Goal: Task Accomplishment & Management: Manage account settings

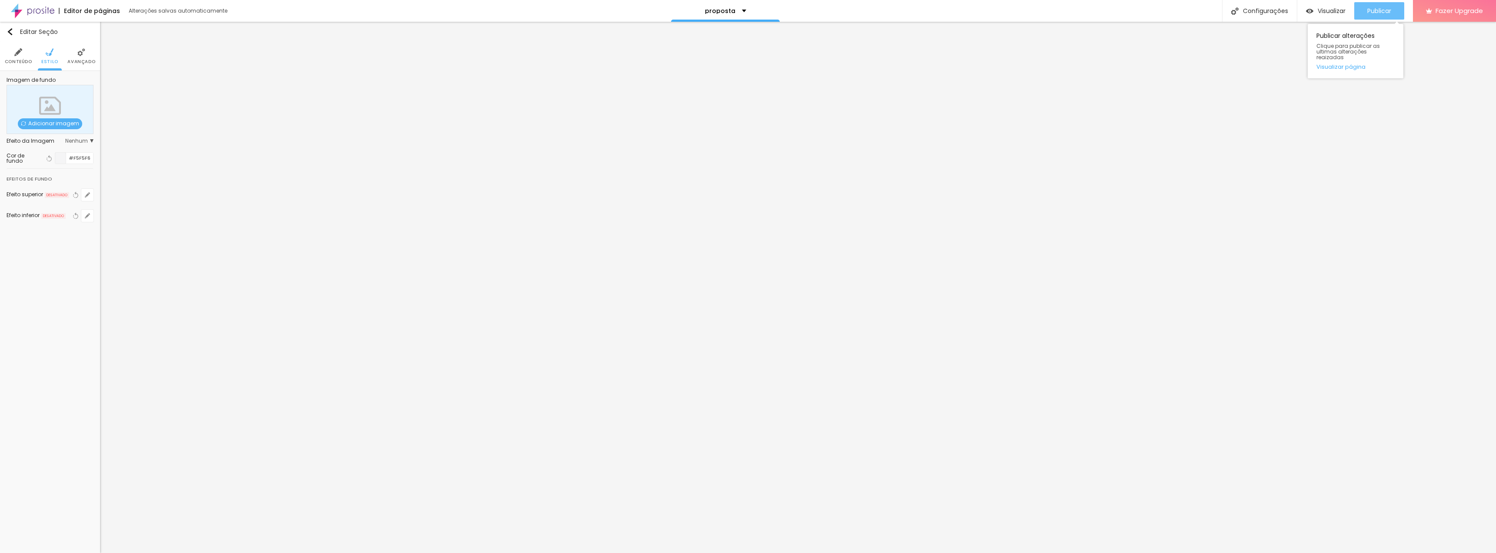
click at [1372, 11] on span "Publicar" at bounding box center [1379, 10] width 24 height 7
click at [1337, 11] on span "Visualizar" at bounding box center [1332, 10] width 28 height 7
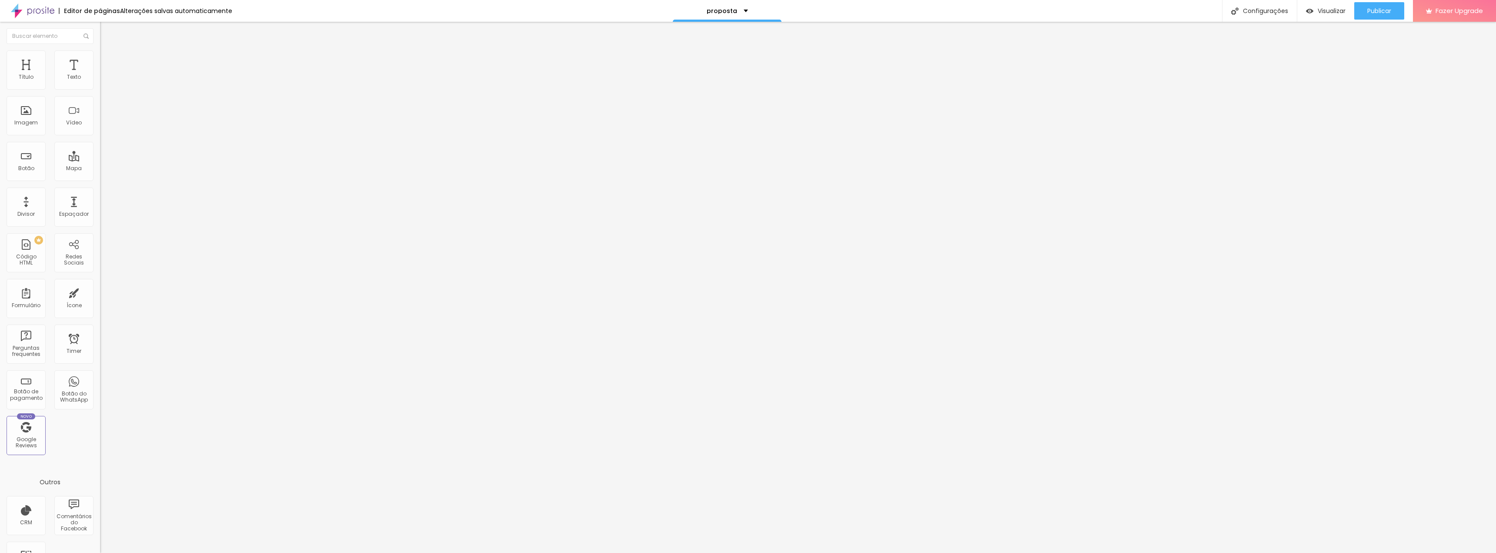
click at [100, 57] on li "Avançado" at bounding box center [150, 54] width 100 height 9
type input "99"
type input "97"
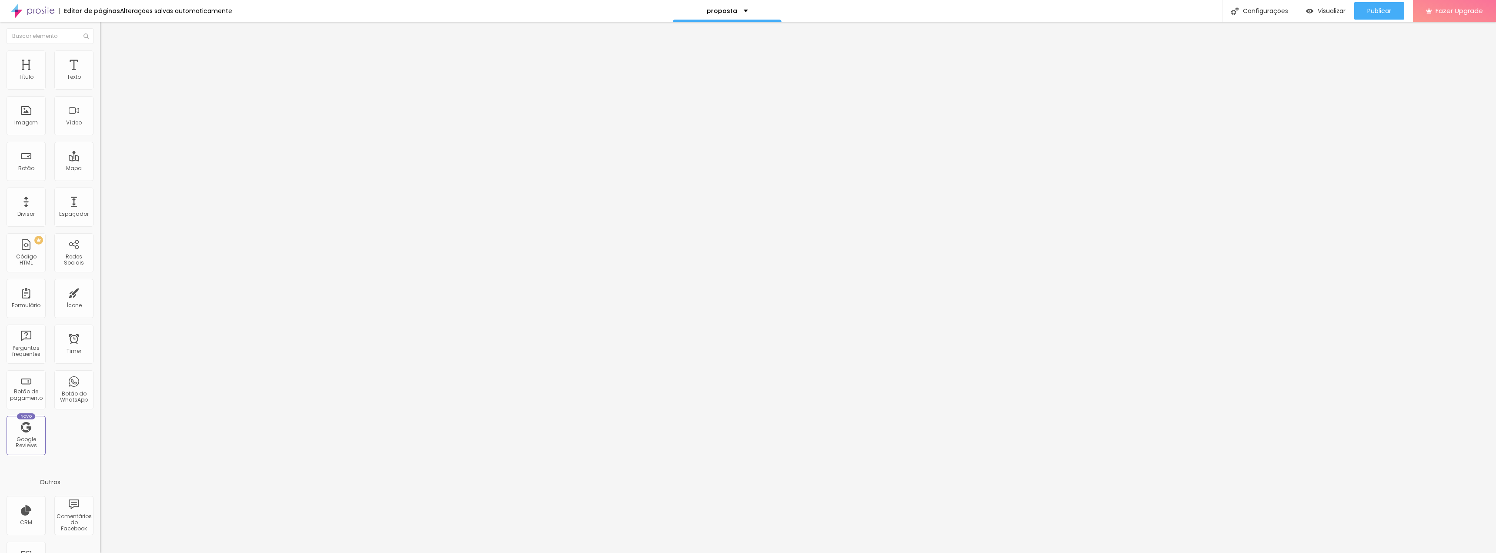
type input "95"
type input "92"
type input "87"
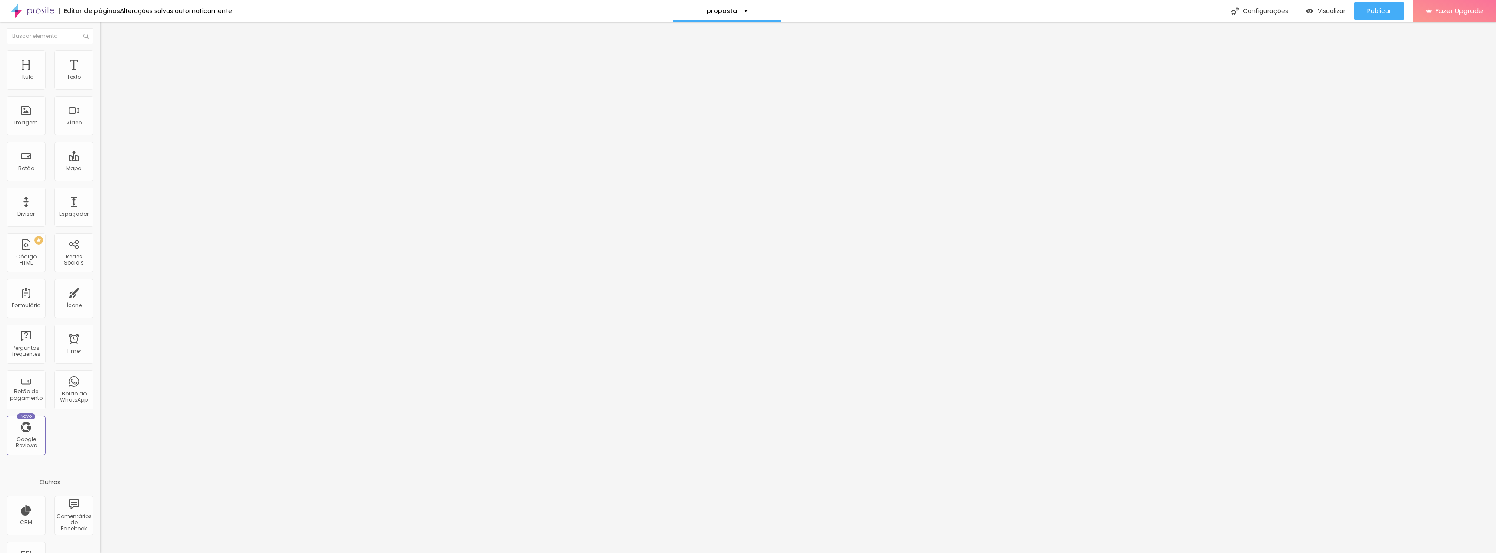
type input "87"
type input "83"
type input "78"
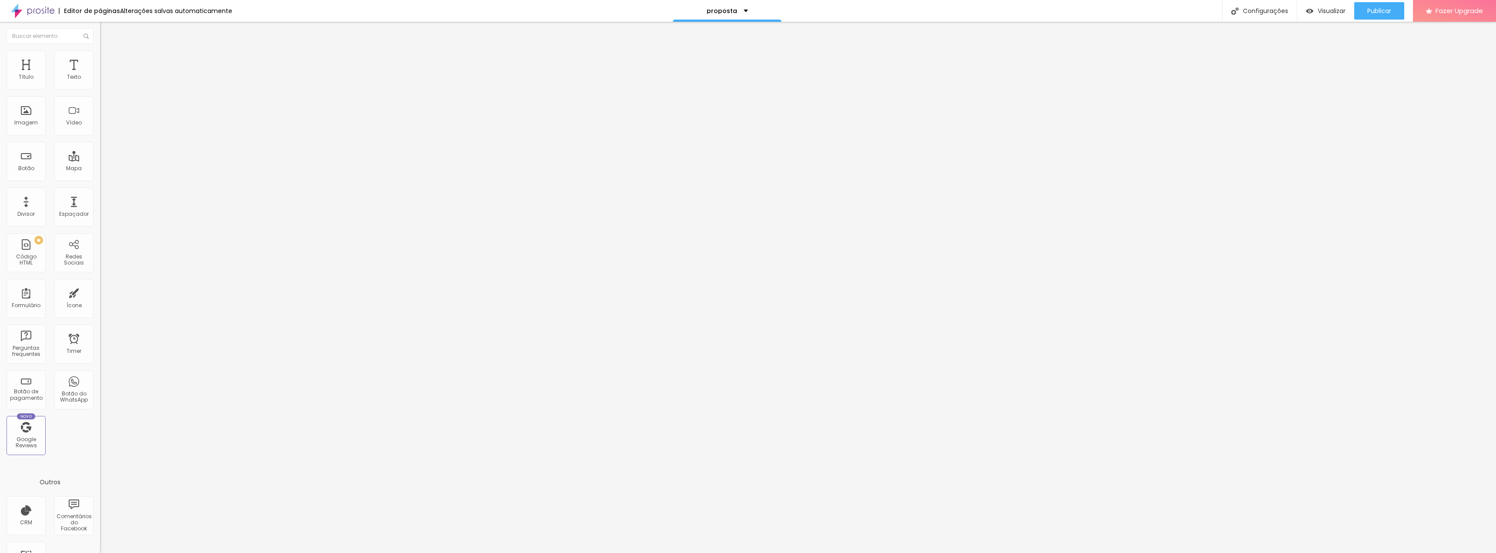
type input "71"
type input "67"
type input "61"
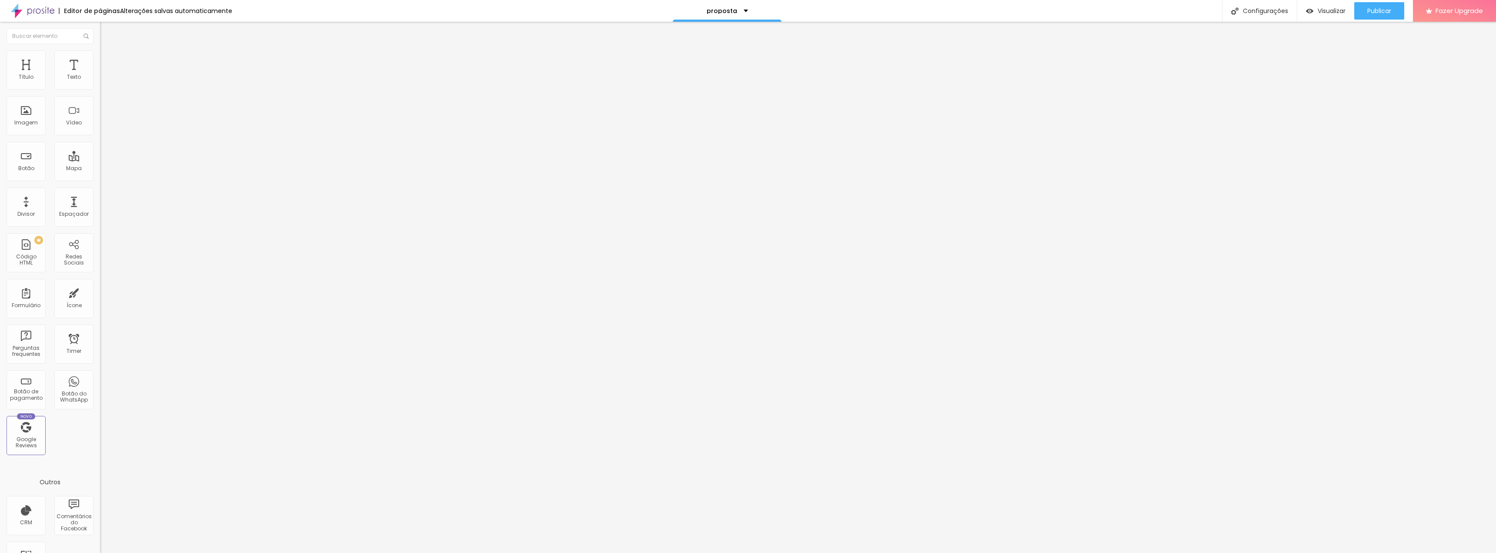
type input "61"
type input "56"
type input "52"
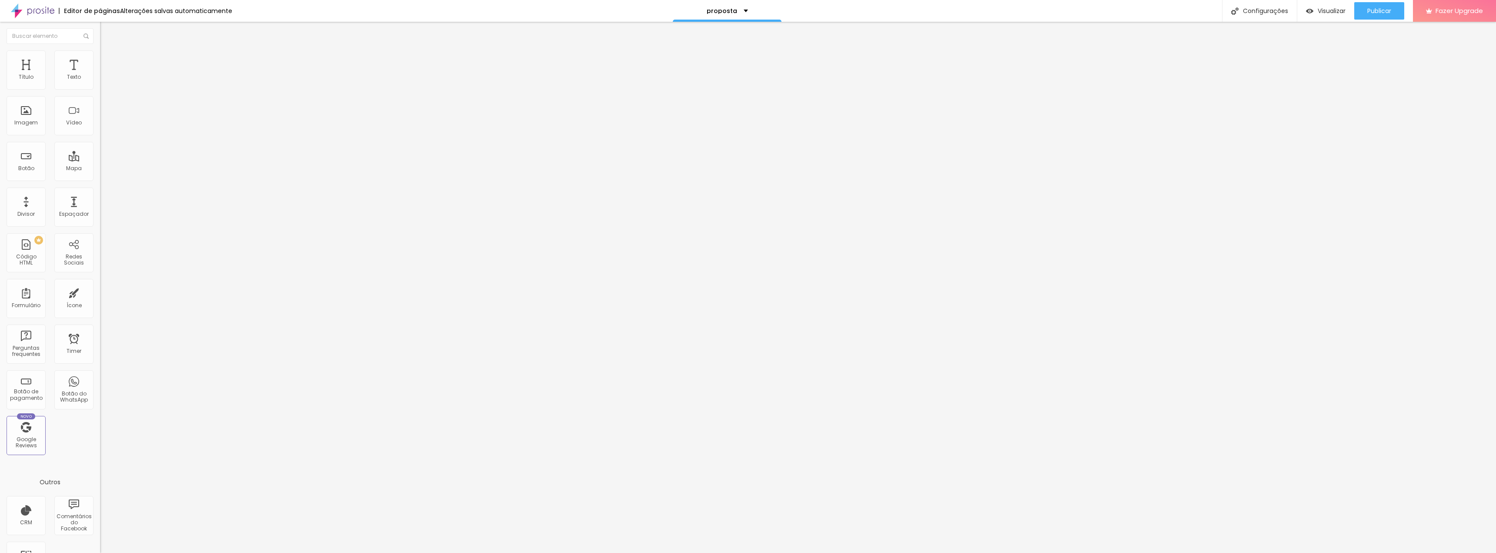
type input "48"
type input "44"
type input "40"
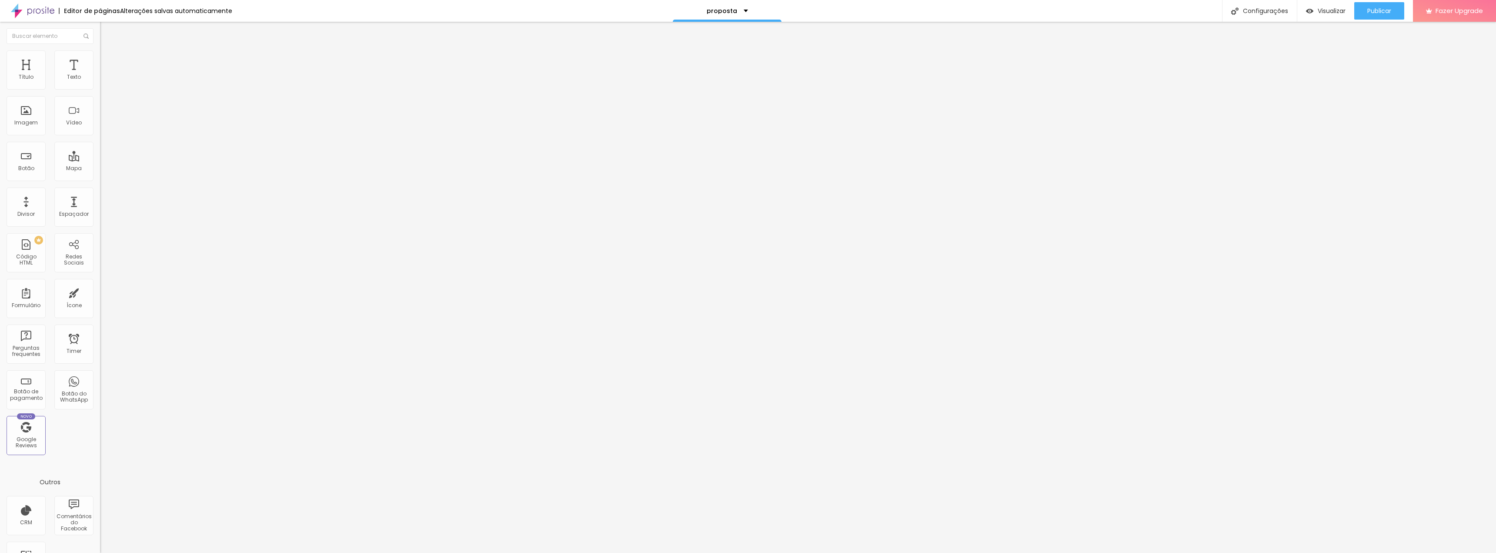
type input "40"
type input "37"
type input "34"
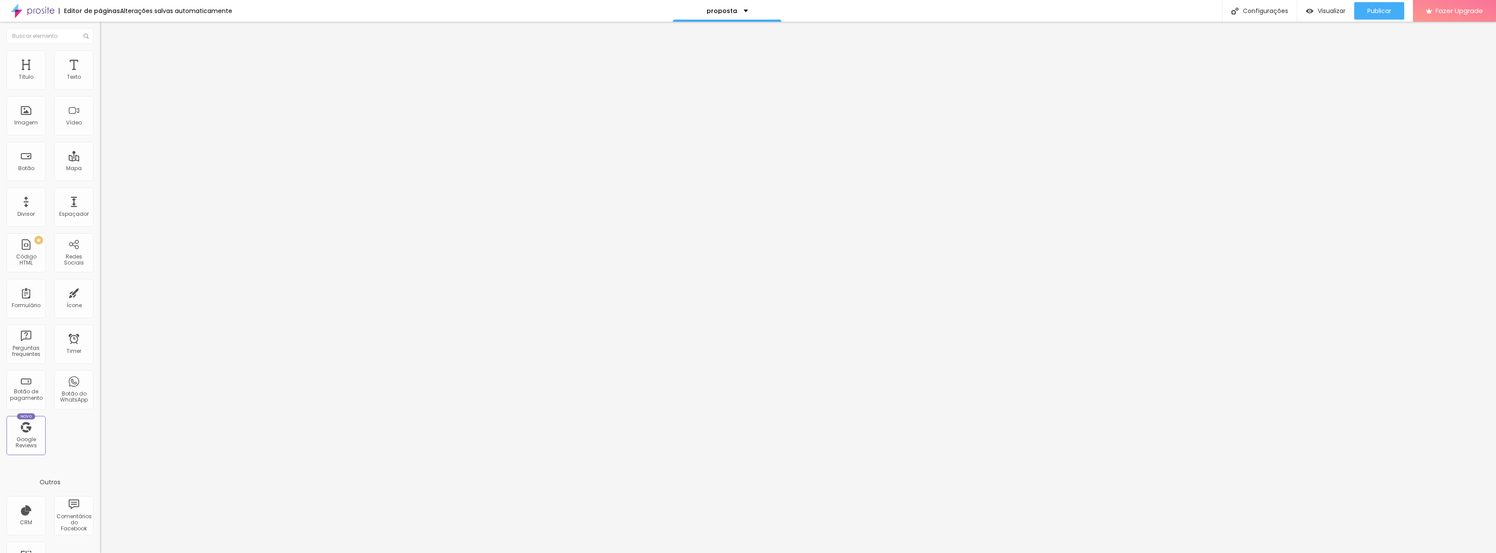
type input "30"
type input "27"
type input "23"
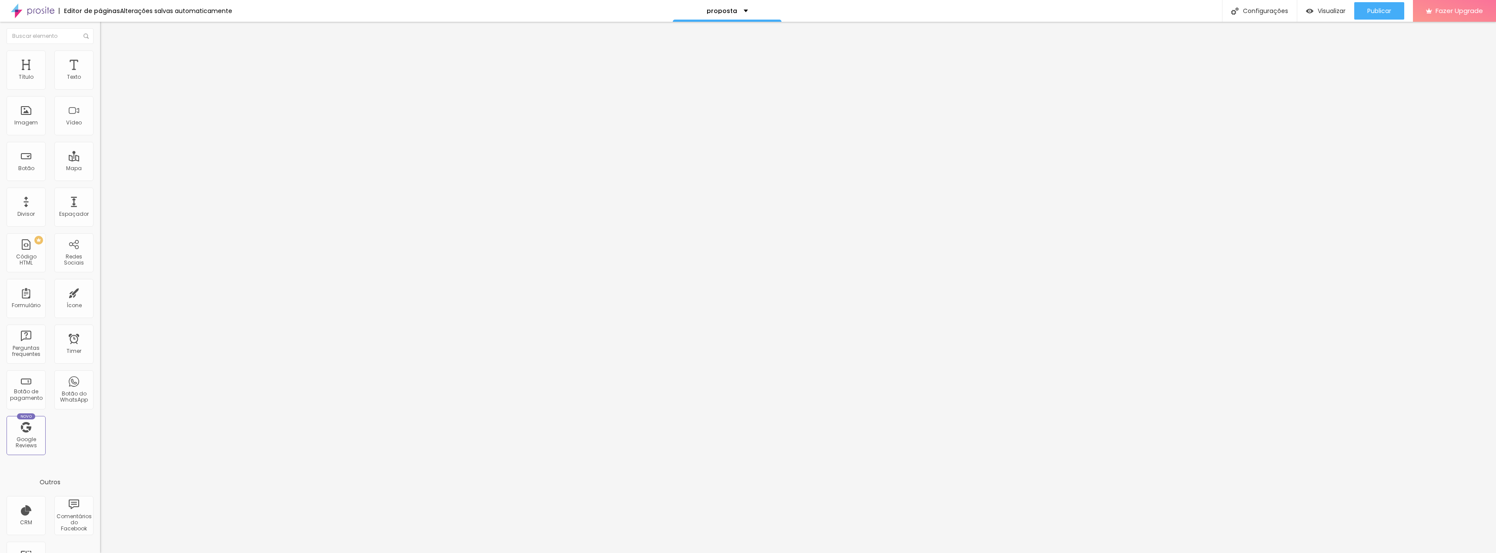
type input "23"
type input "22"
type input "21"
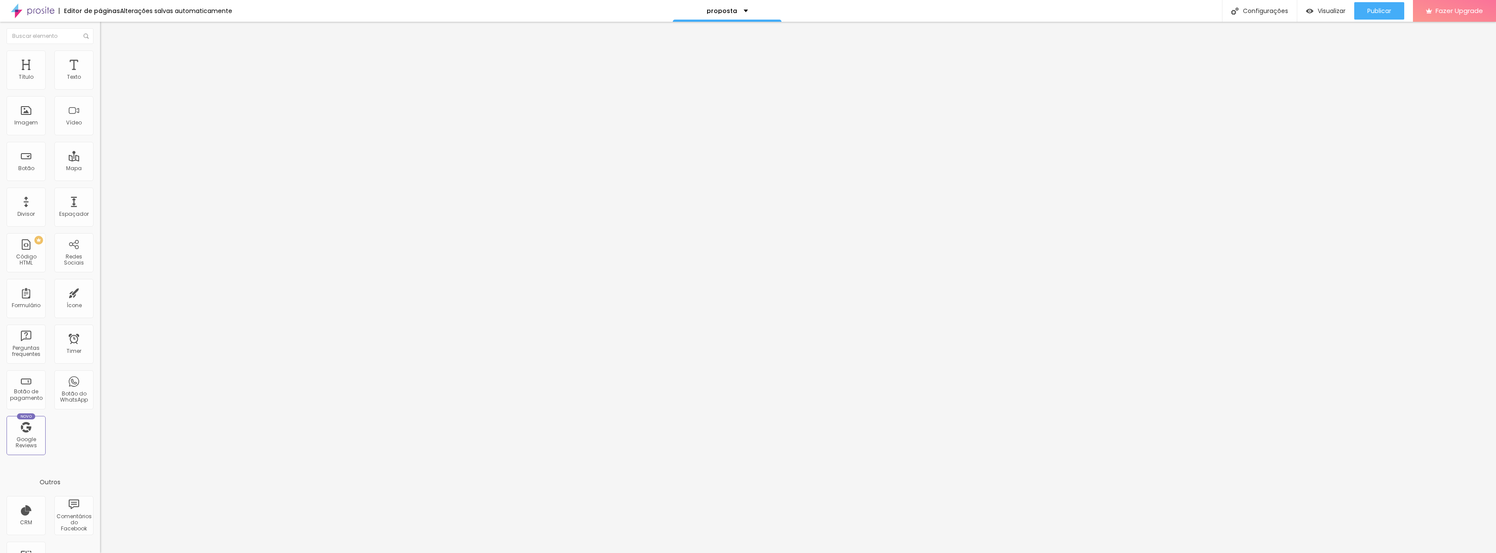
type input "19"
type input "16"
type input "15"
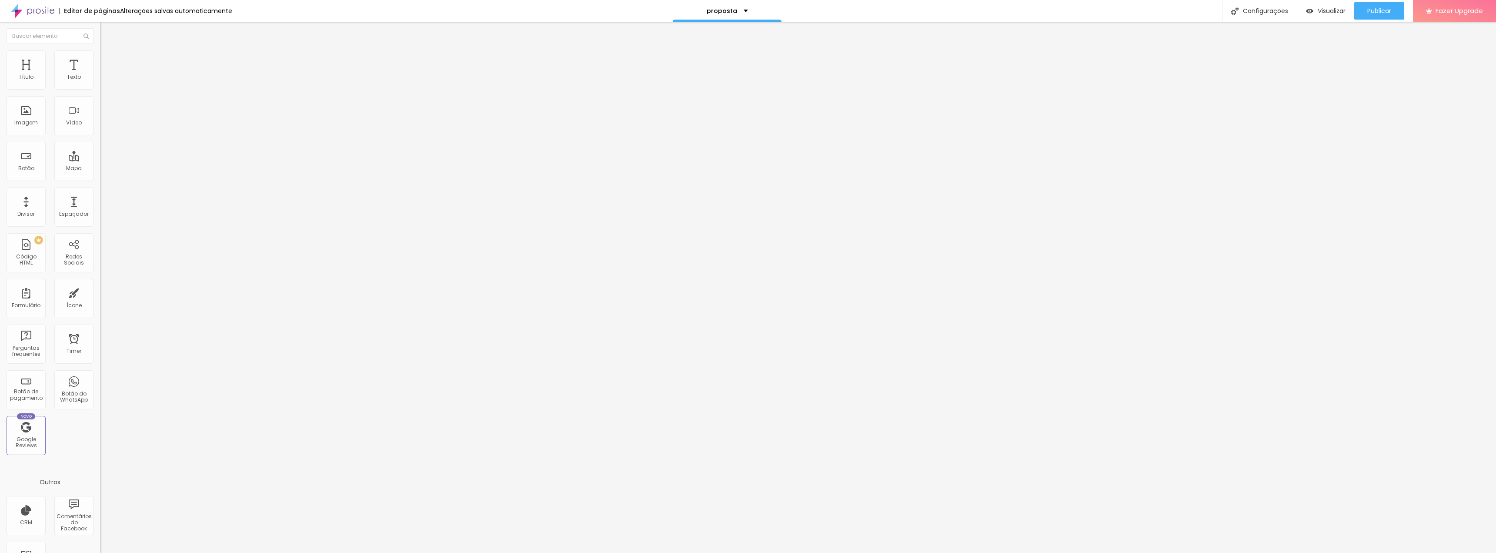
type input "15"
type input "11"
type input "8"
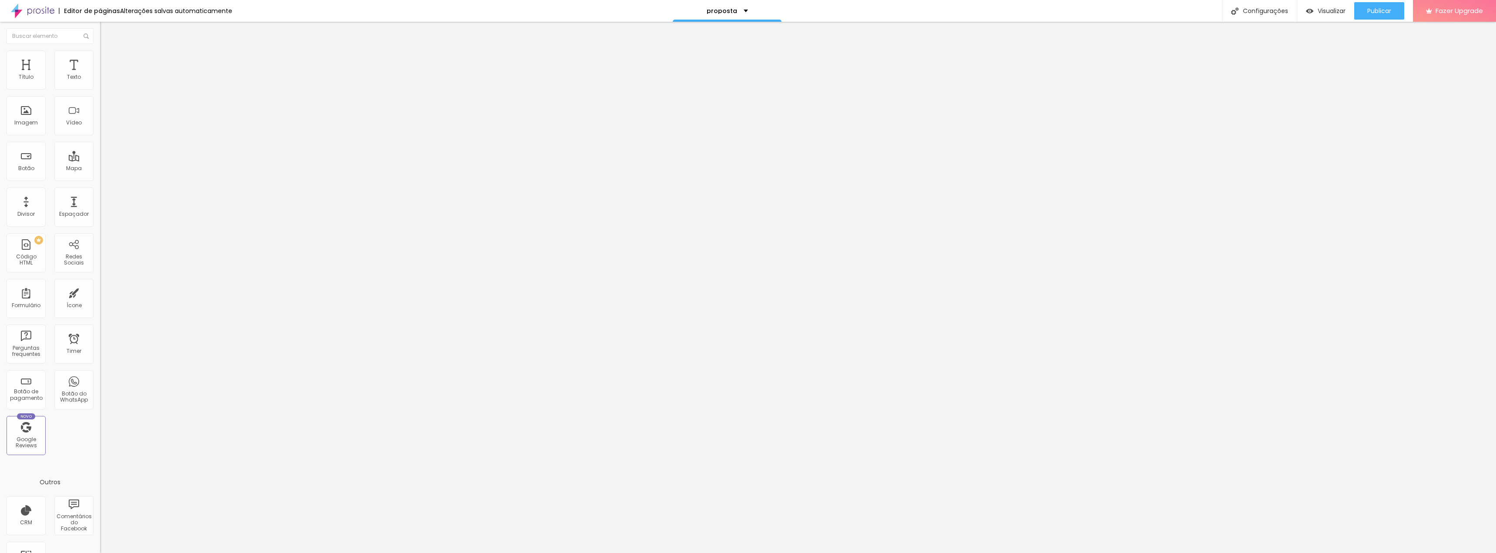
type input "5"
type input "2"
type input "0"
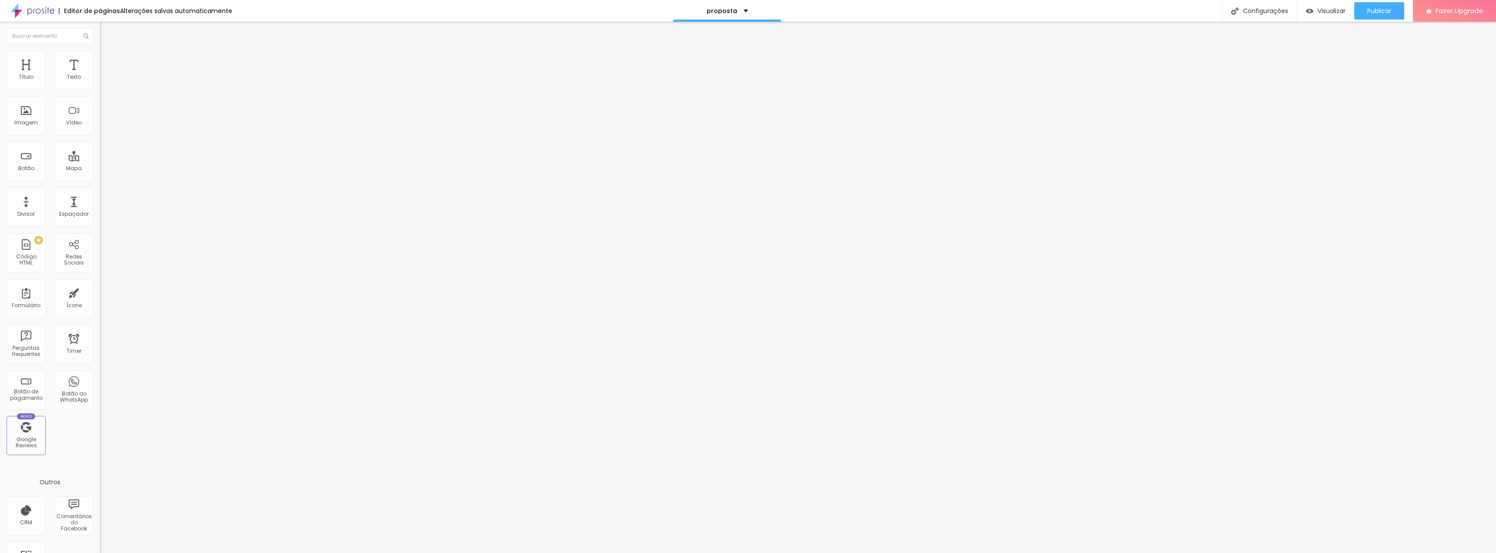
type input "0"
drag, startPoint x: 75, startPoint y: 84, endPoint x: 0, endPoint y: 85, distance: 74.8
type input "0"
click at [100, 160] on input "range" at bounding box center [128, 163] width 56 height 7
type input "96"
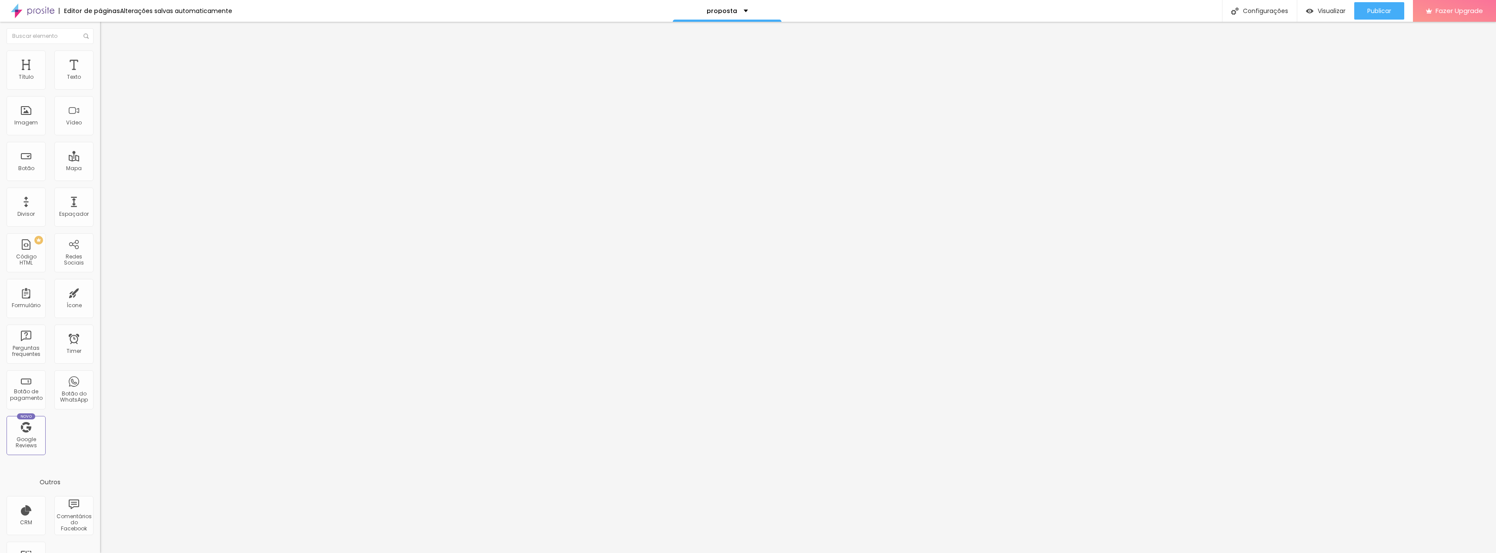
type input "96"
type input "95"
type input "92"
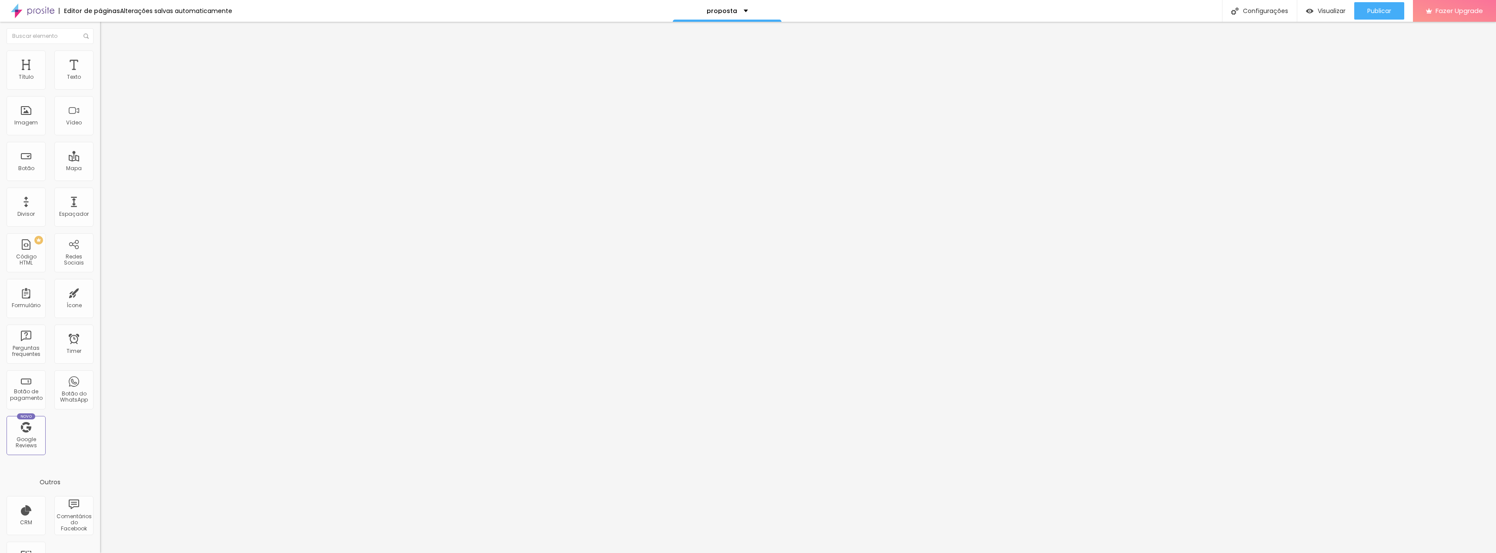
type input "90"
type input "86"
type input "83"
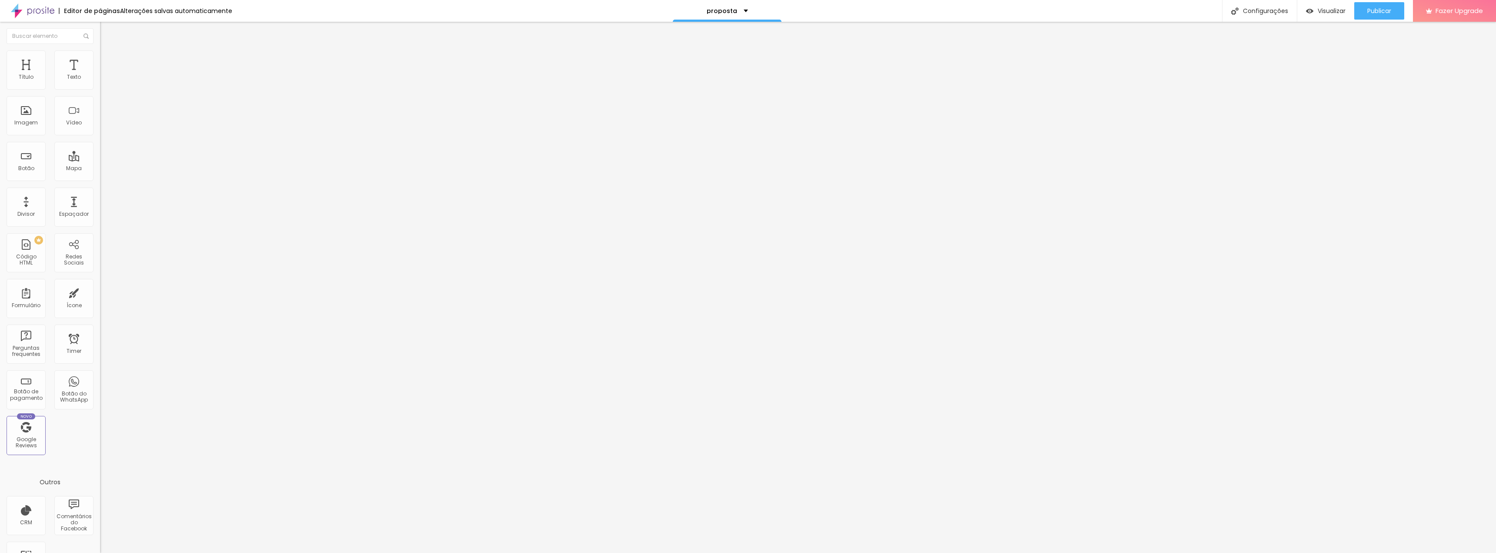
type input "83"
type input "79"
type input "74"
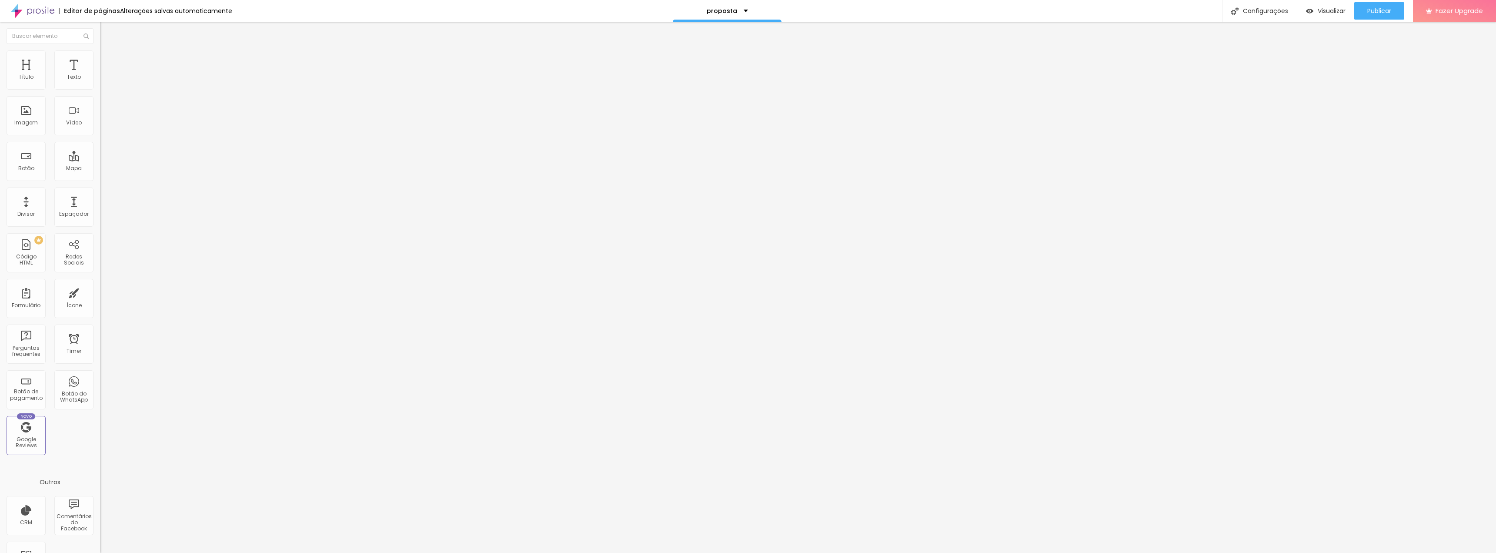
type input "70"
type input "65"
type input "60"
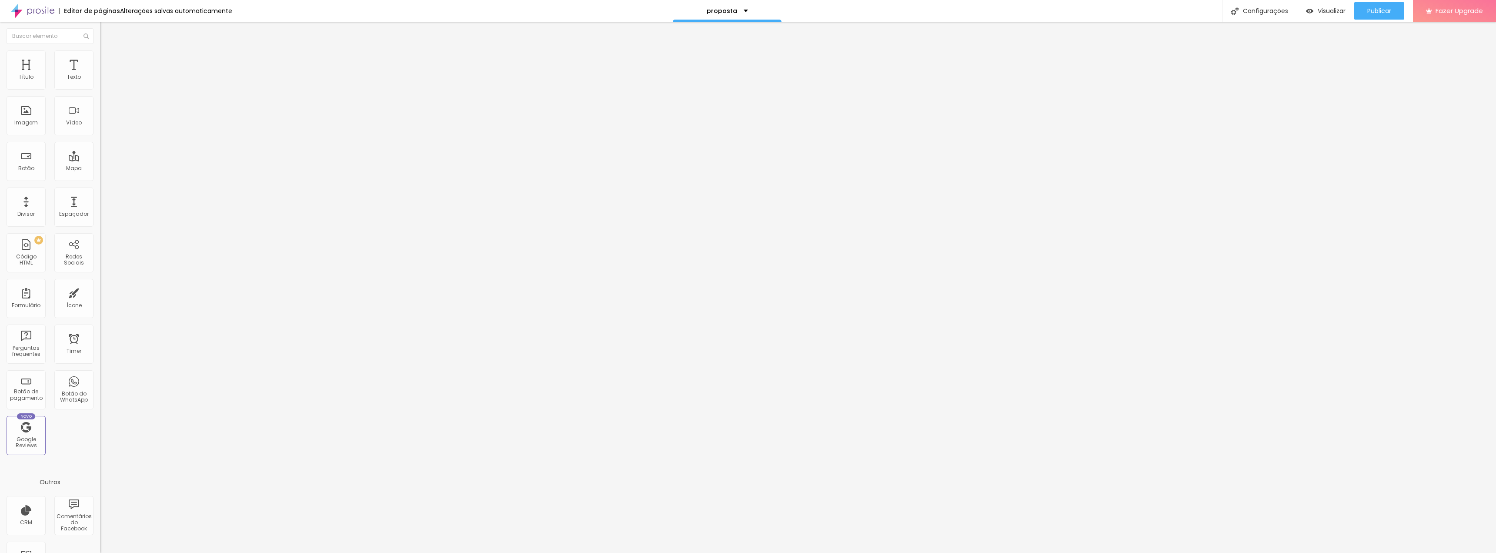
type input "60"
type input "55"
type input "47"
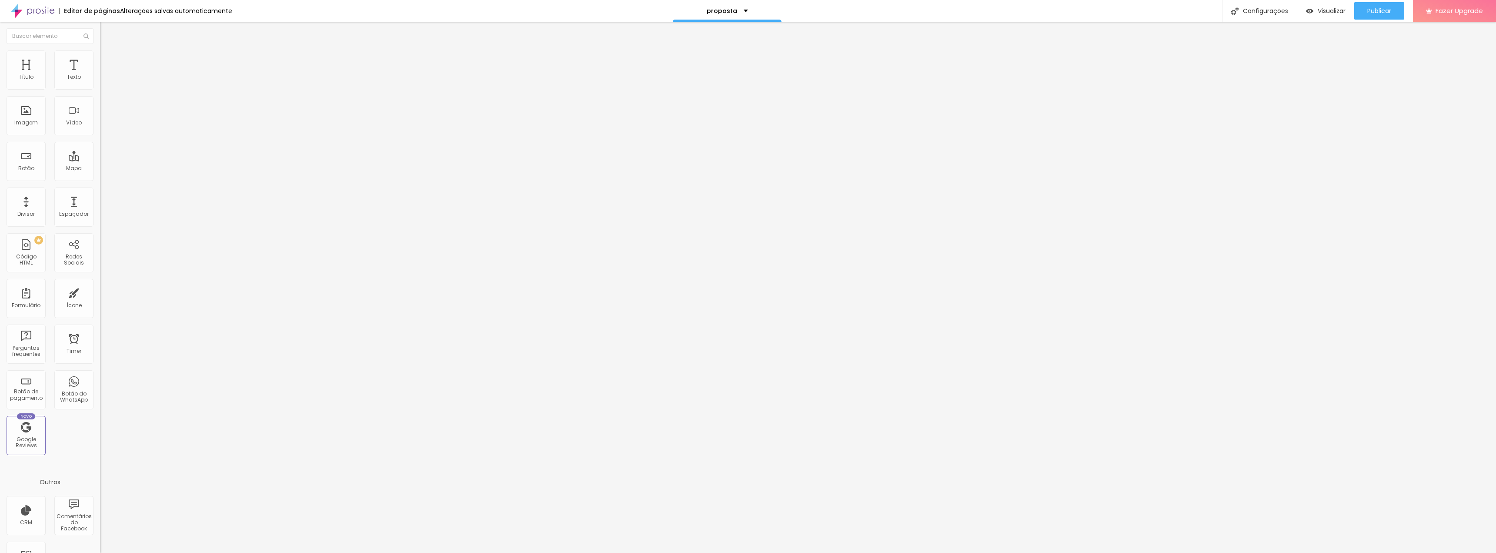
type input "40"
type input "35"
type input "30"
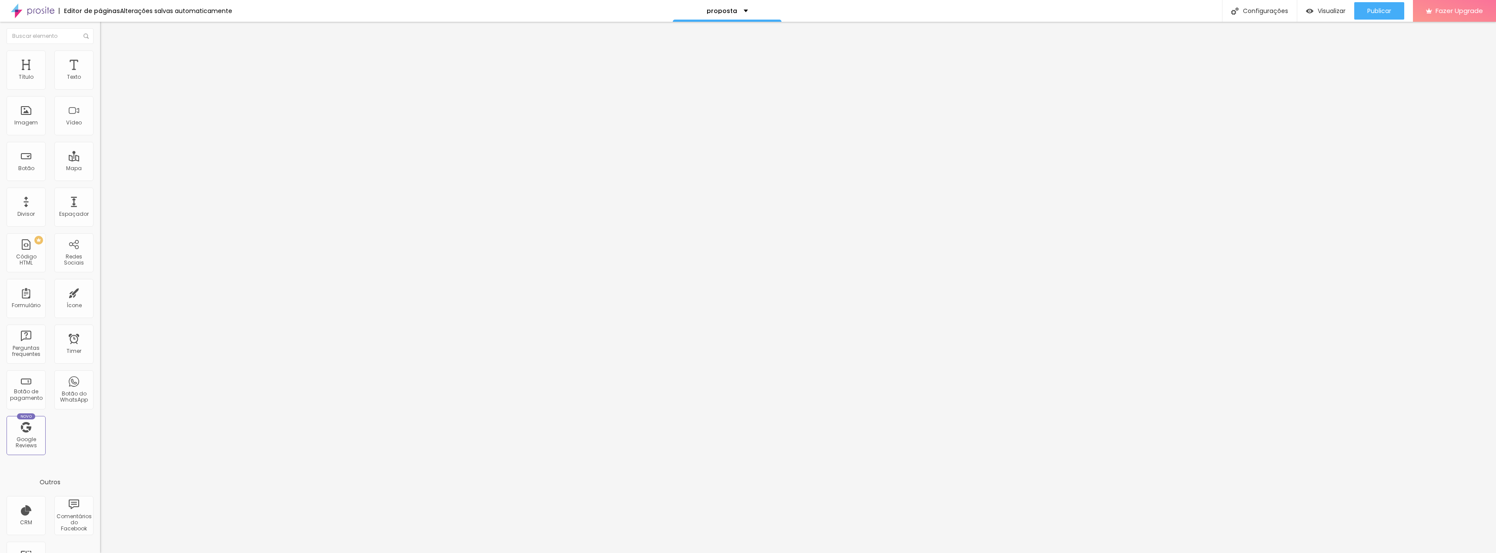
type input "30"
type input "24"
type input "20"
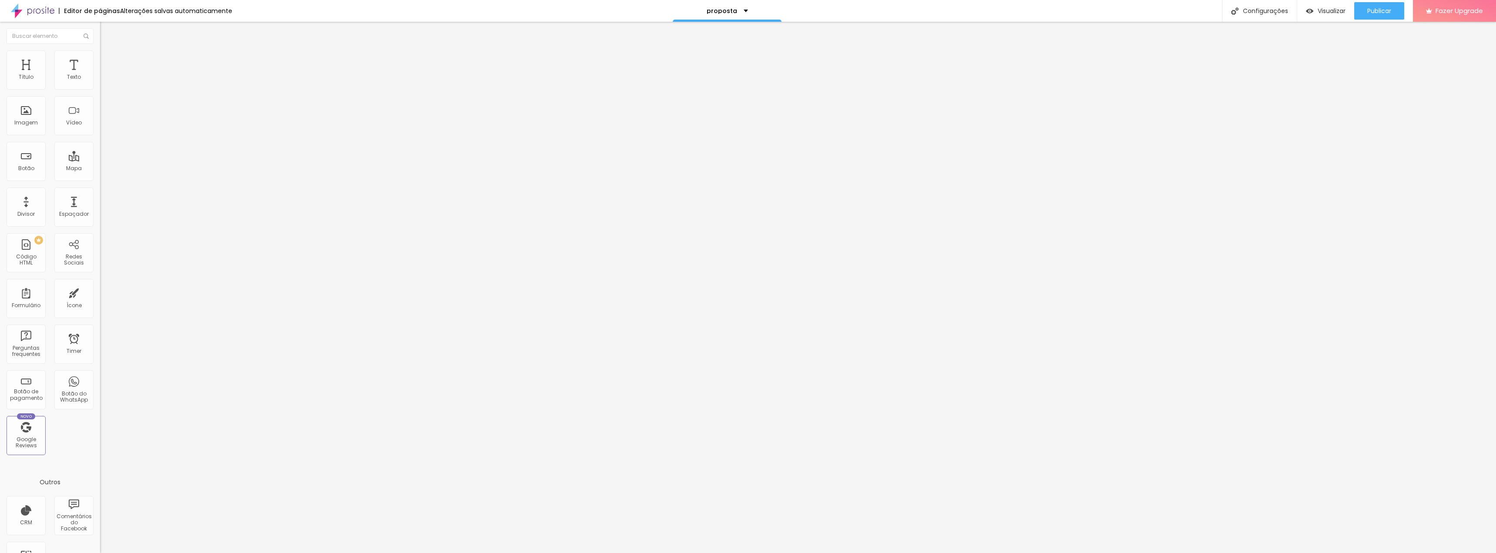
type input "16"
type input "13"
type input "11"
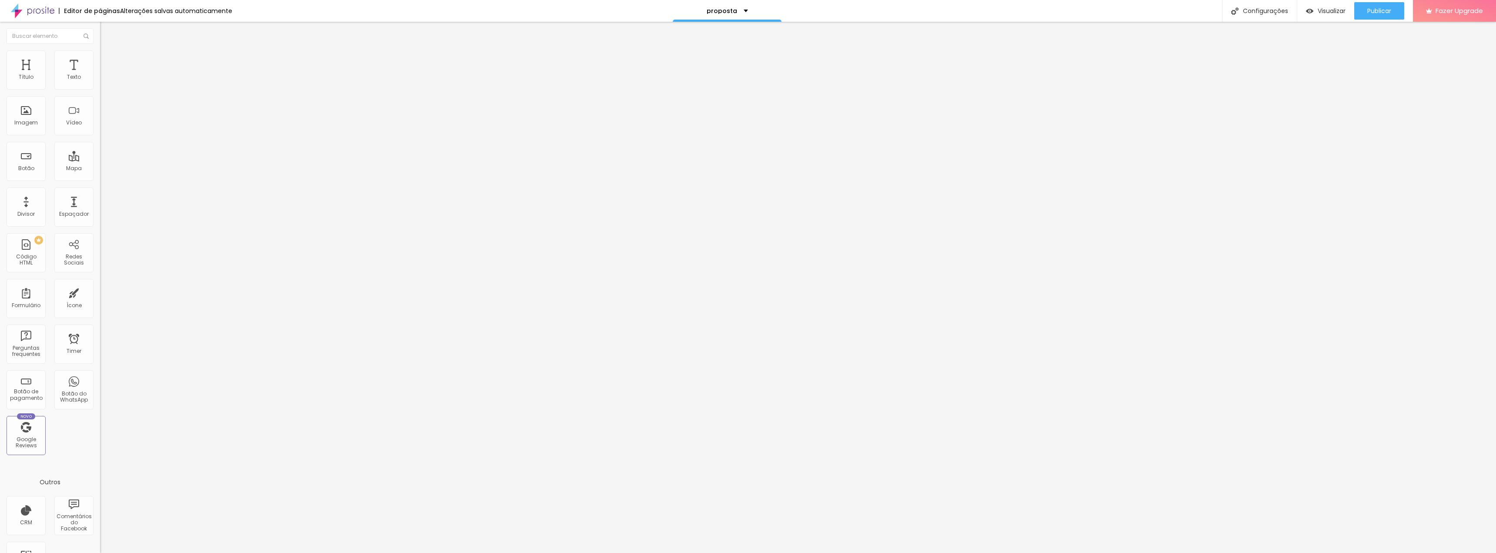
type input "11"
type input "8"
type input "7"
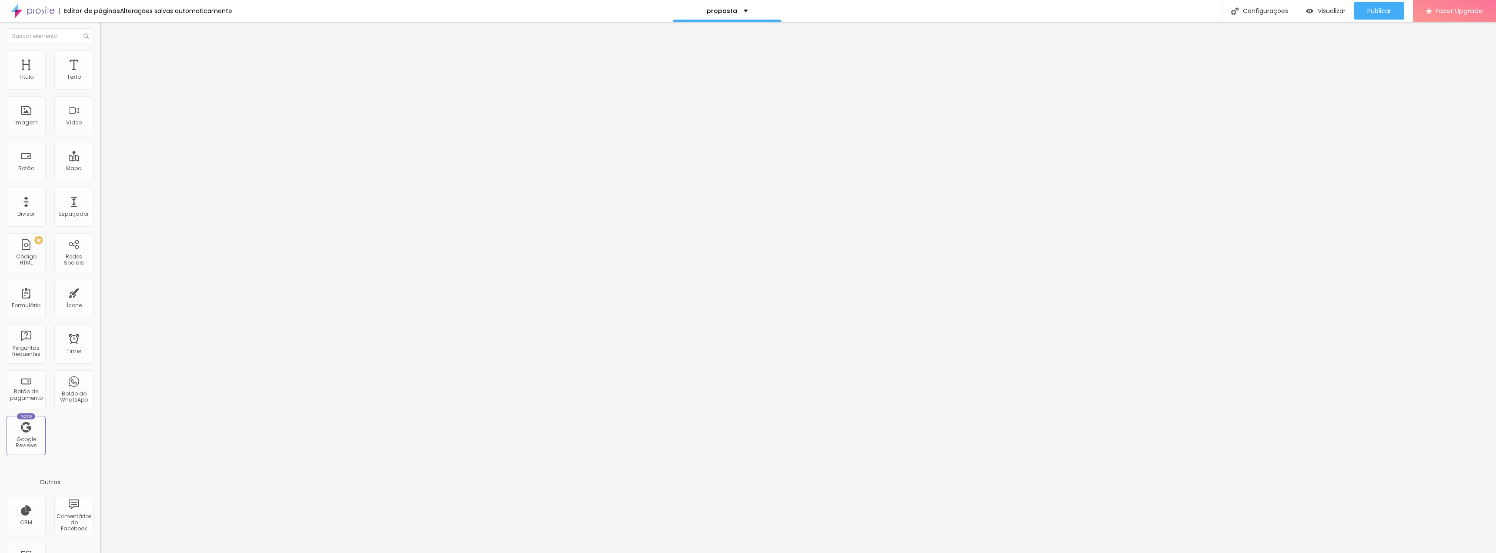
type input "6"
type input "5"
type input "6"
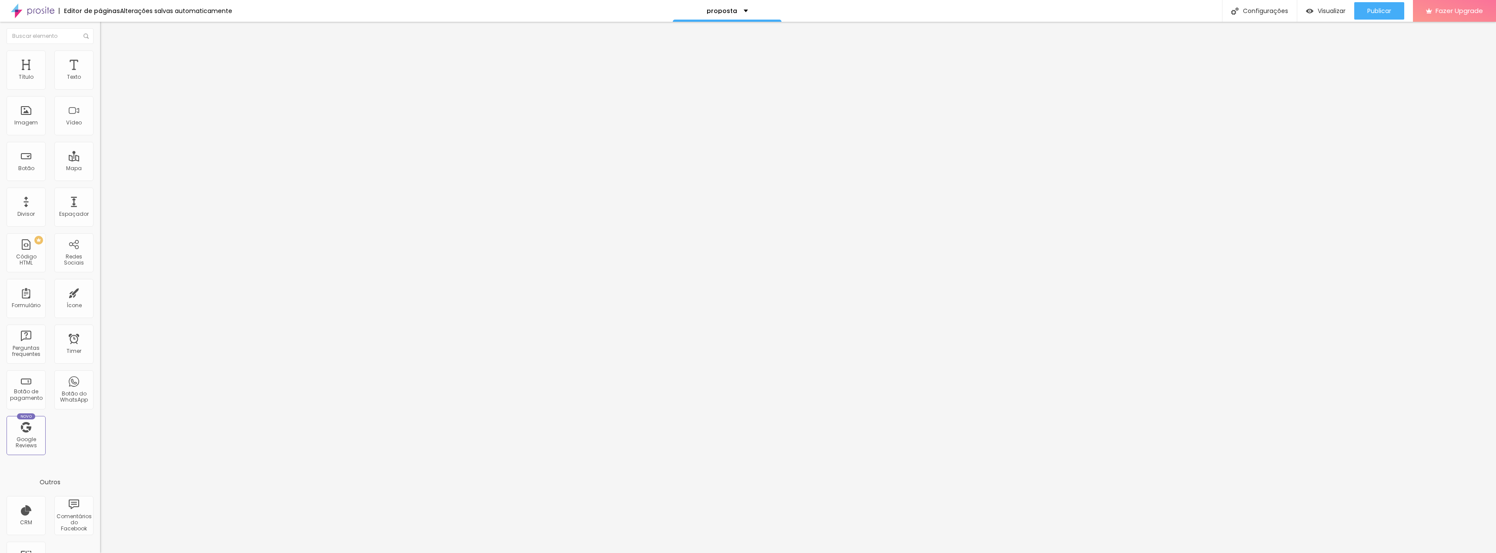
type input "6"
type input "7"
type input "10"
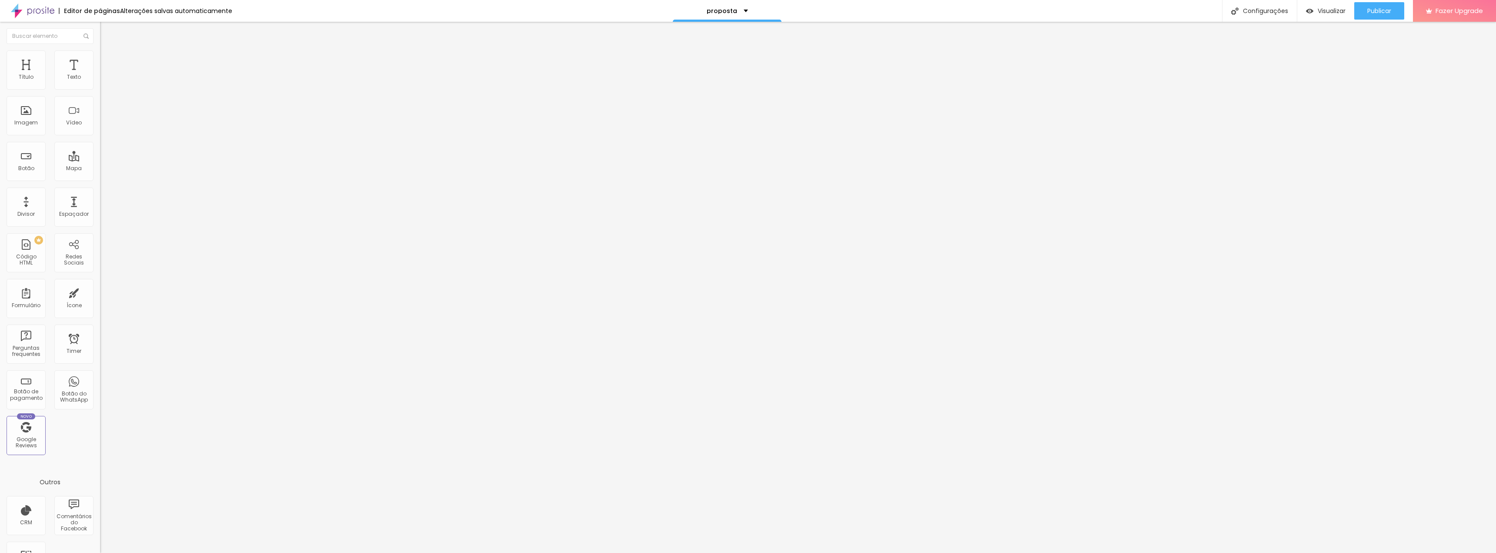
type input "15"
type input "19"
type input "25"
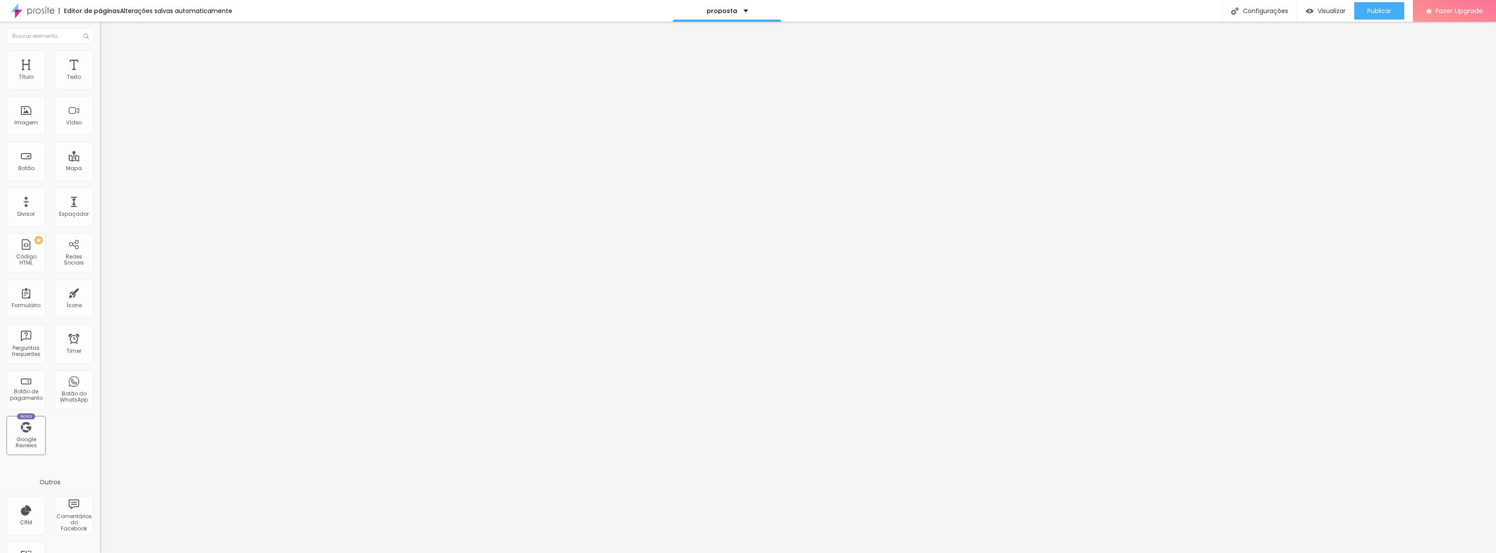
type input "25"
type input "33"
type input "41"
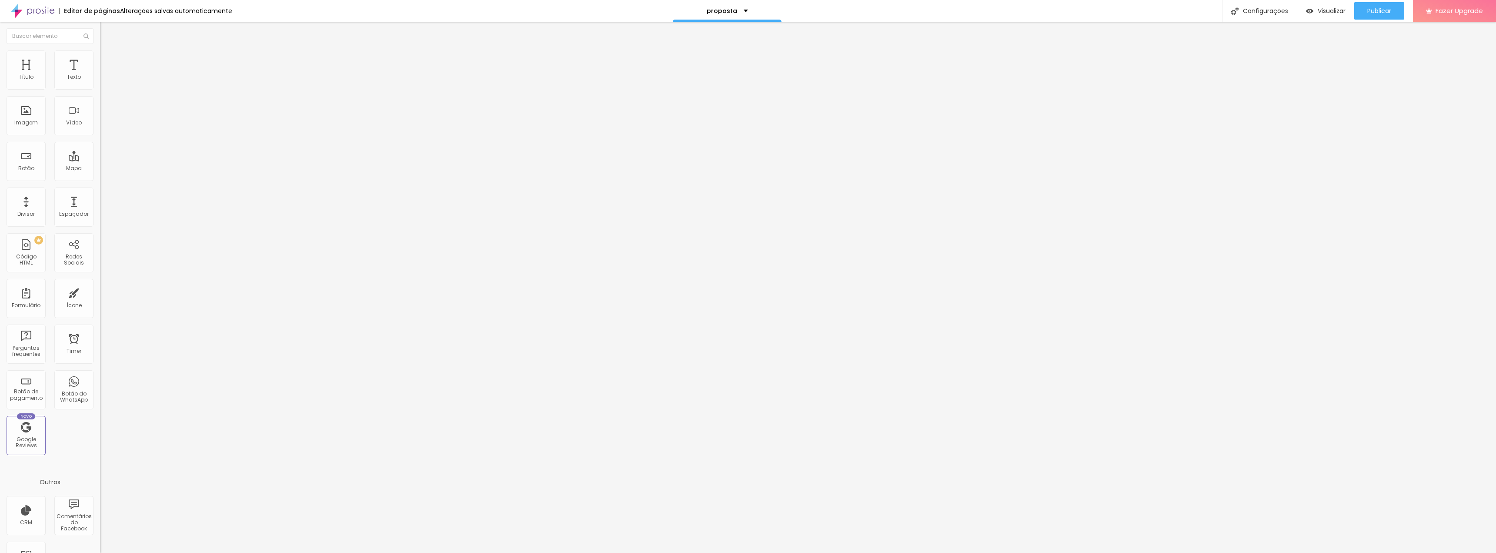
type input "51"
type input "59"
type input "69"
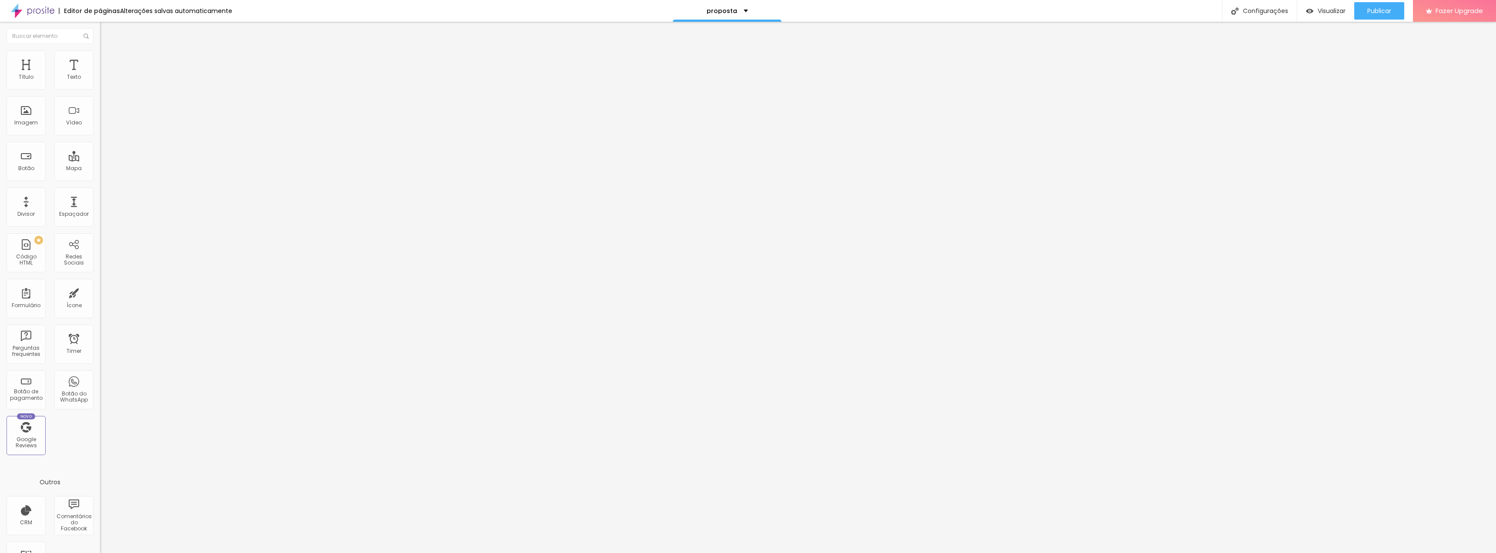
type input "69"
type input "78"
type input "86"
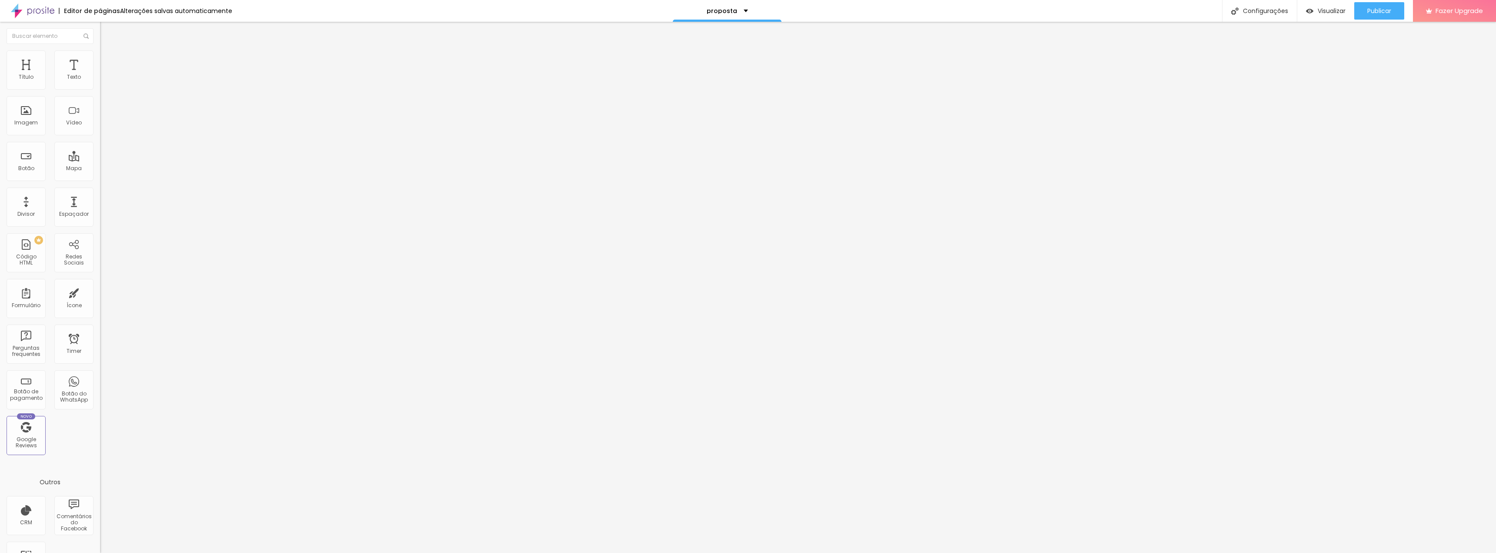
type input "95"
type input "100"
type input "99"
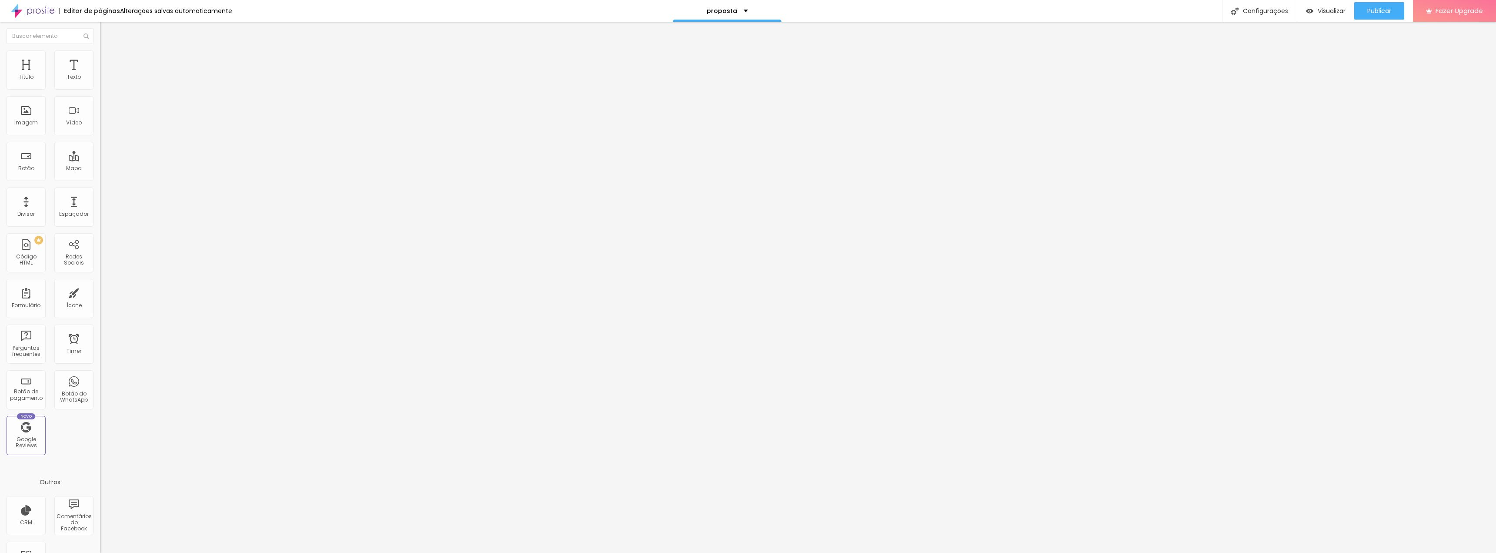
type input "99"
type input "87"
type input "76"
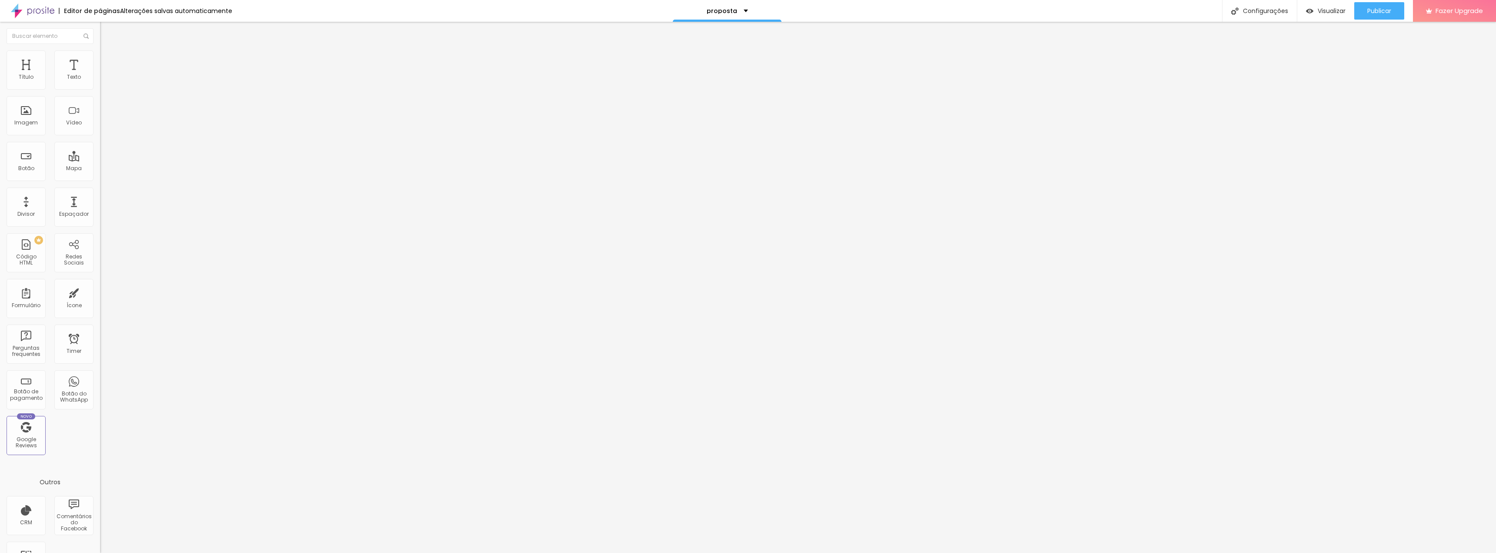
type input "63"
type input "51"
type input "38"
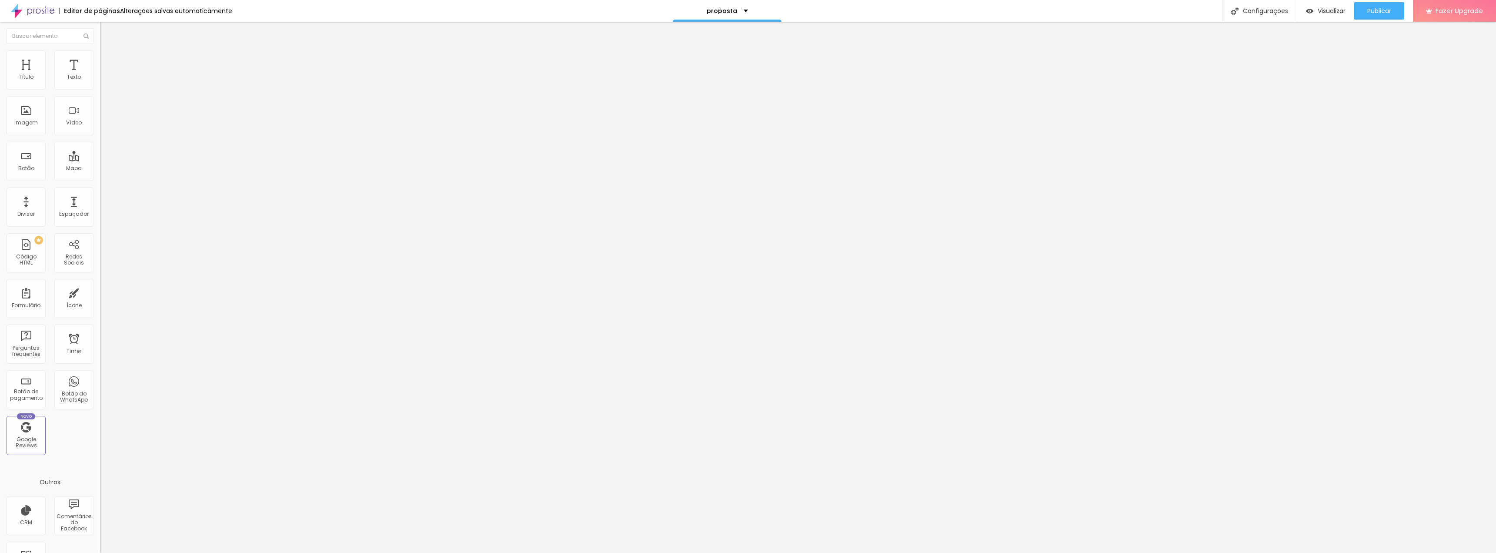
type input "38"
type input "26"
type input "16"
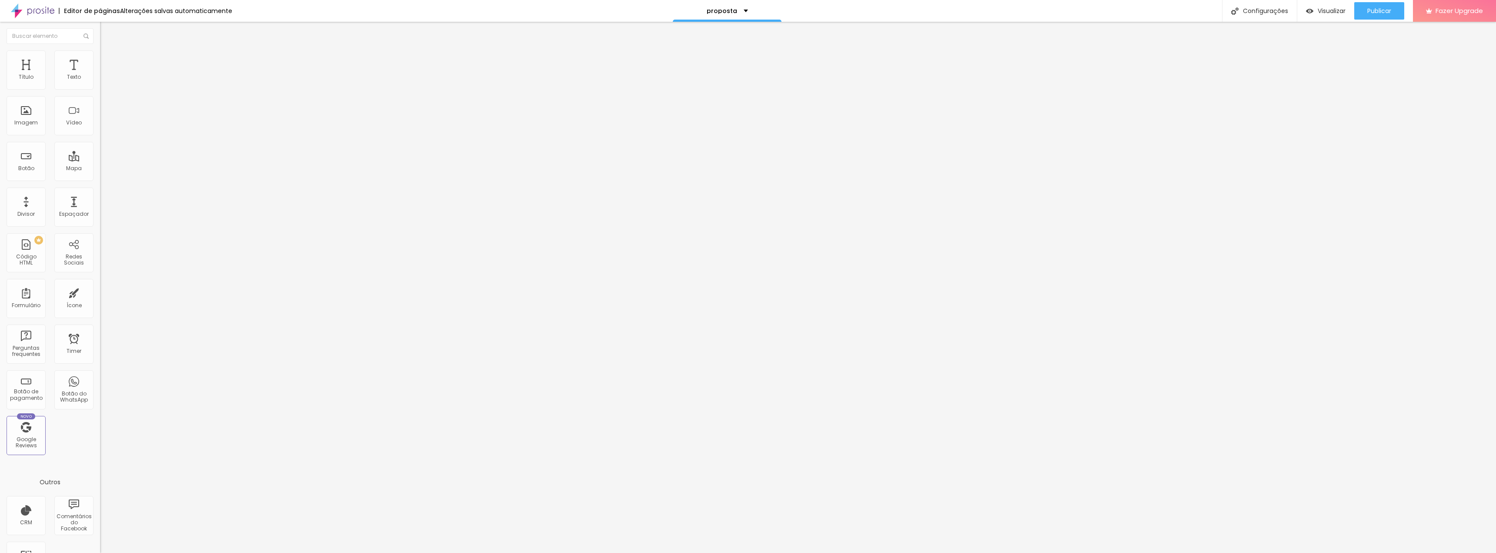
type input "5"
type input "0"
type input "1"
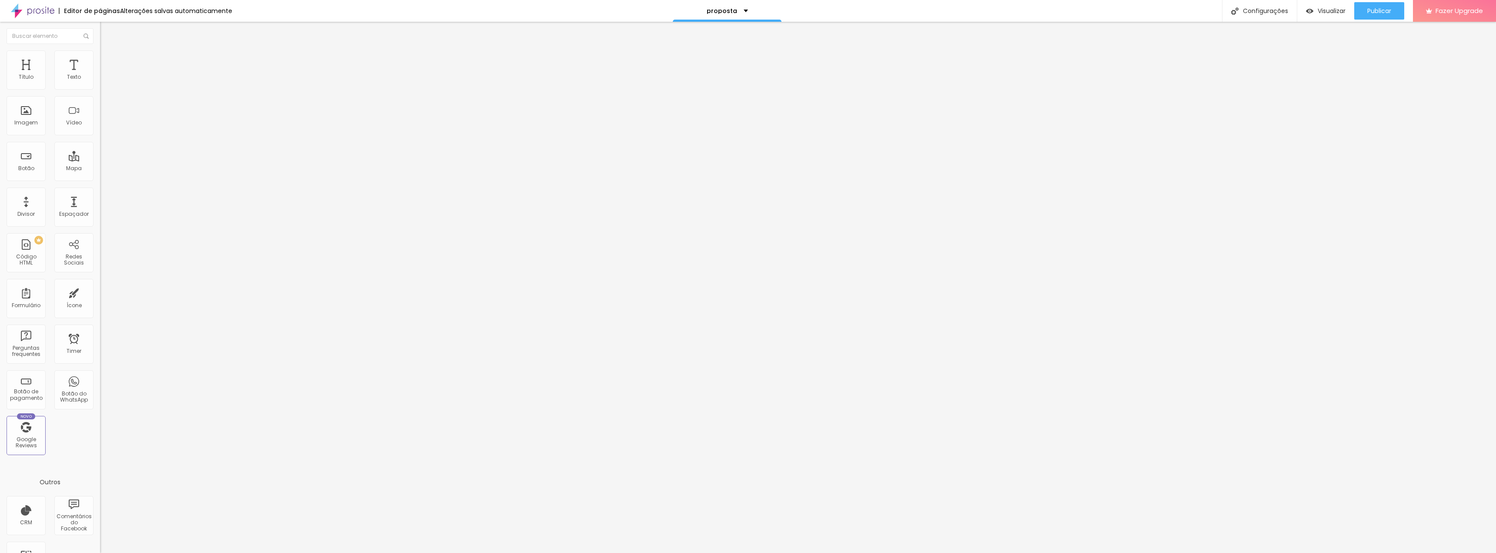
type input "1"
type input "12"
type input "25"
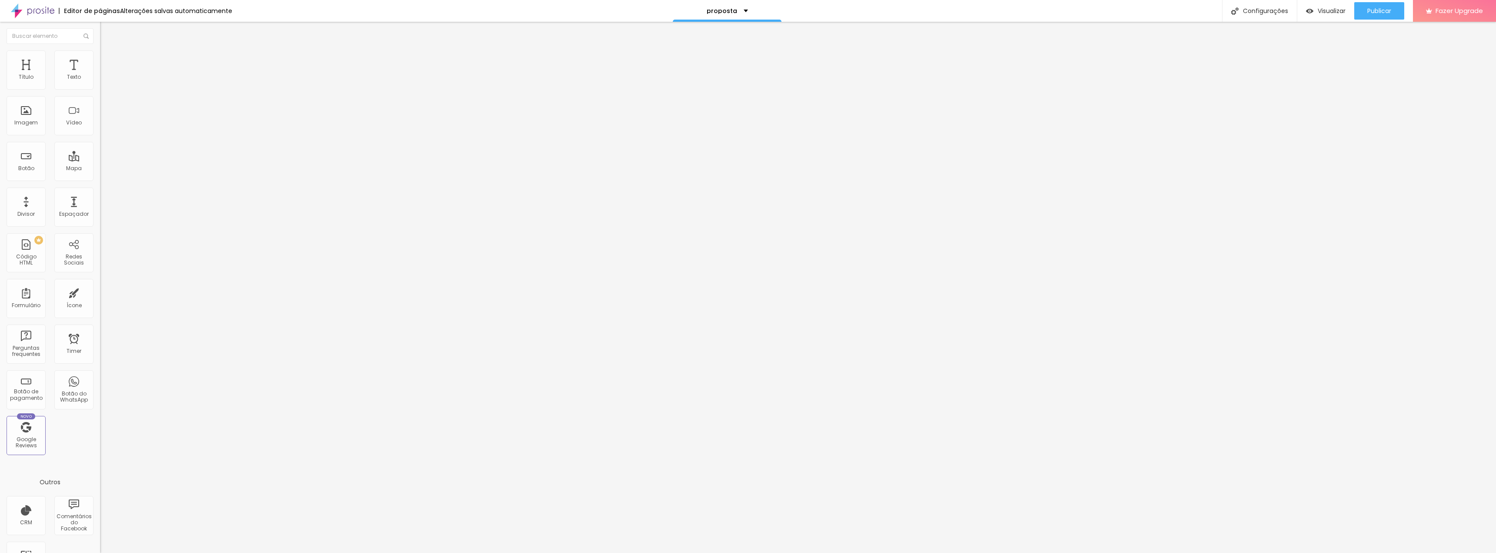
type input "41"
type input "53"
type input "67"
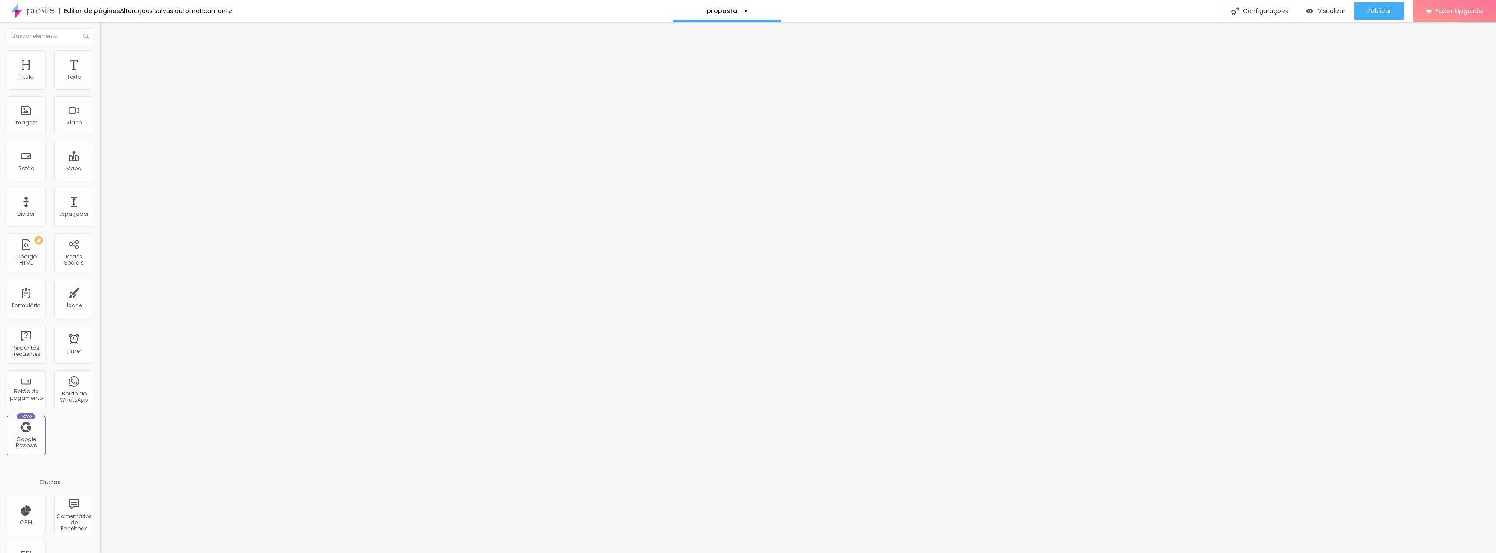
type input "67"
type input "78"
type input "89"
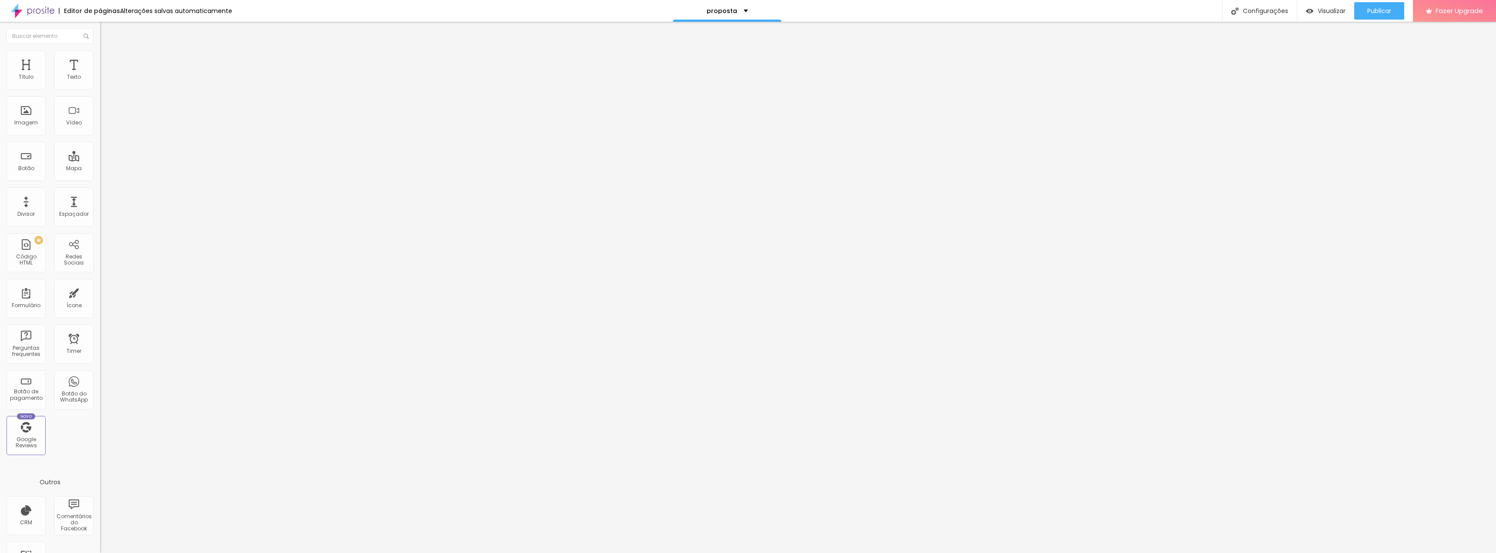
type input "100"
type input "91"
type input "75"
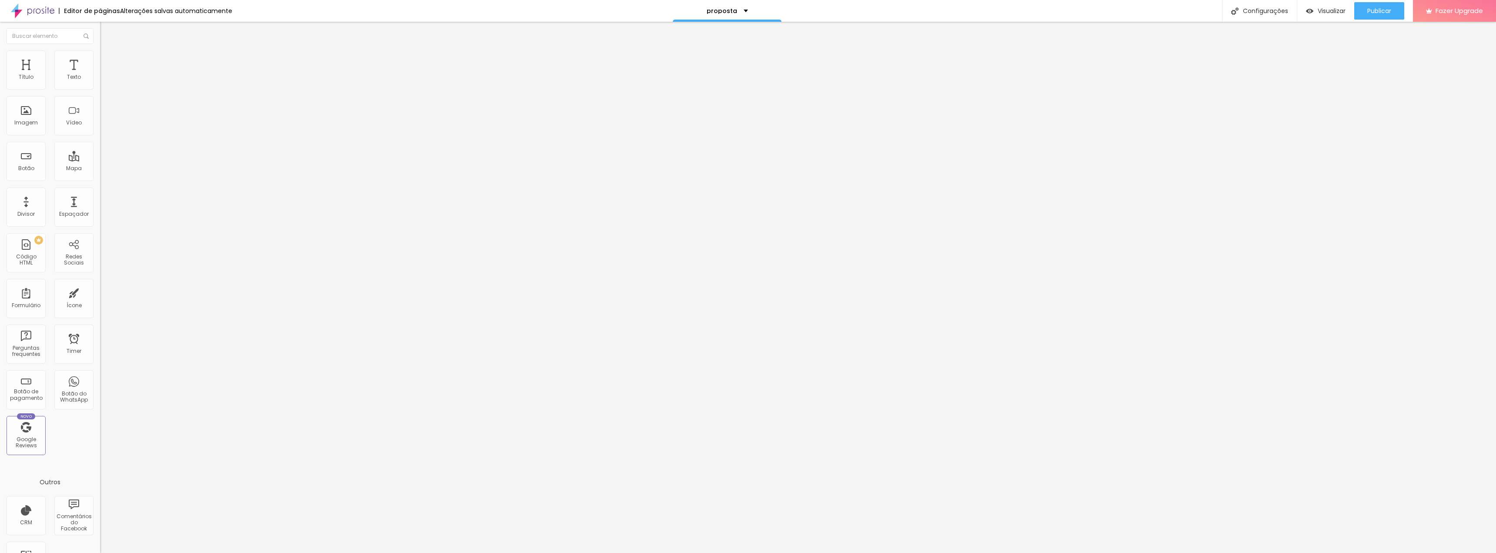
type input "75"
type input "62"
type input "51"
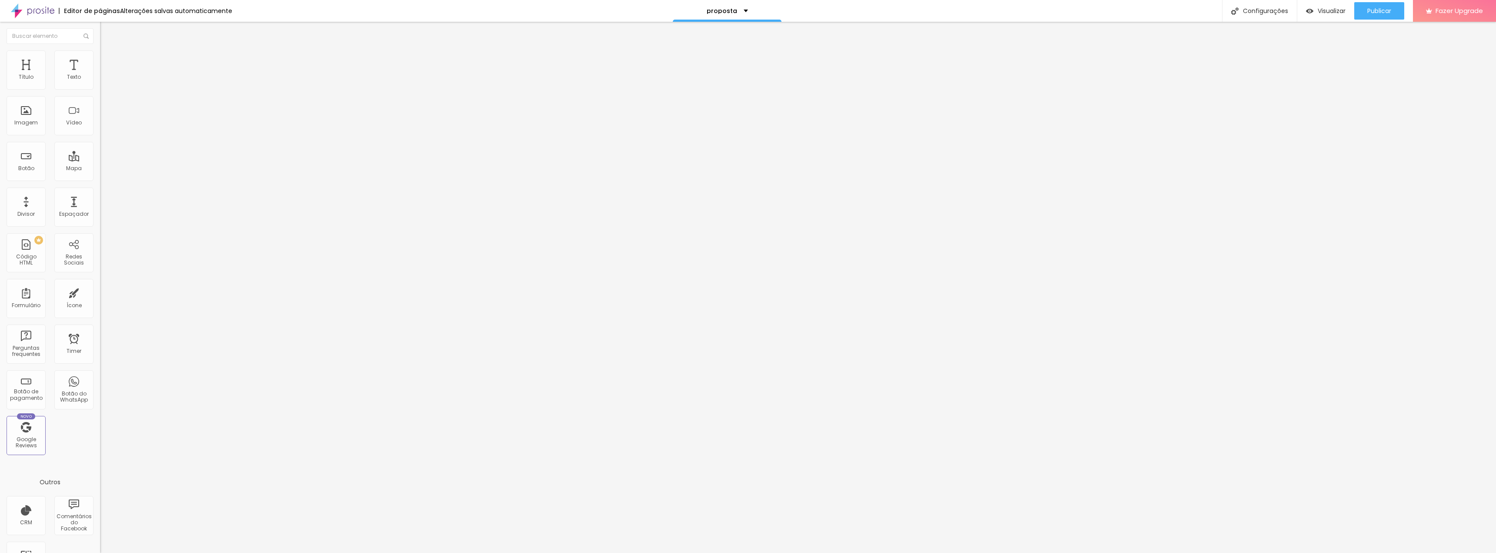
type input "39"
type input "30"
type input "21"
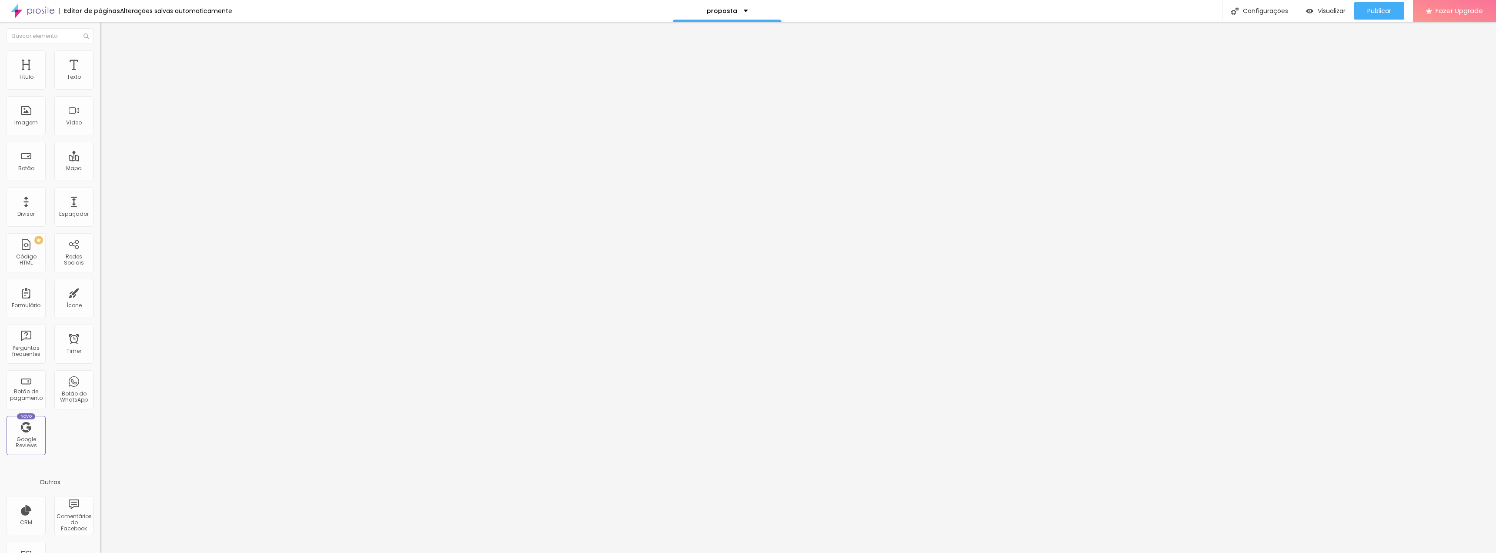
type input "21"
type input "11"
type input "4"
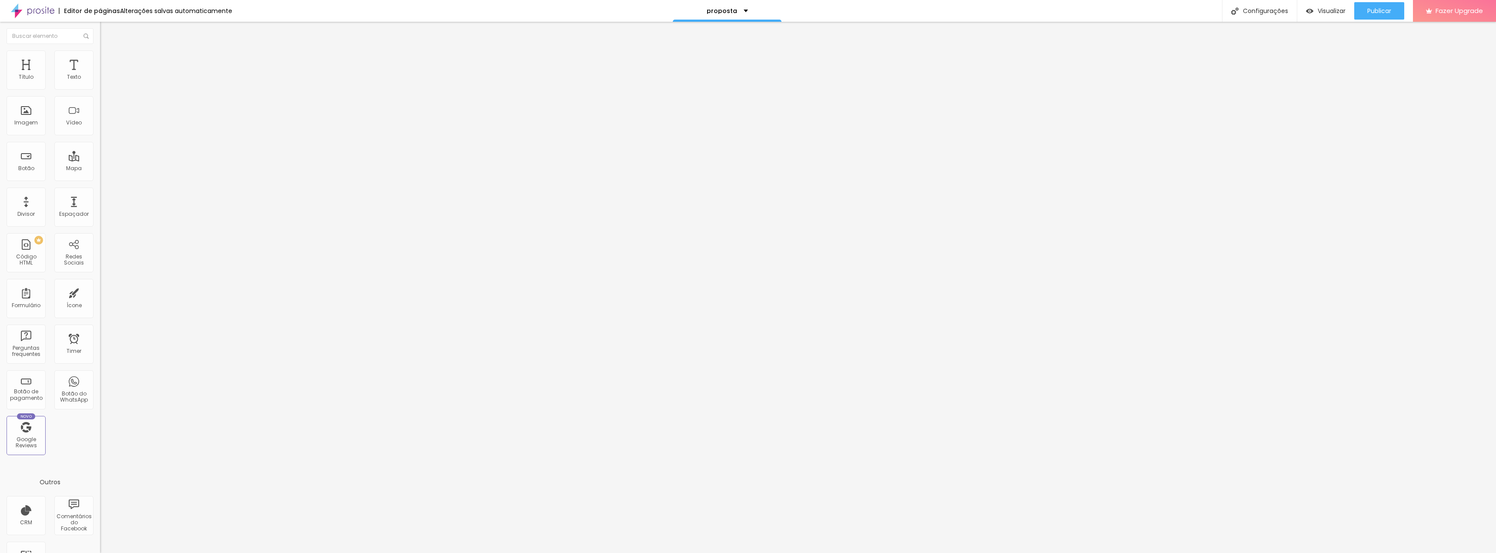
type input "0"
drag, startPoint x: 72, startPoint y: 103, endPoint x: 2, endPoint y: 109, distance: 70.3
type input "0"
click at [100, 283] on input "range" at bounding box center [128, 286] width 56 height 7
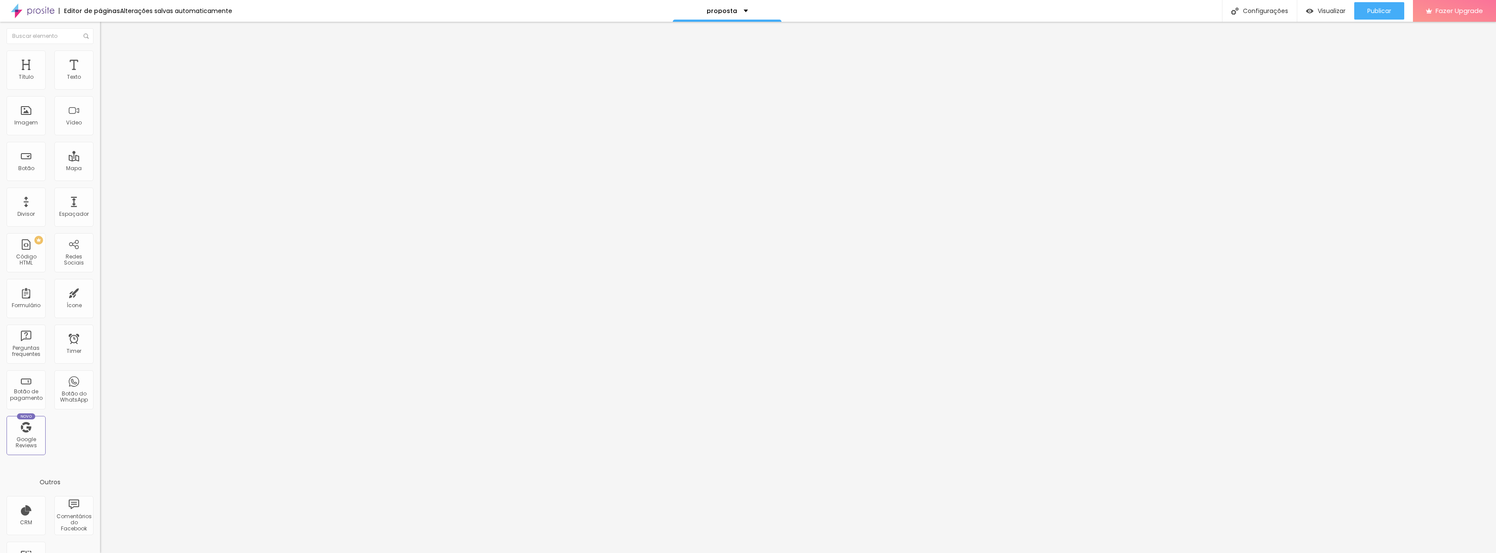
click at [100, 51] on li "Avançado" at bounding box center [150, 54] width 100 height 9
drag, startPoint x: 23, startPoint y: 83, endPoint x: 0, endPoint y: 83, distance: 22.6
click at [100, 160] on input "range" at bounding box center [128, 163] width 56 height 7
drag, startPoint x: 25, startPoint y: 102, endPoint x: 2, endPoint y: 104, distance: 23.2
click at [100, 283] on input "range" at bounding box center [128, 286] width 56 height 7
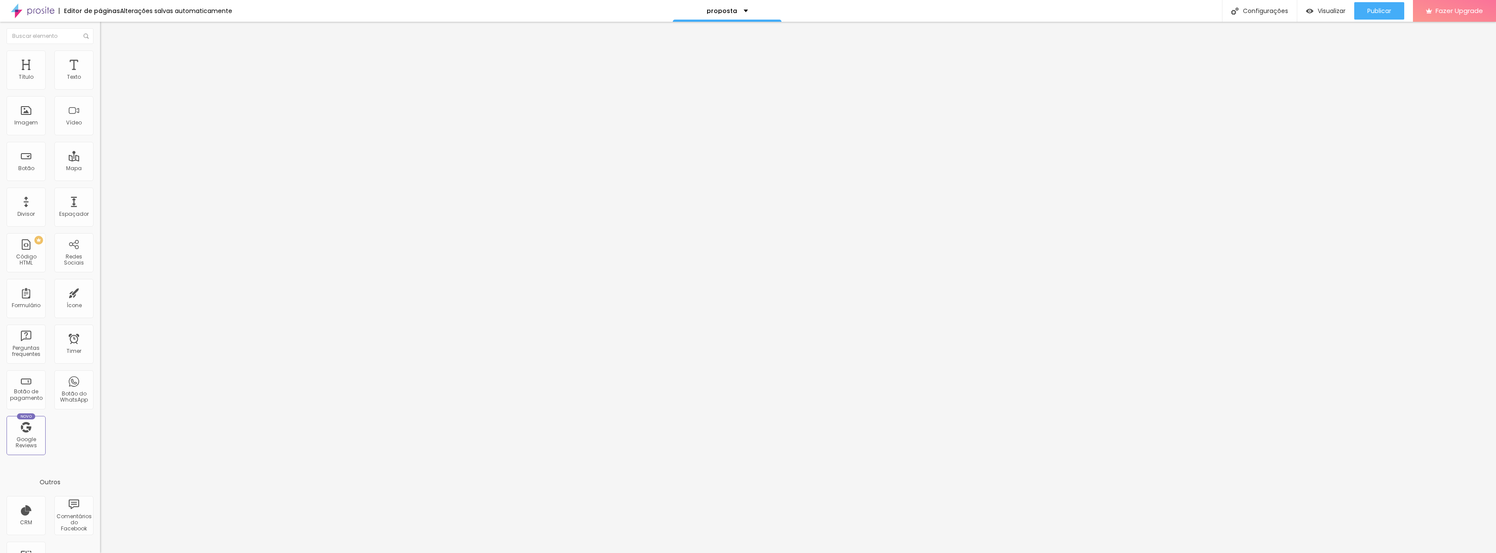
drag, startPoint x: 23, startPoint y: 100, endPoint x: 64, endPoint y: 103, distance: 41.4
click at [100, 283] on input "range" at bounding box center [128, 286] width 56 height 7
click at [100, 79] on span "Encaixotado" at bounding box center [117, 75] width 34 height 7
click at [100, 93] on span "Completo" at bounding box center [113, 88] width 27 height 7
click at [100, 54] on li "Avançado" at bounding box center [150, 54] width 100 height 9
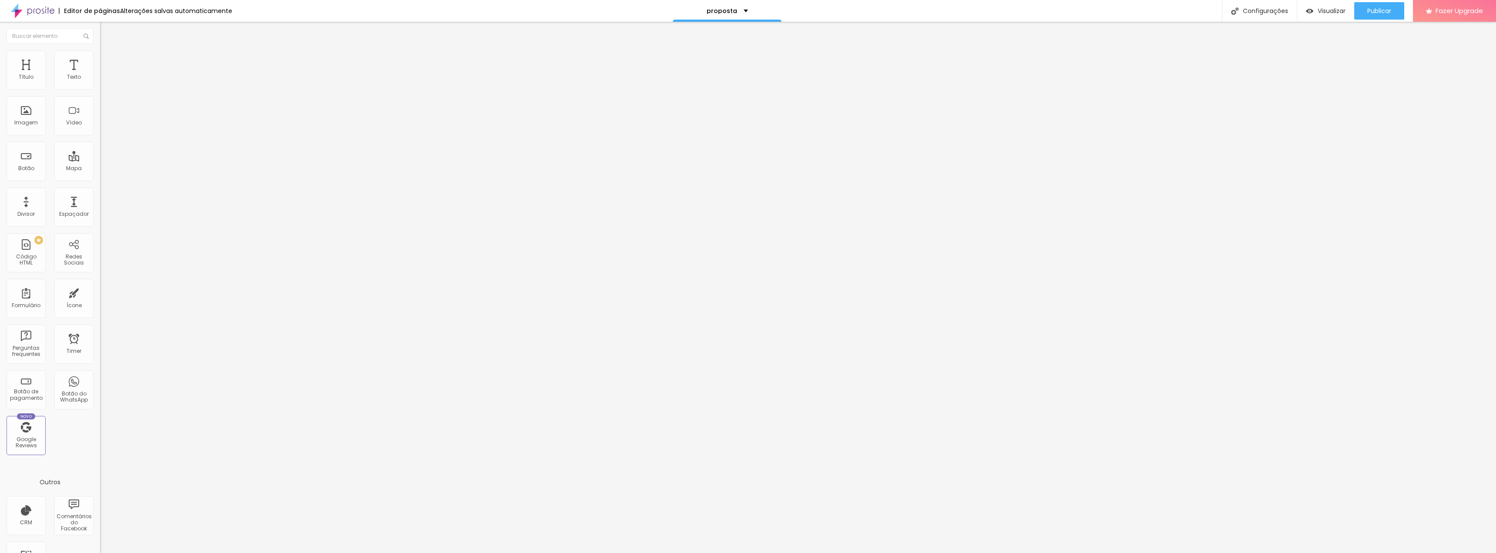
drag, startPoint x: 19, startPoint y: 84, endPoint x: 0, endPoint y: 99, distance: 23.8
click at [100, 160] on input "range" at bounding box center [128, 163] width 56 height 7
drag, startPoint x: 63, startPoint y: 103, endPoint x: 118, endPoint y: 103, distance: 54.8
click at [118, 283] on input "range" at bounding box center [128, 286] width 56 height 7
drag, startPoint x: 73, startPoint y: 101, endPoint x: 110, endPoint y: 101, distance: 36.1
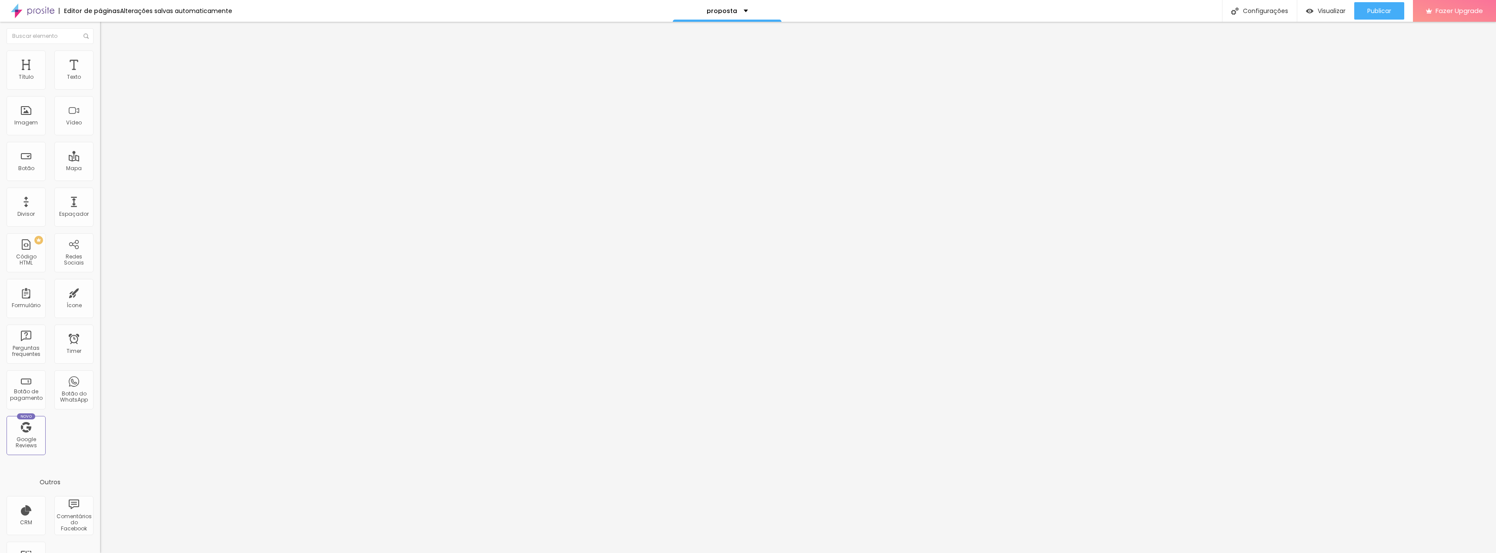
click at [110, 283] on input "range" at bounding box center [128, 286] width 56 height 7
drag, startPoint x: 71, startPoint y: 101, endPoint x: 0, endPoint y: 101, distance: 71.3
click at [100, 283] on input "range" at bounding box center [128, 286] width 56 height 7
drag, startPoint x: 18, startPoint y: 83, endPoint x: 169, endPoint y: 86, distance: 150.9
click at [156, 160] on input "range" at bounding box center [128, 163] width 56 height 7
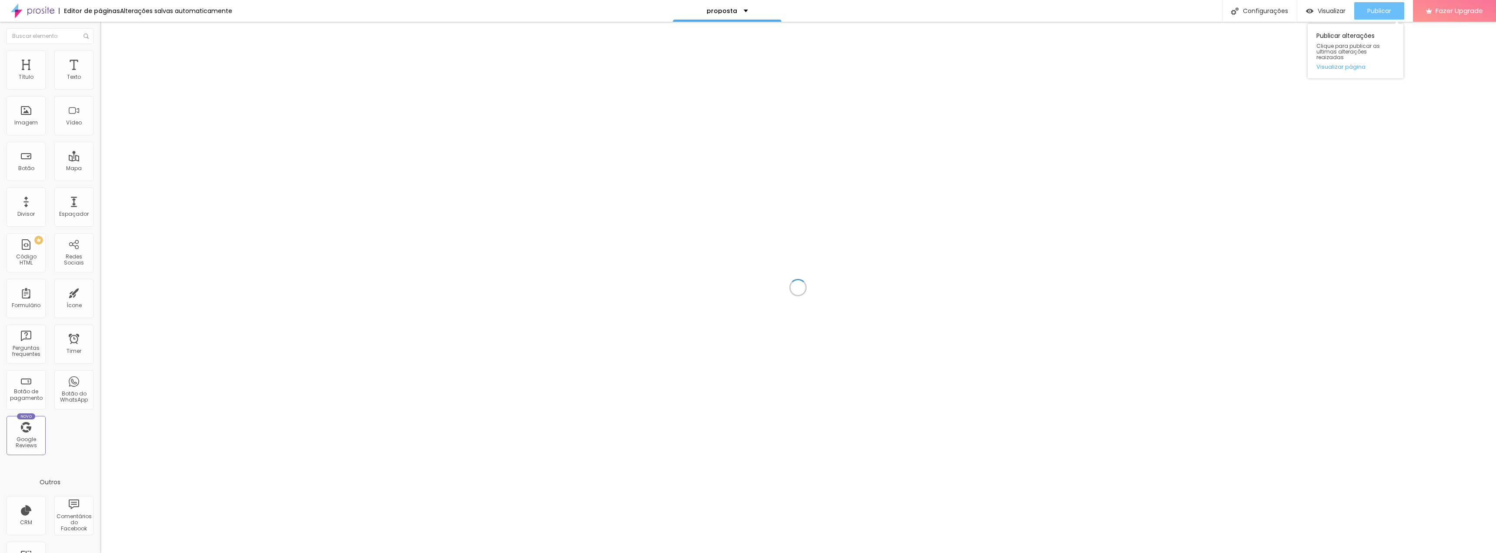
click at [1385, 13] on span "Publicar" at bounding box center [1379, 10] width 24 height 7
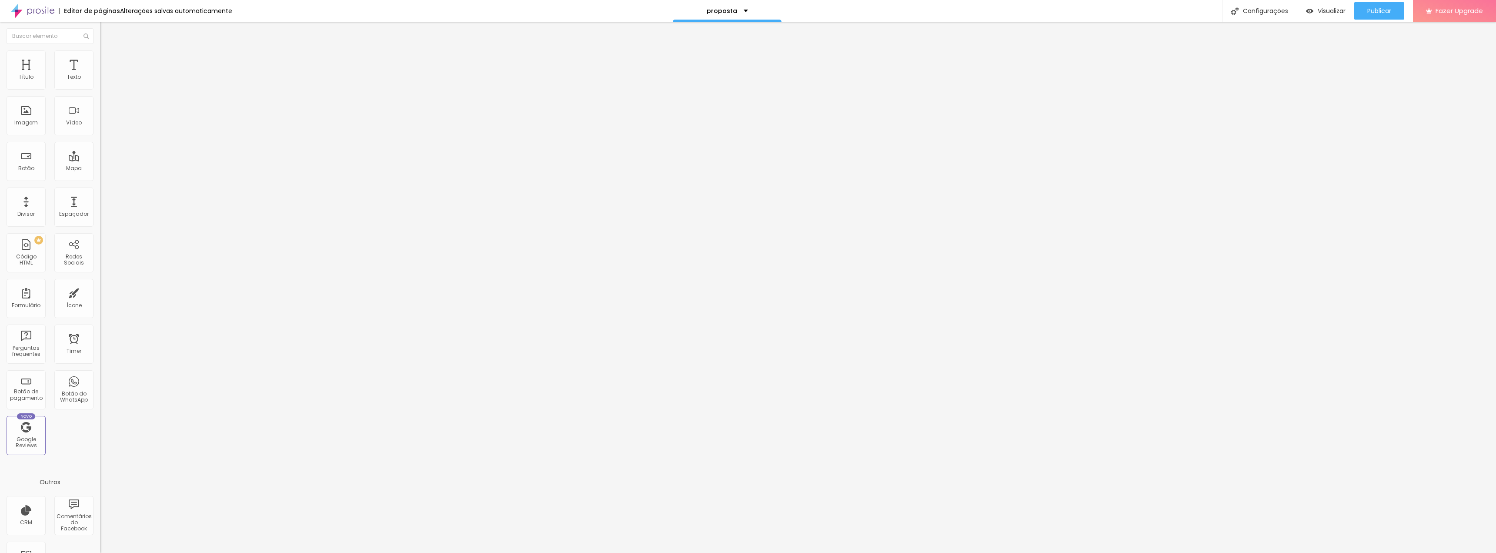
click at [100, 52] on img at bounding box center [104, 54] width 8 height 8
type input "99"
type input "98"
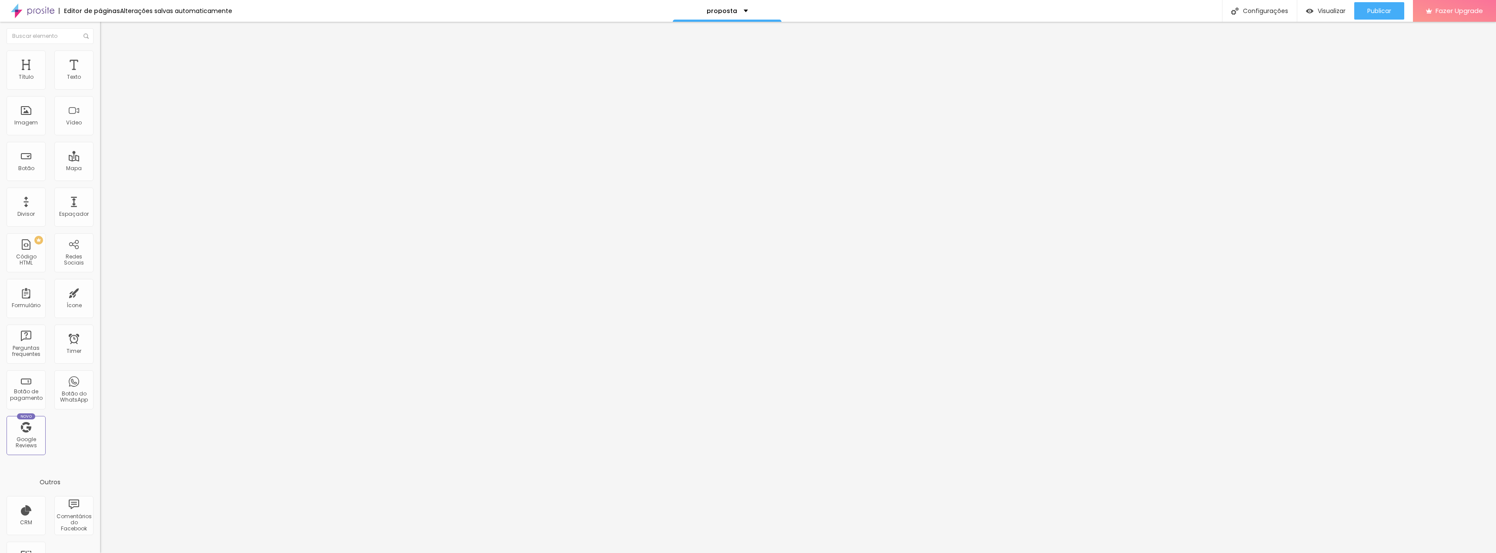
type input "97"
type input "96"
type input "95"
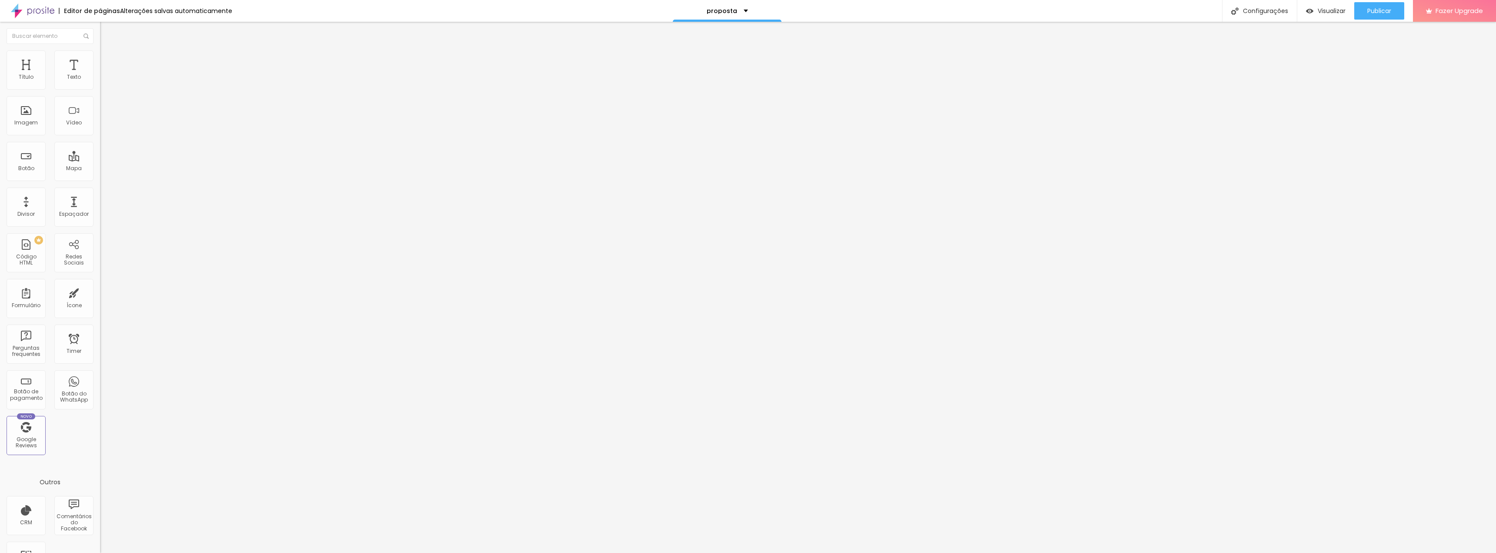
type input "95"
type input "92"
type input "91"
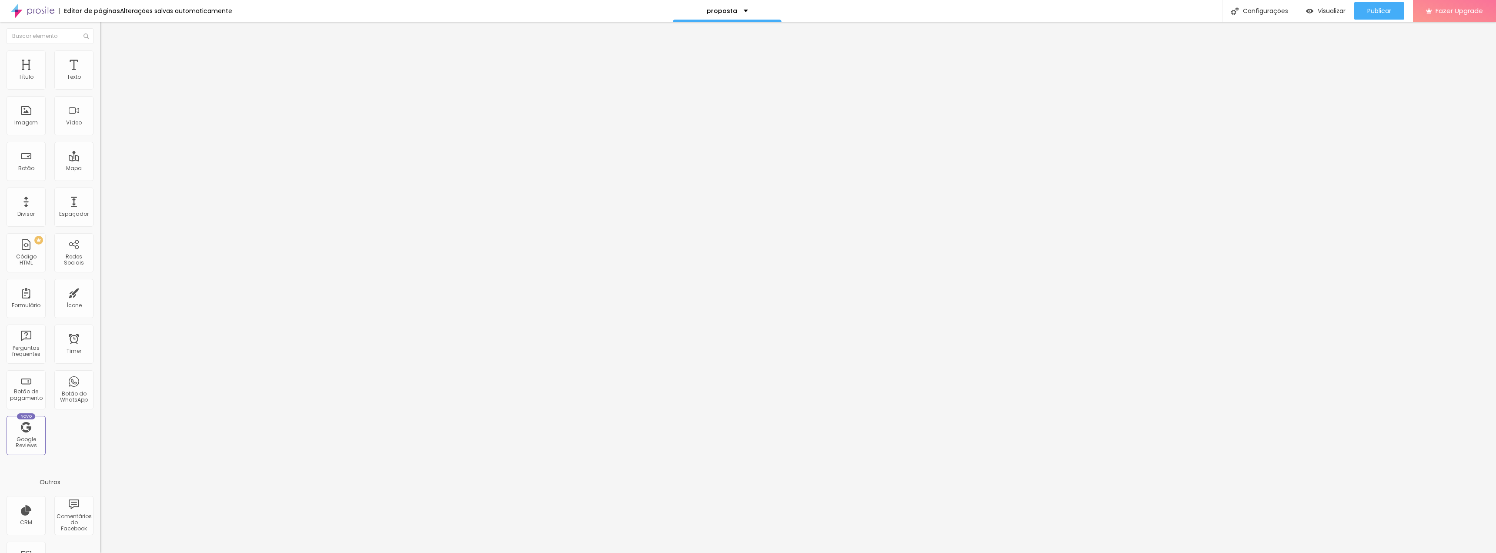
type input "90"
type input "88"
type input "86"
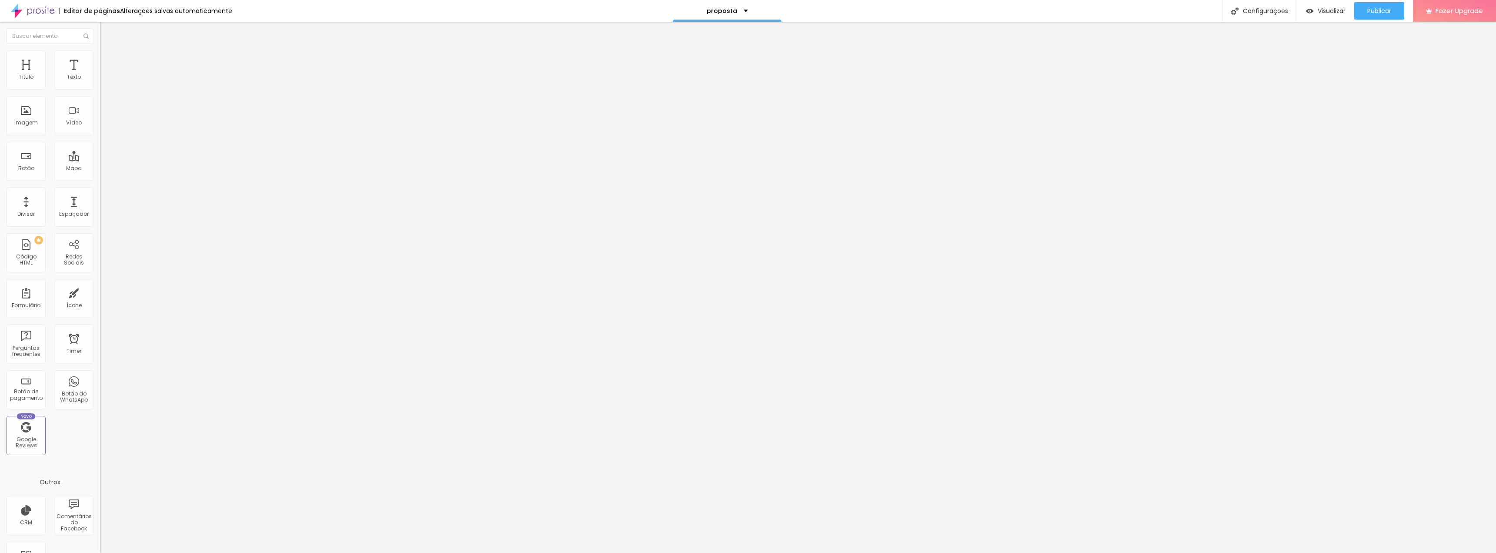
type input "86"
type input "85"
type input "82"
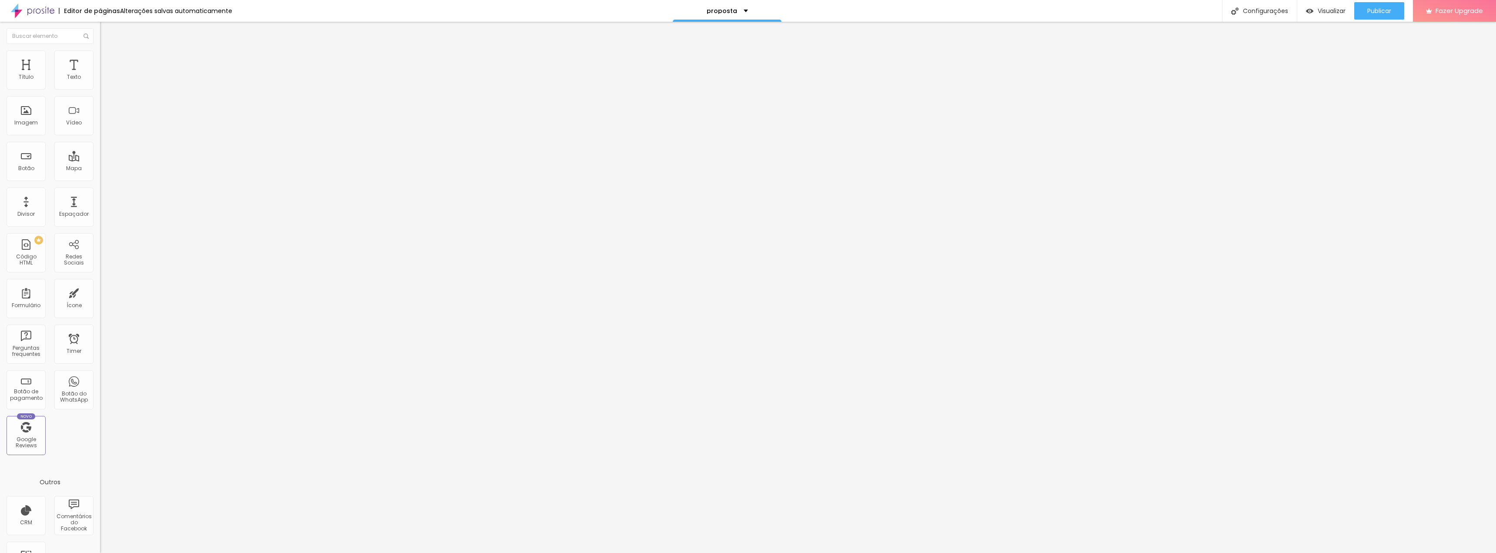
type input "81"
type input "80"
type input "79"
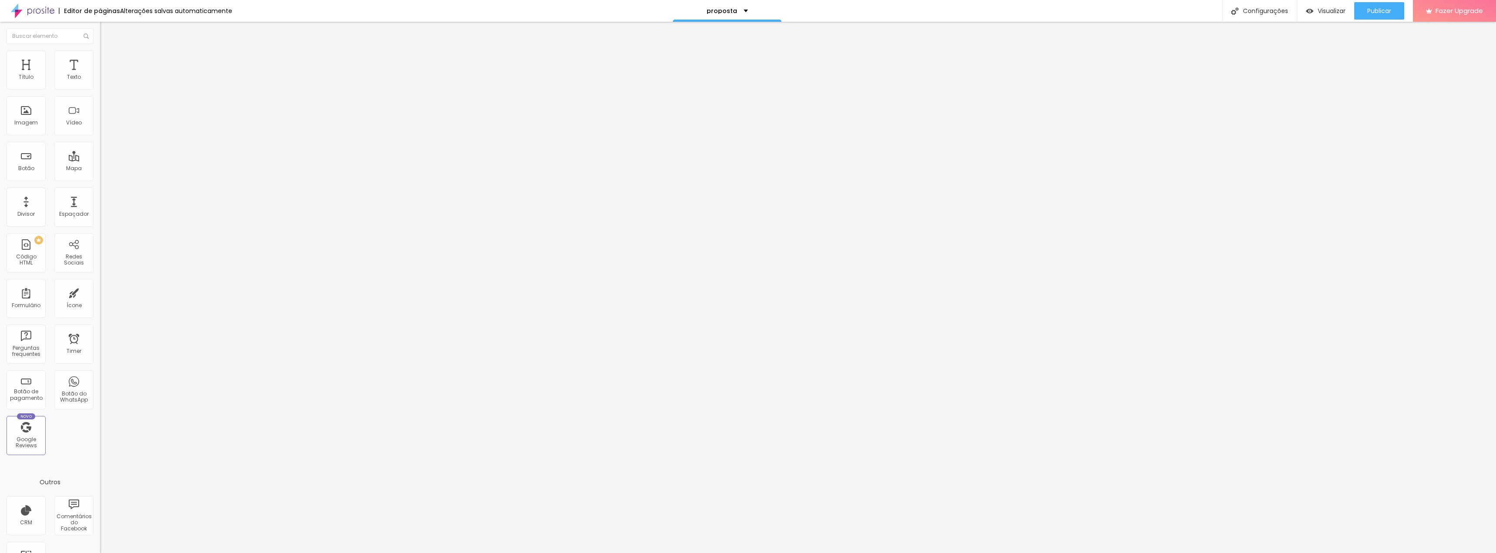
type input "79"
type input "77"
type input "75"
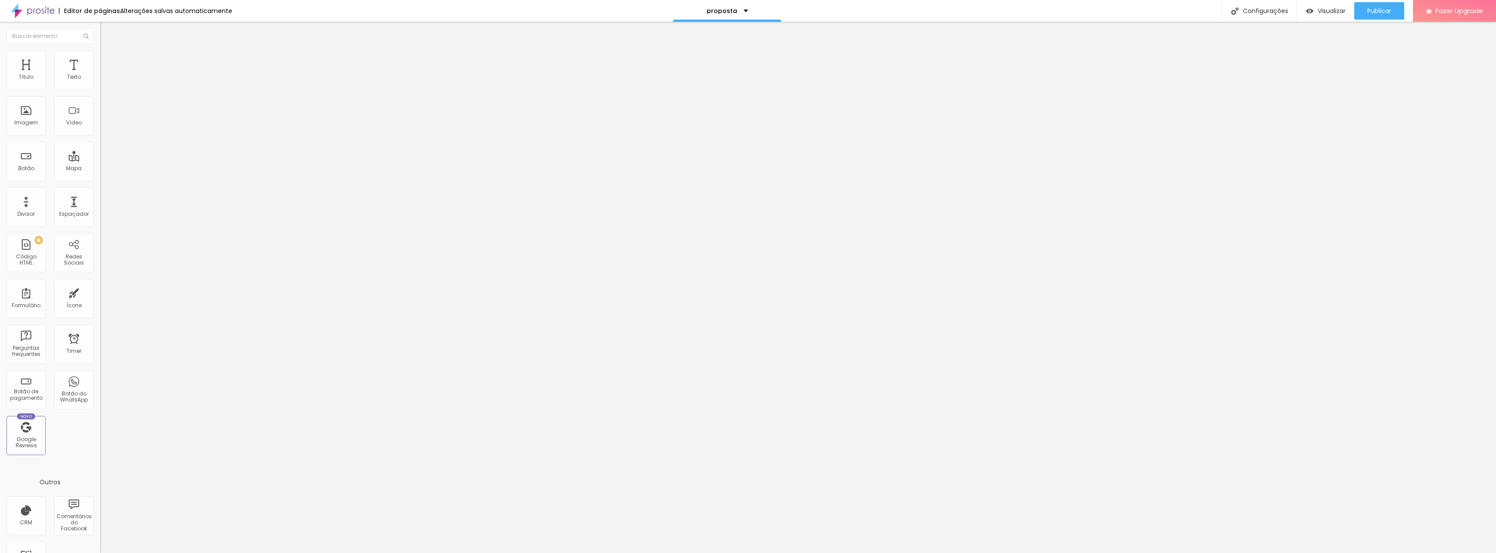
type input "74"
type input "72"
type input "70"
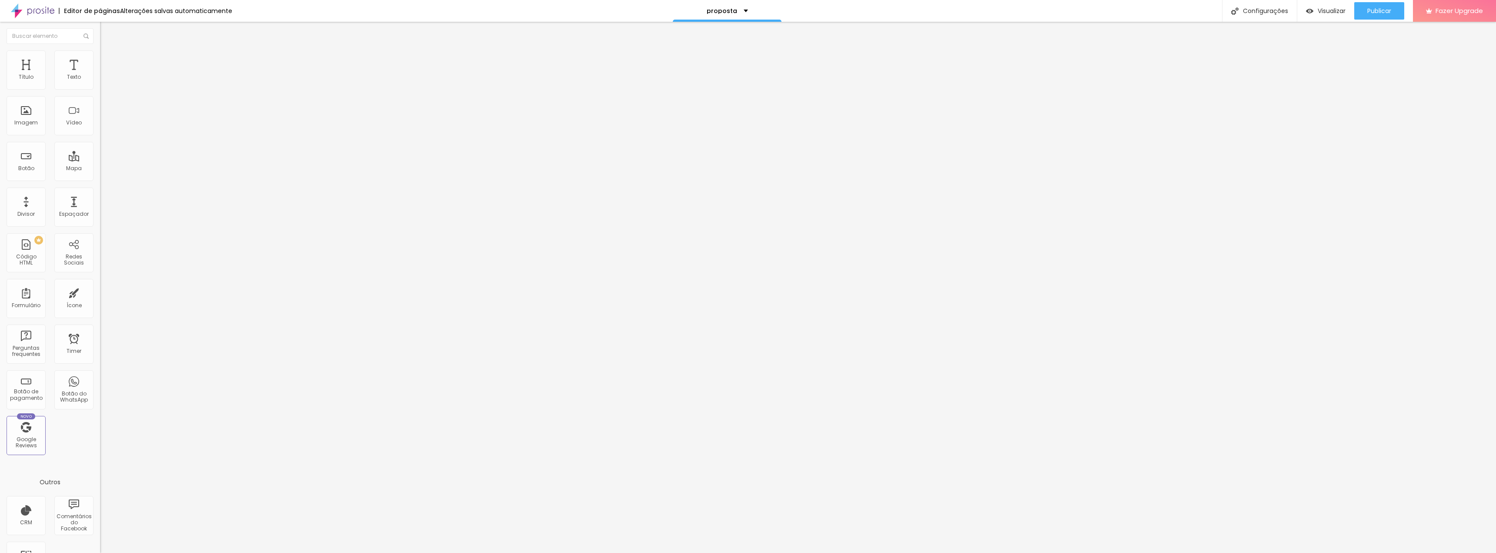
type input "70"
type input "69"
type input "68"
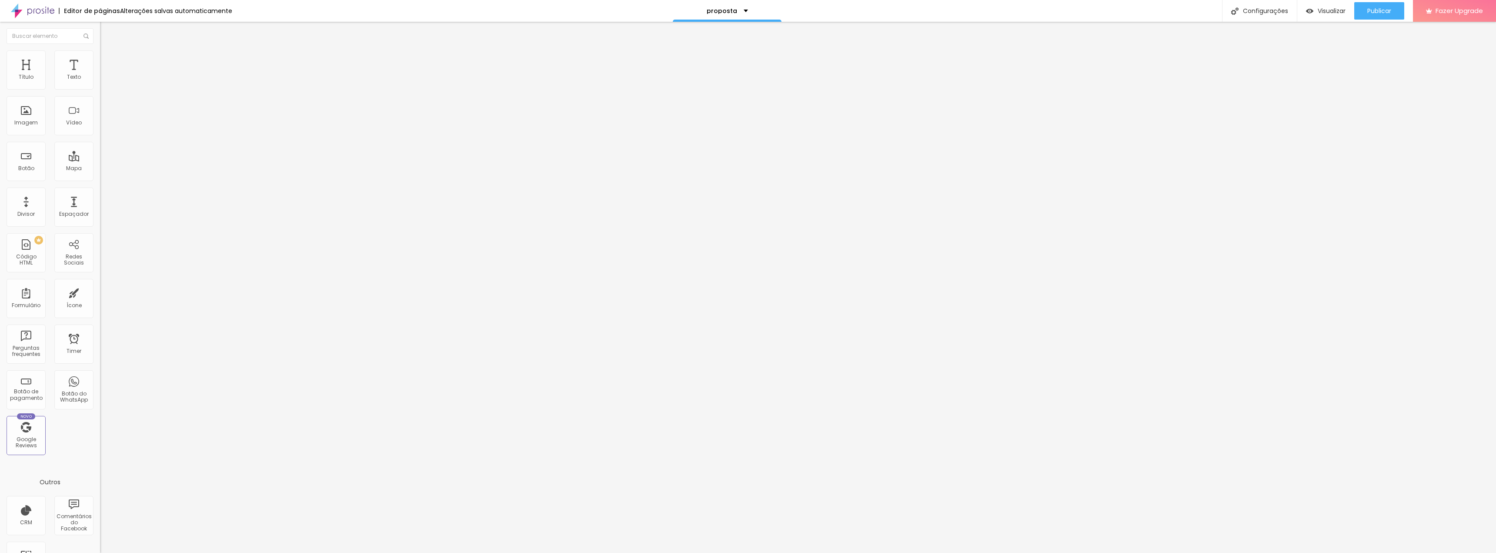
type input "67"
type input "66"
type input "65"
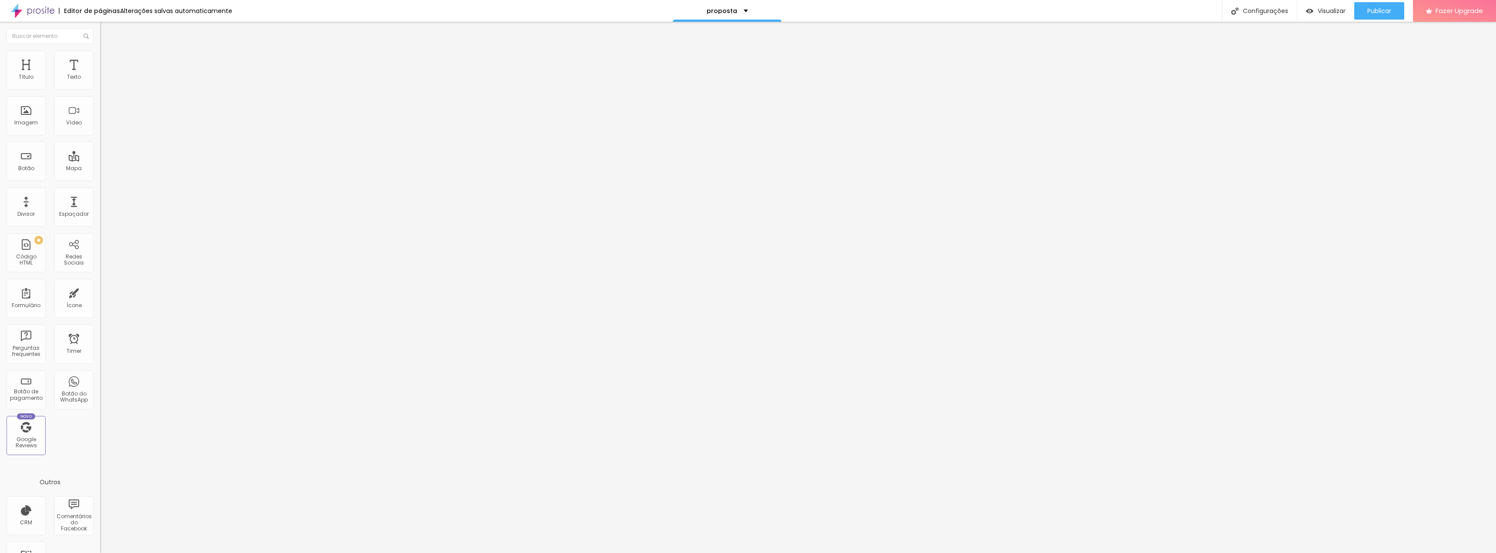
type input "65"
type input "63"
type input "62"
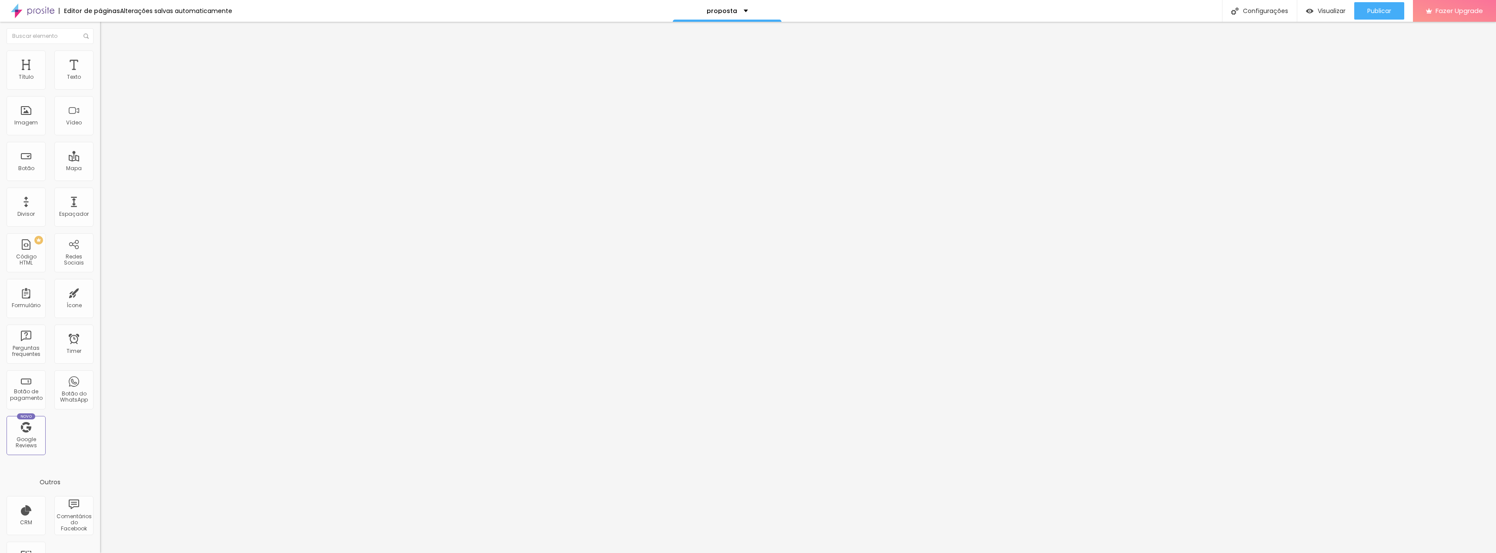
type input "60"
type input "58"
type input "56"
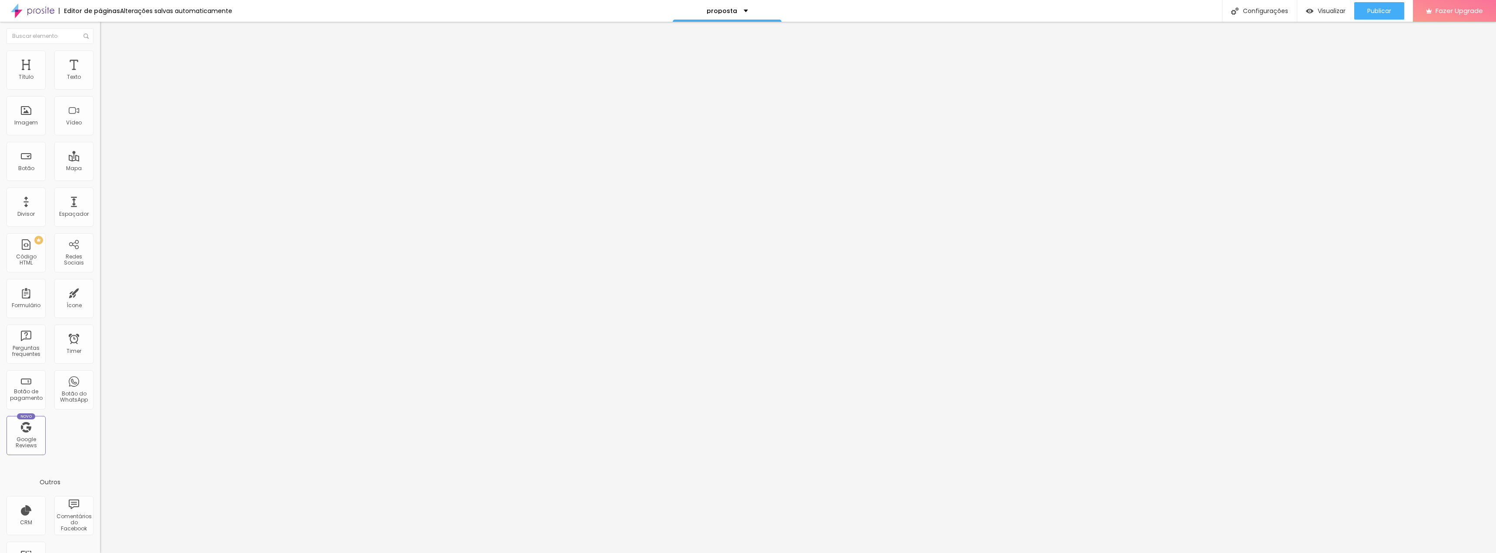
type input "56"
type input "54"
type input "52"
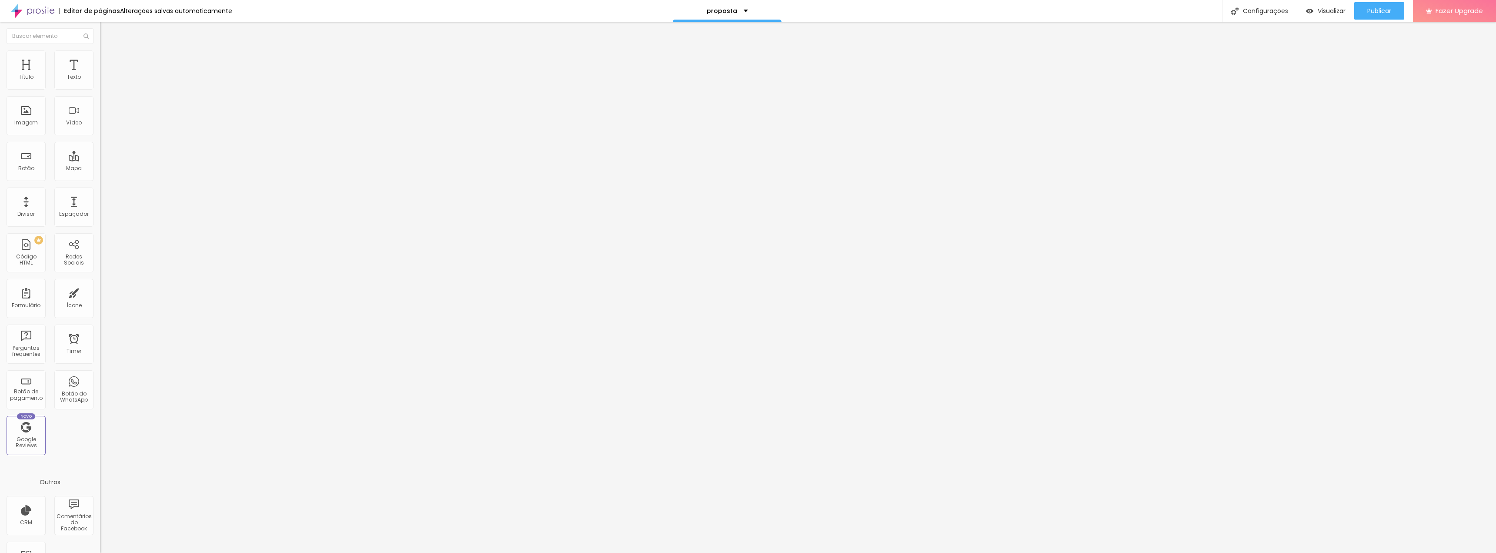
type input "50"
type input "49"
type input "46"
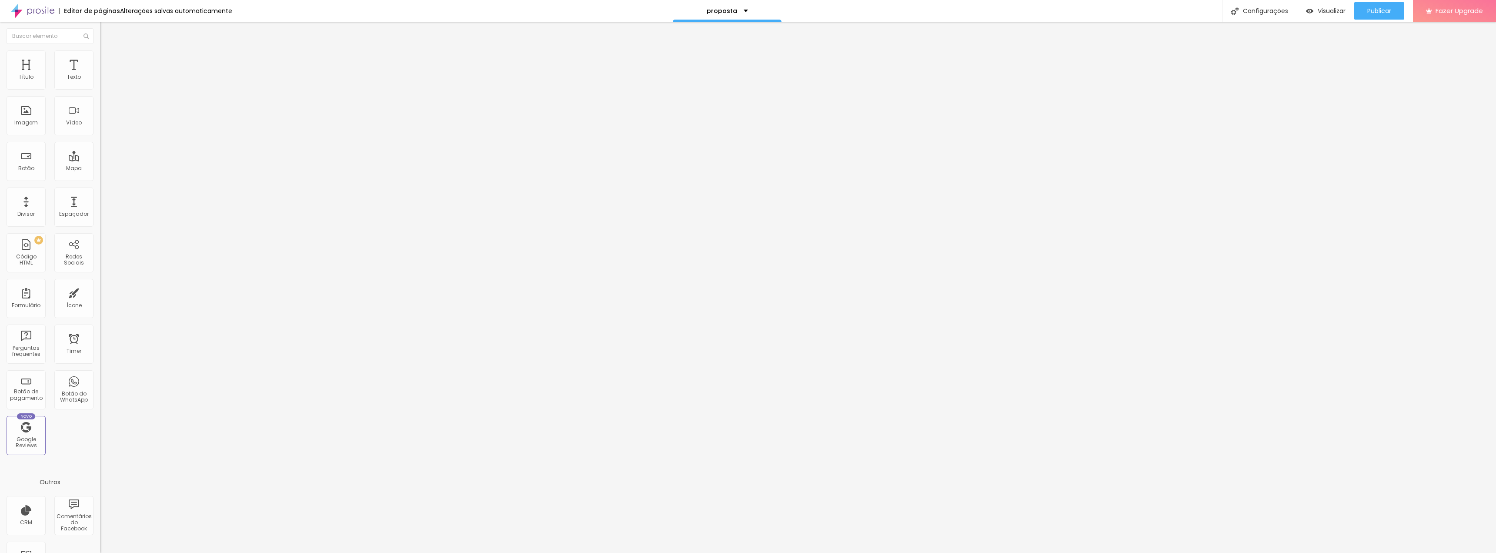
type input "46"
type input "44"
type input "41"
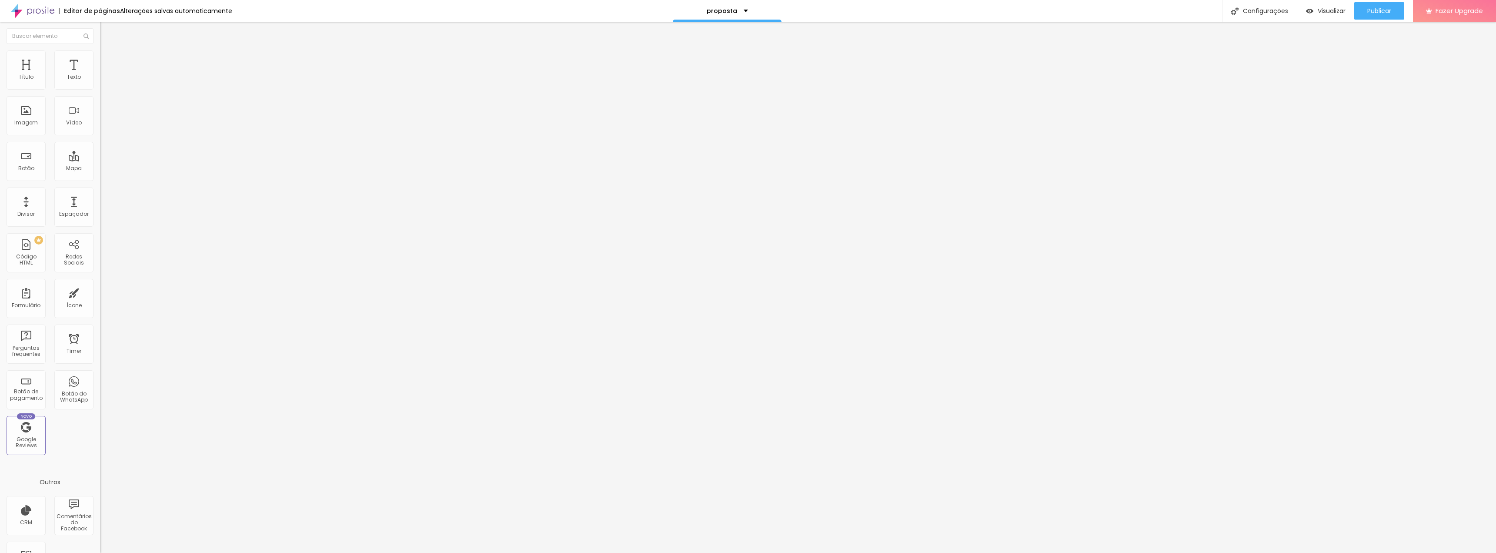
type input "33"
type input "29"
type input "24"
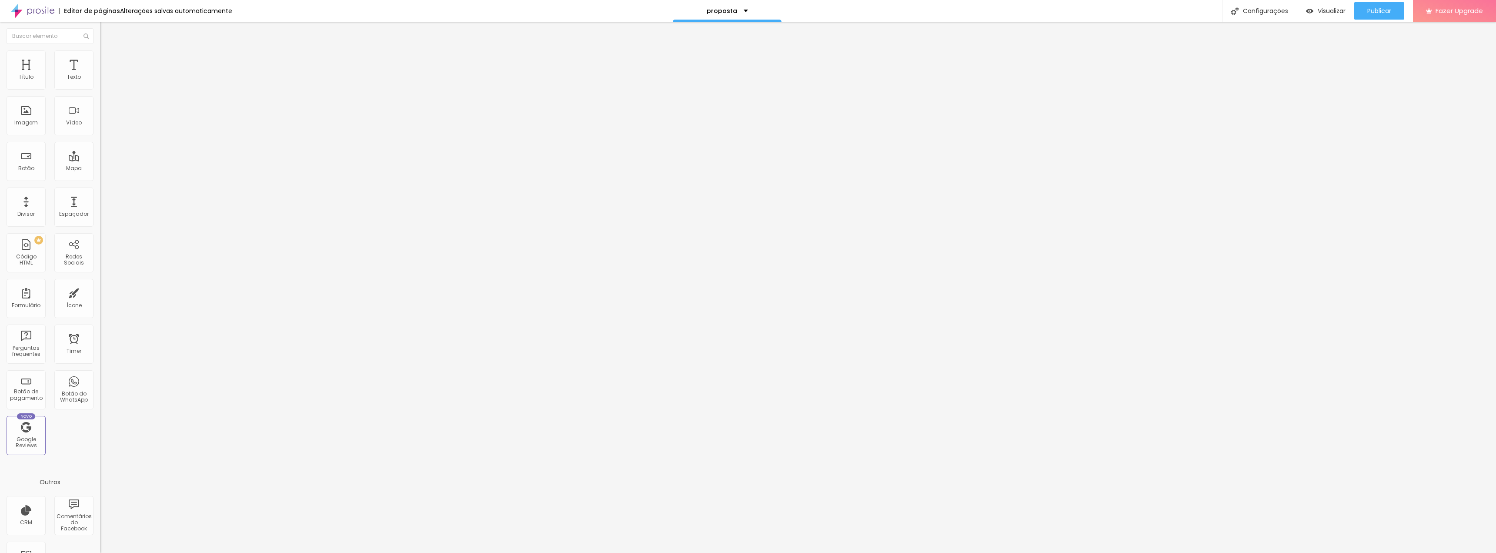
type input "24"
type input "20"
type input "12"
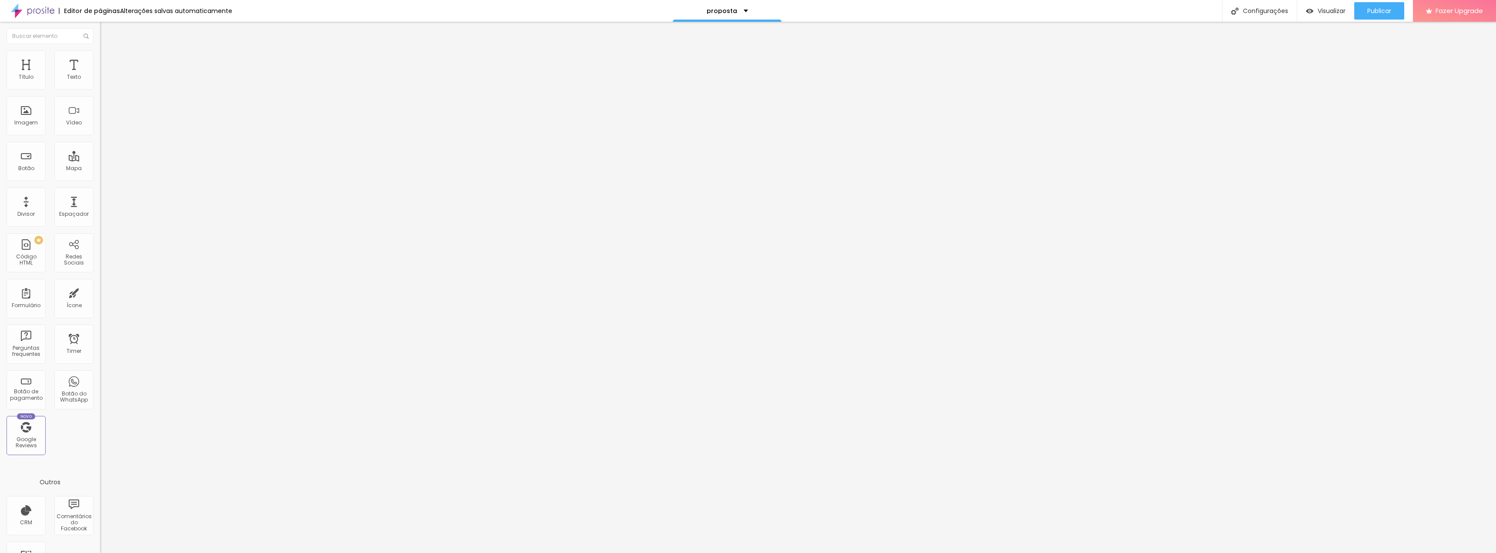
type input "6"
type input "0"
drag, startPoint x: 73, startPoint y: 86, endPoint x: 0, endPoint y: 84, distance: 73.1
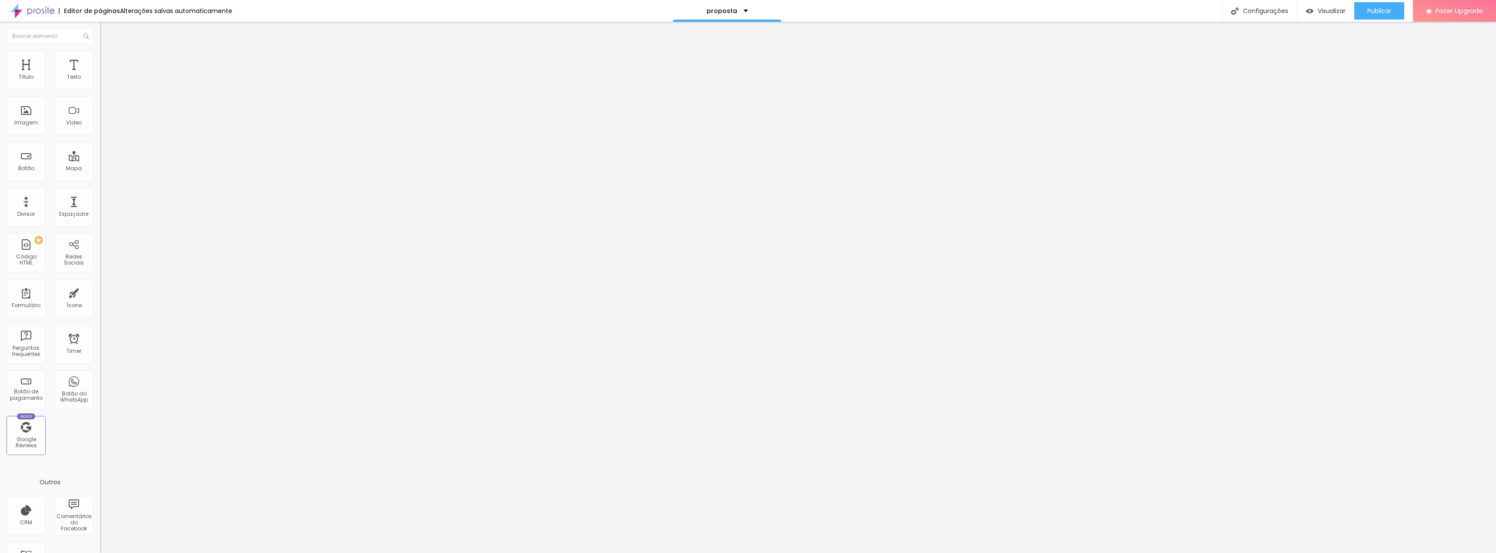
type input "0"
click at [100, 160] on input "range" at bounding box center [128, 163] width 56 height 7
type input "4"
type input "5"
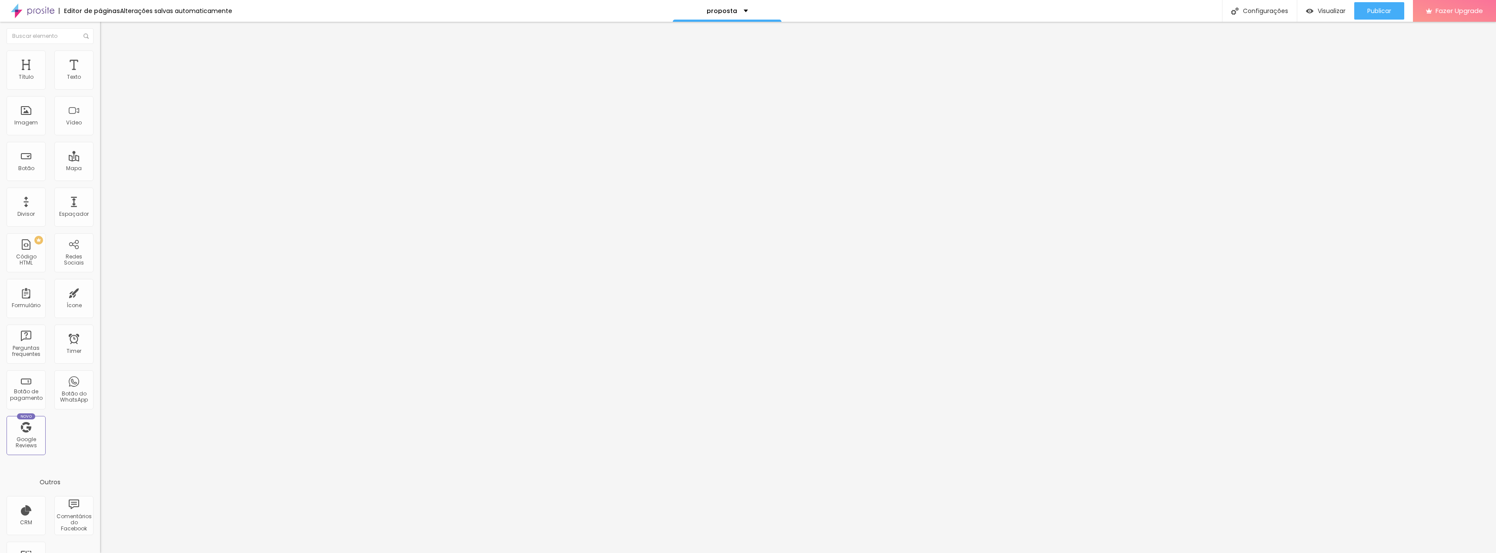
type input "5"
type input "7"
type input "9"
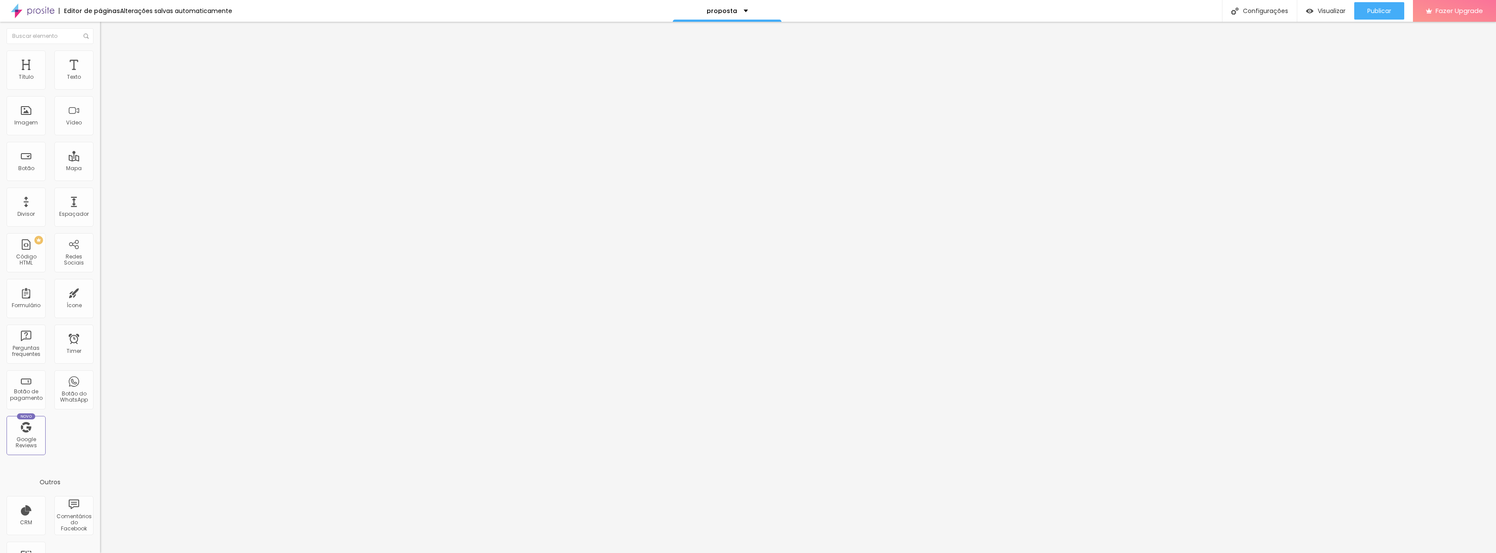
type input "11"
type input "13"
type input "16"
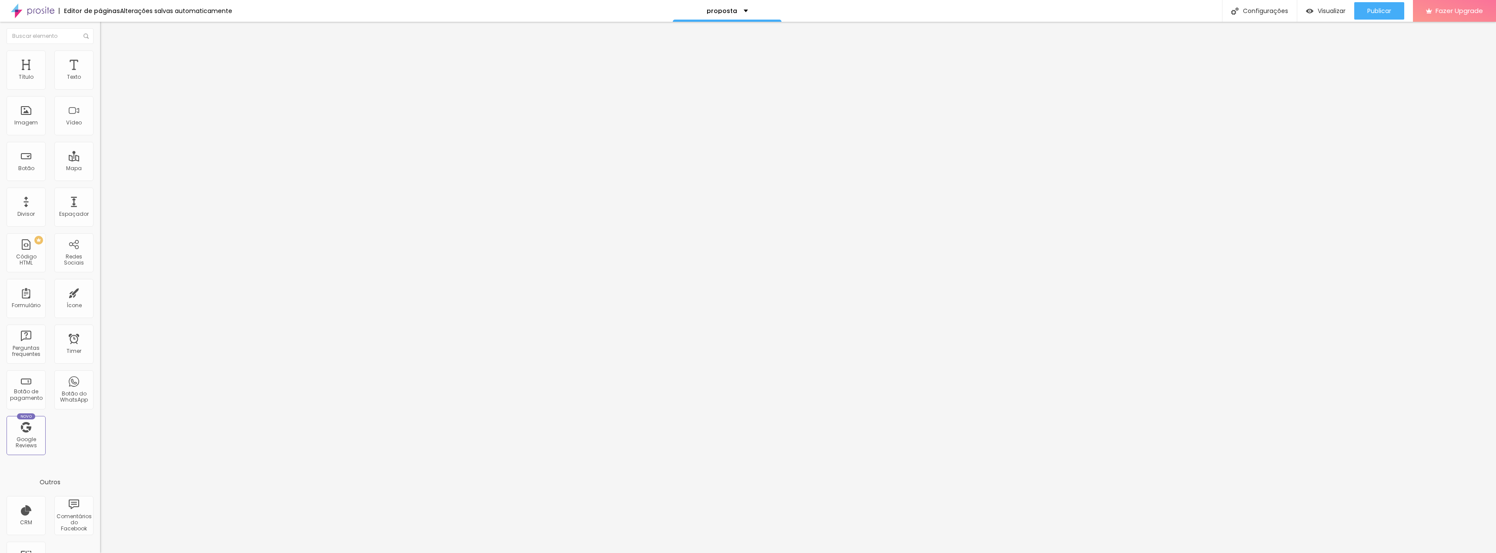
type input "16"
type input "17"
type input "20"
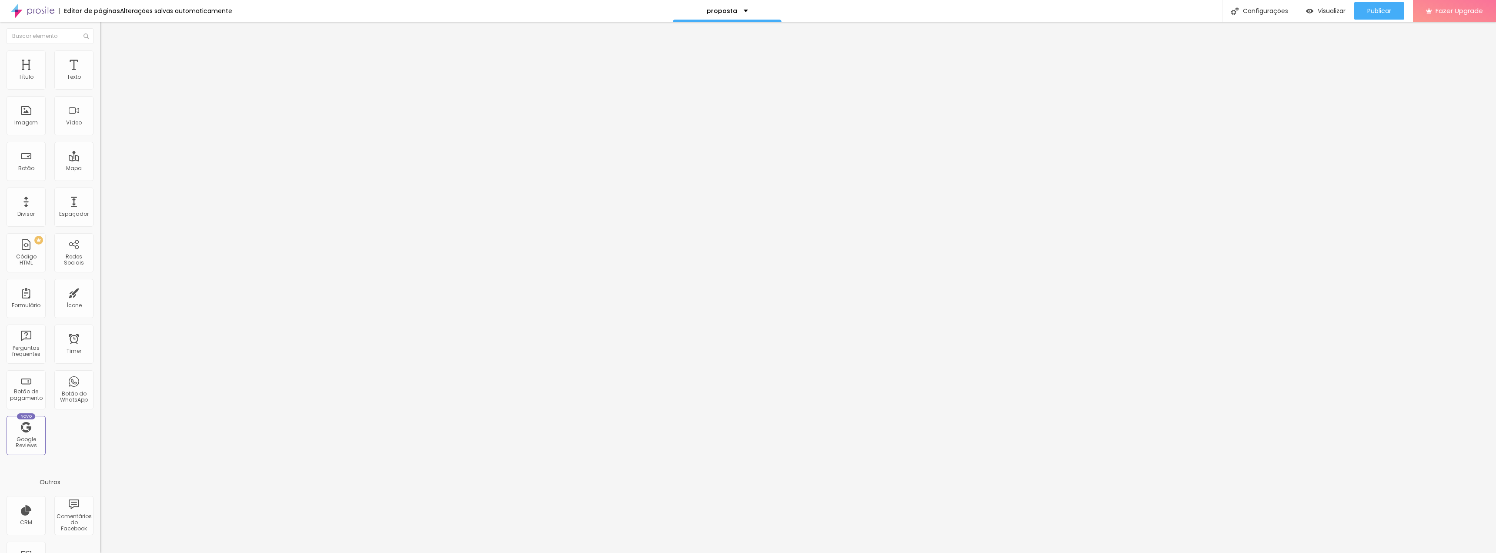
type input "22"
type input "25"
type input "27"
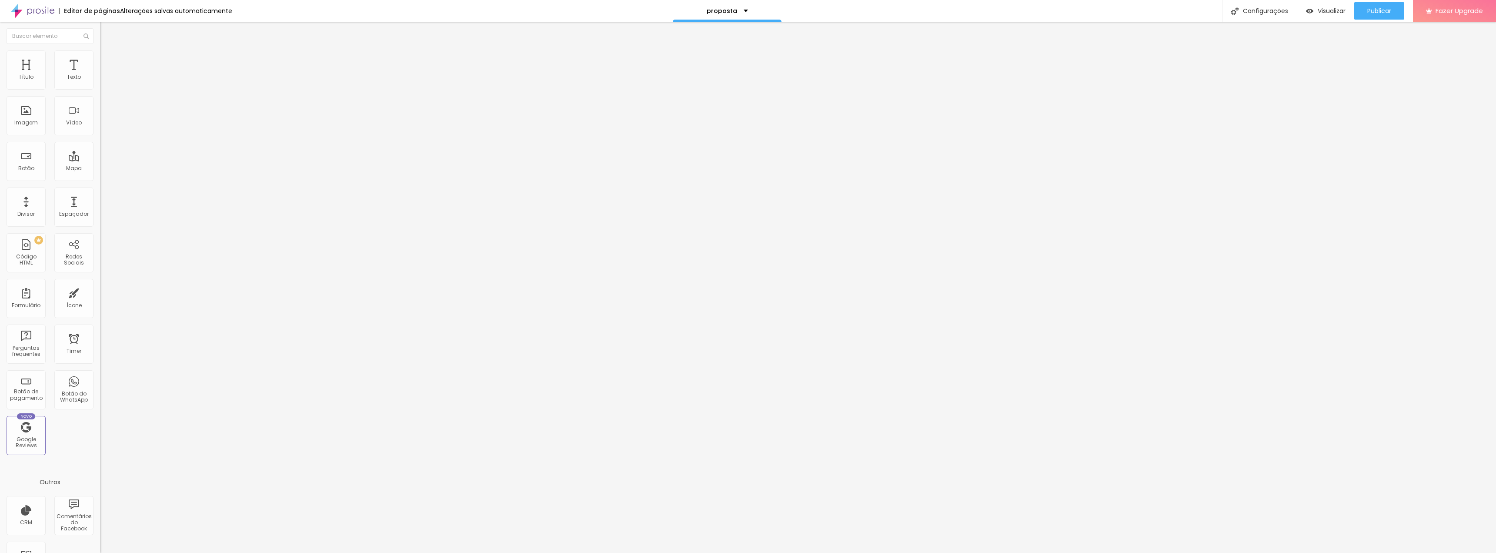
type input "27"
type input "30"
type input "33"
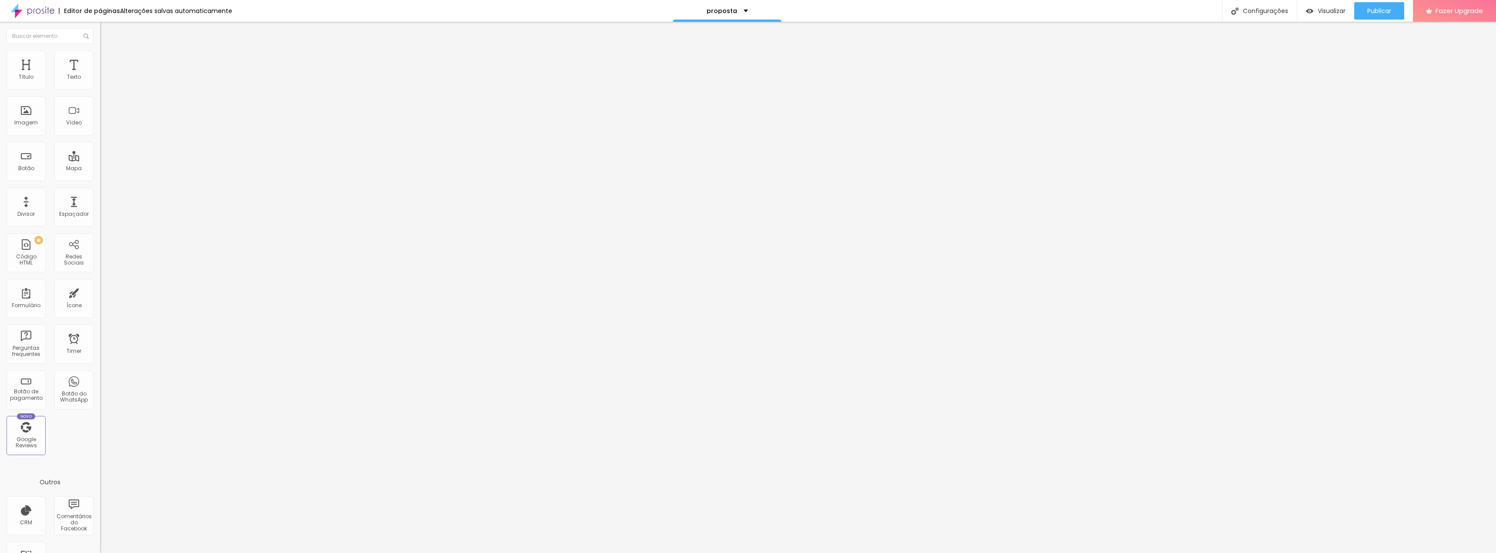
type input "35"
type input "38"
type input "40"
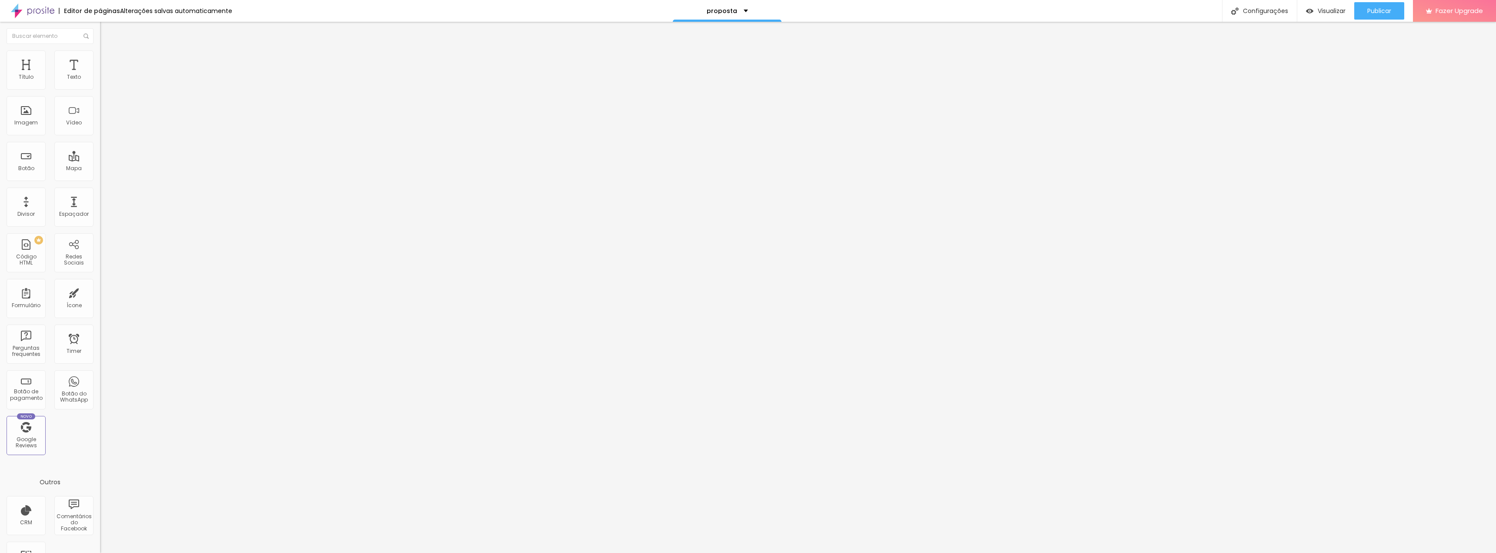
type input "40"
type input "43"
type input "45"
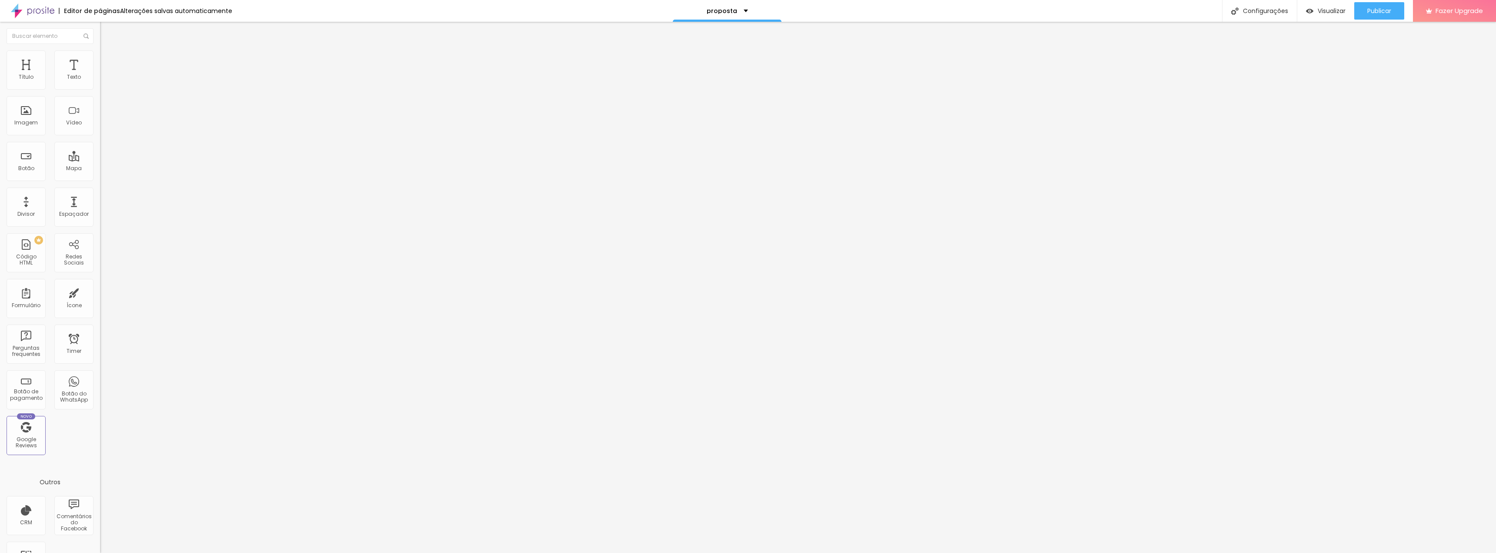
type input "48"
type input "49"
type input "51"
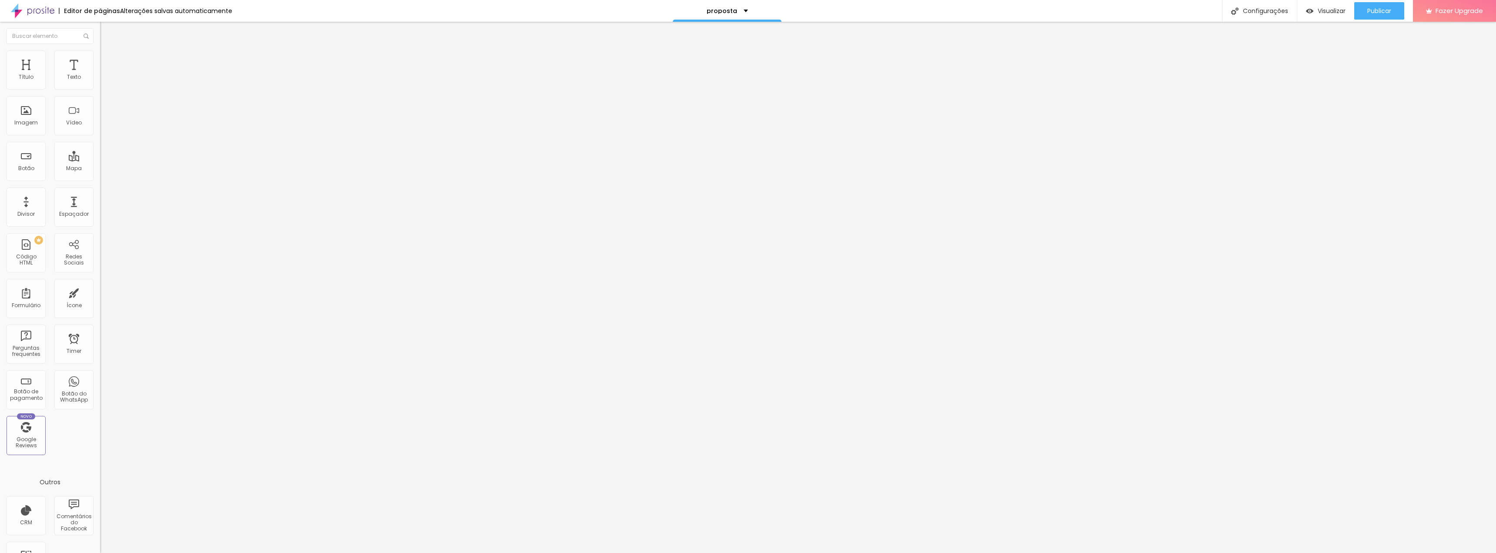
type input "51"
type input "53"
type input "55"
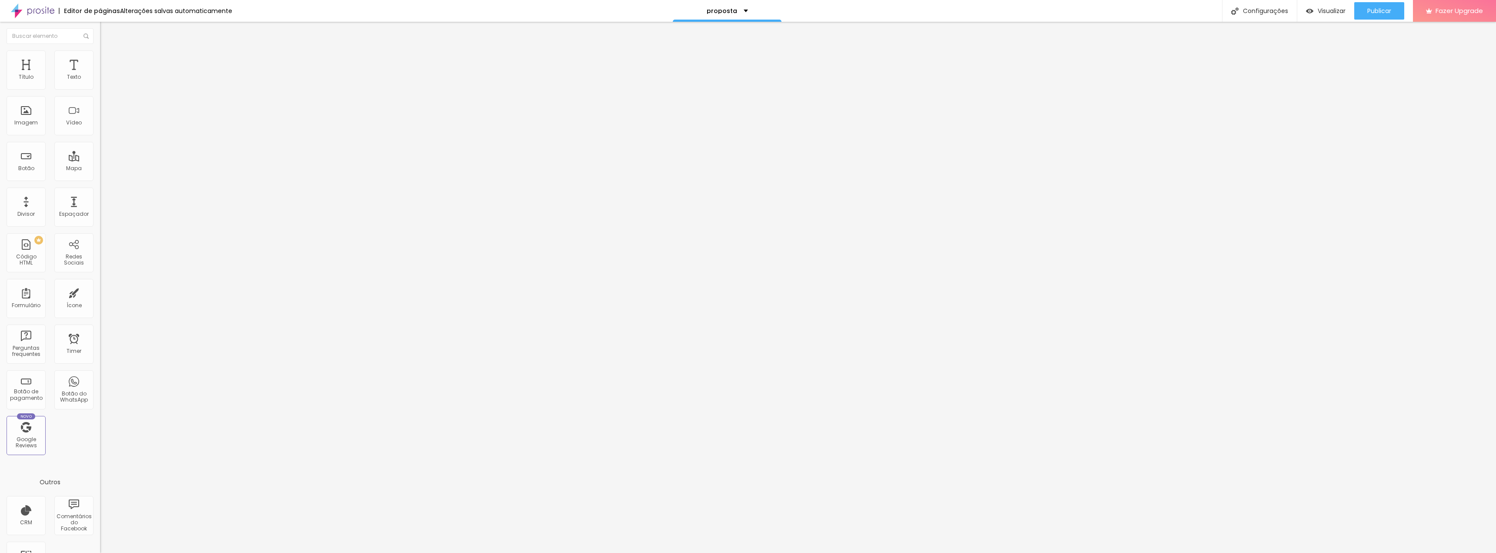
type input "57"
type input "58"
type input "61"
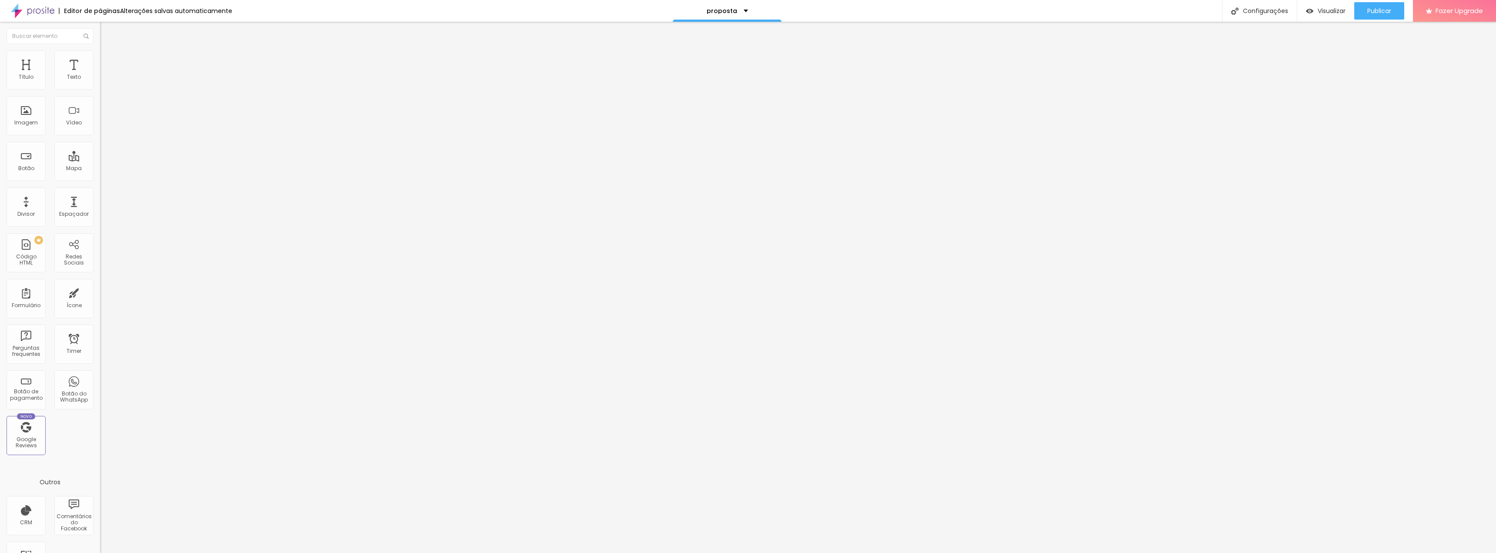
type input "61"
type input "63"
type input "65"
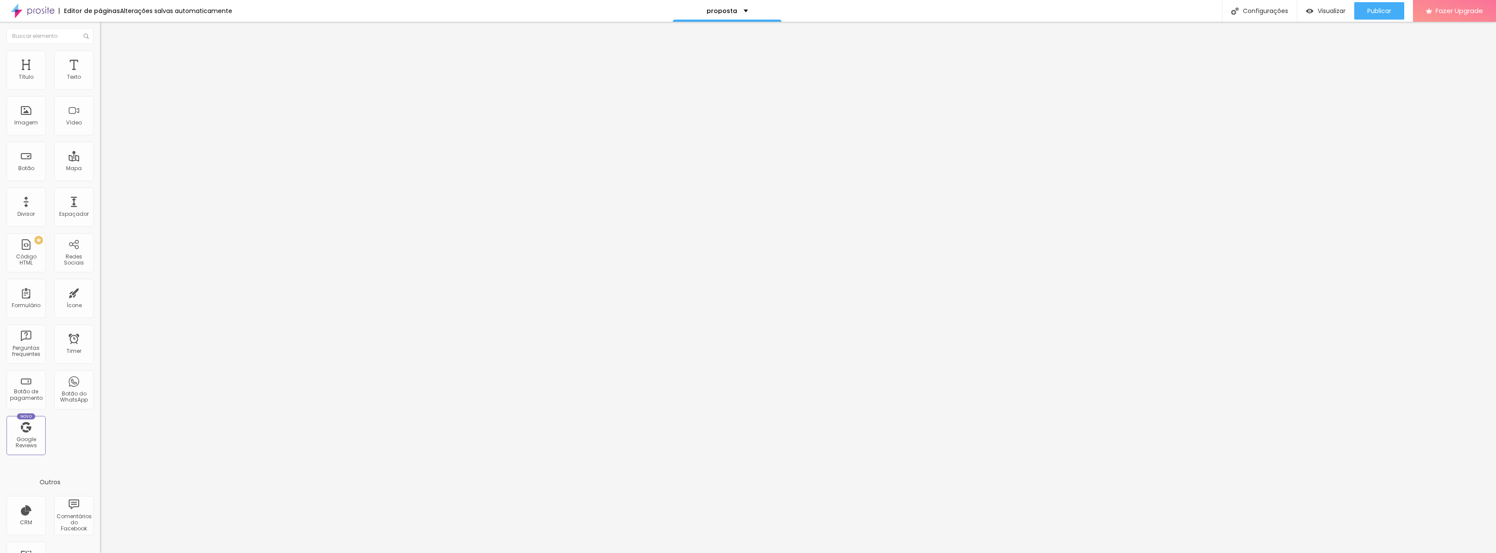
type input "67"
type input "69"
type input "72"
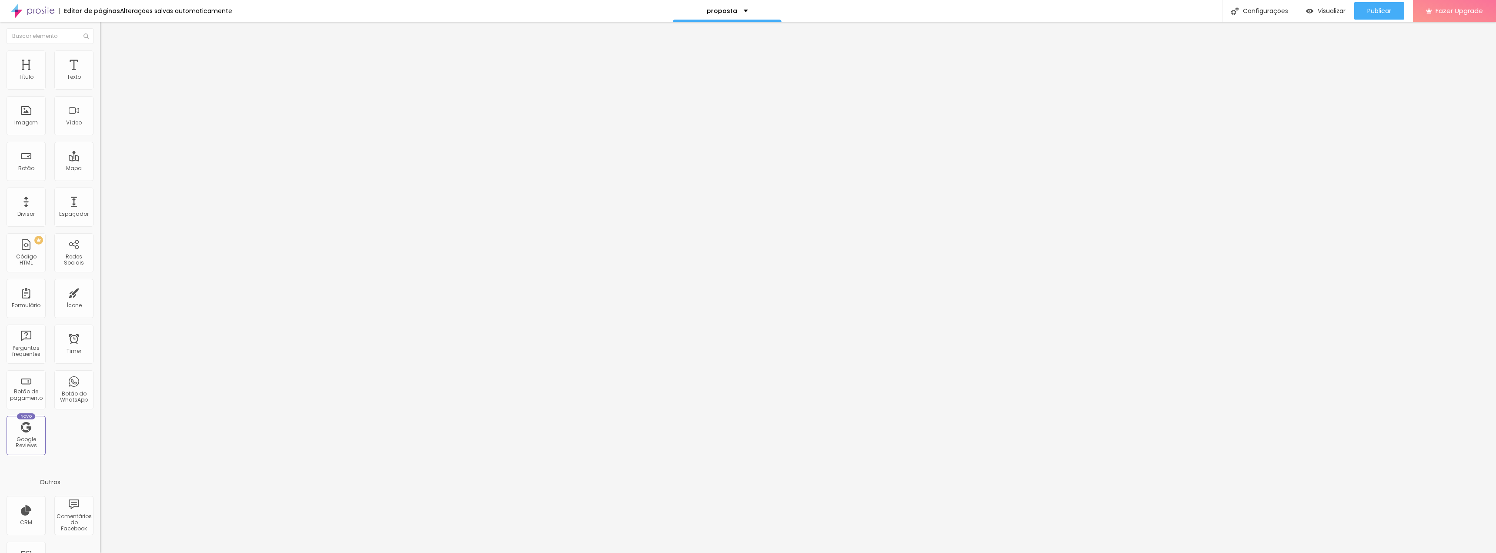
type input "72"
type input "73"
type input "76"
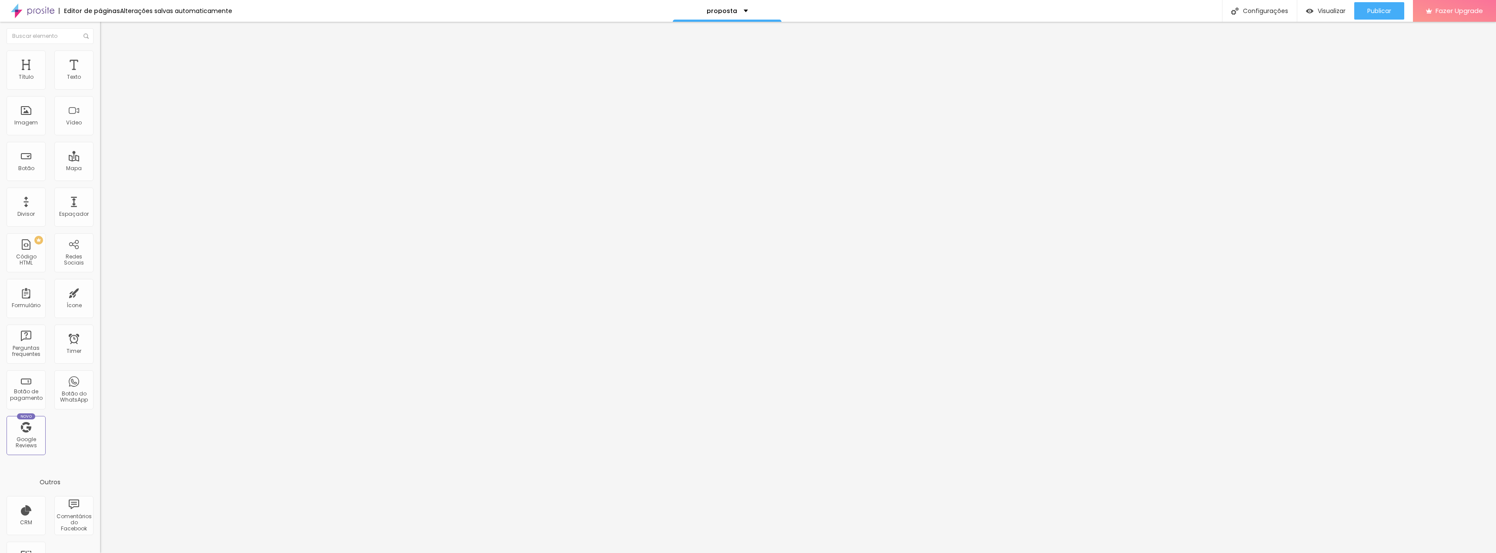
type input "77"
type input "79"
type input "81"
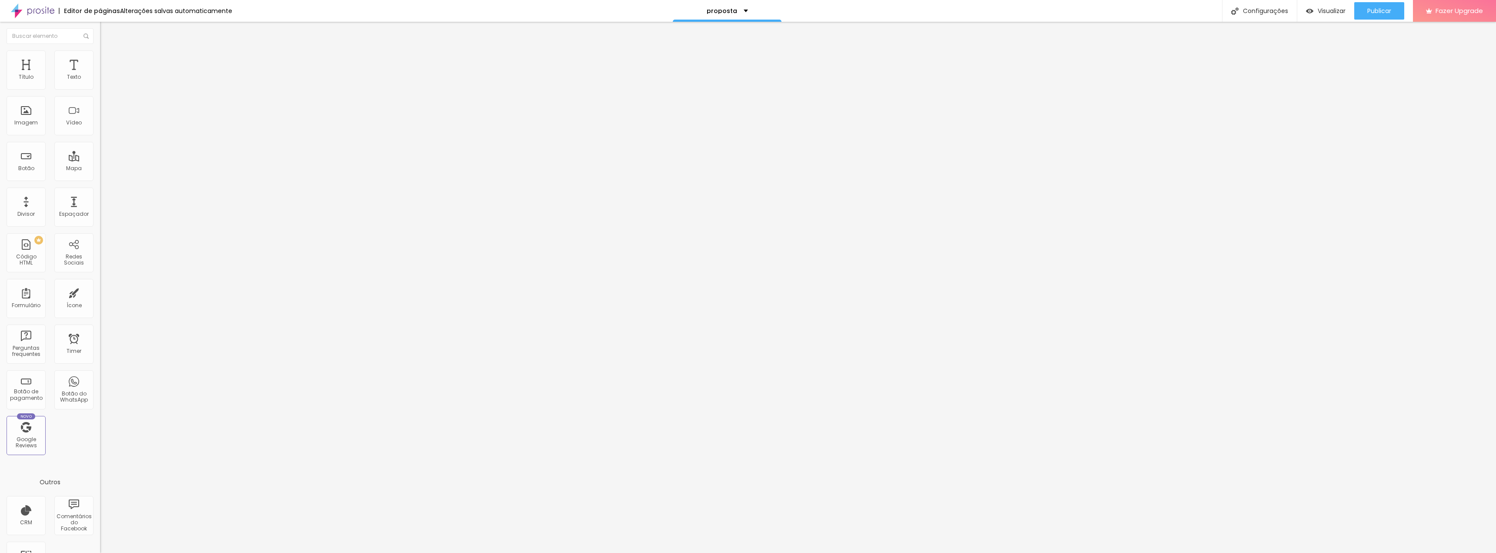
type input "81"
type input "82"
type input "83"
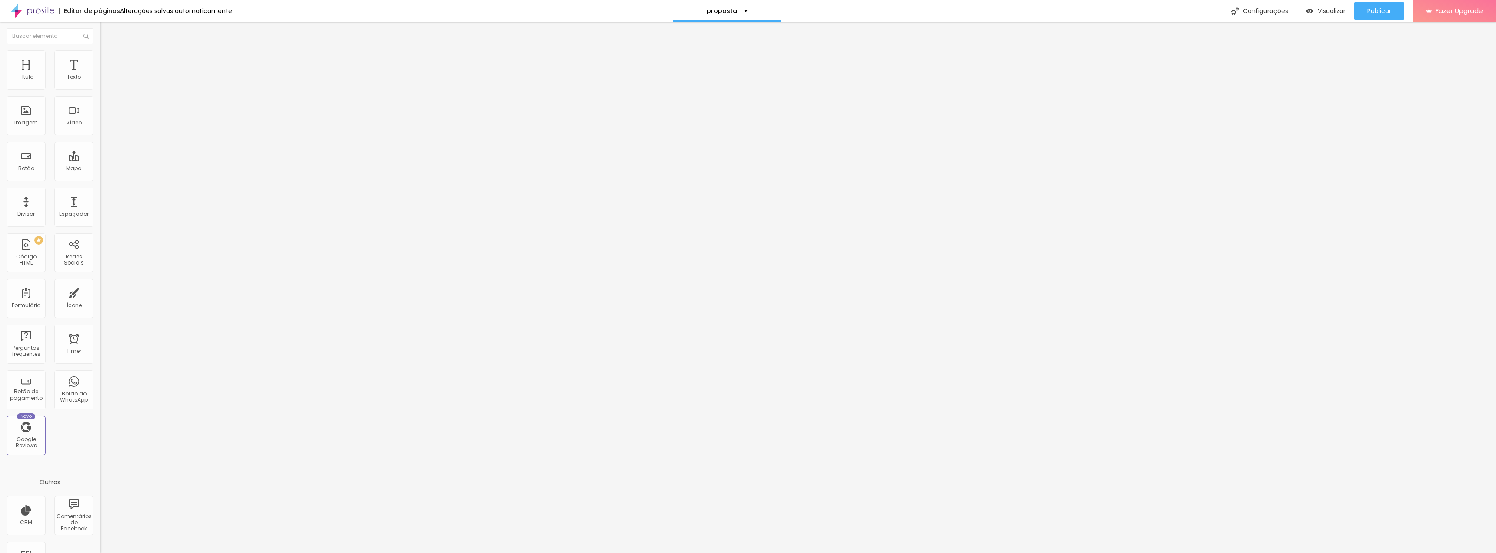
type input "84"
type input "86"
type input "87"
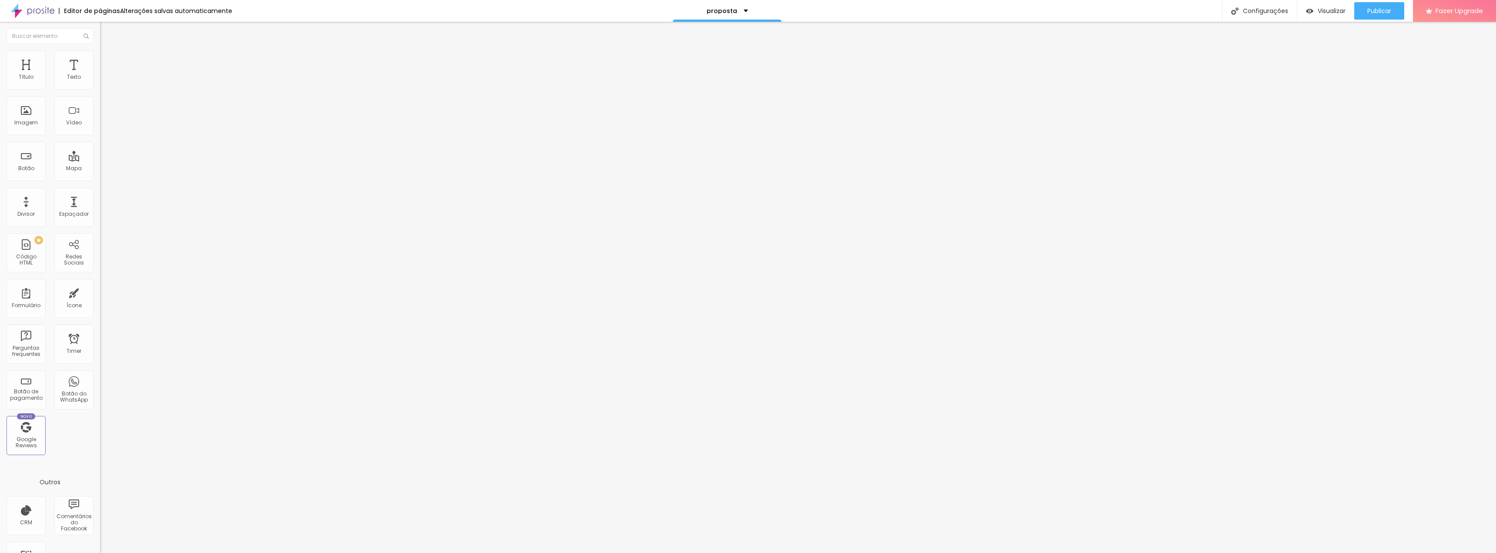
type input "87"
type input "86"
type input "84"
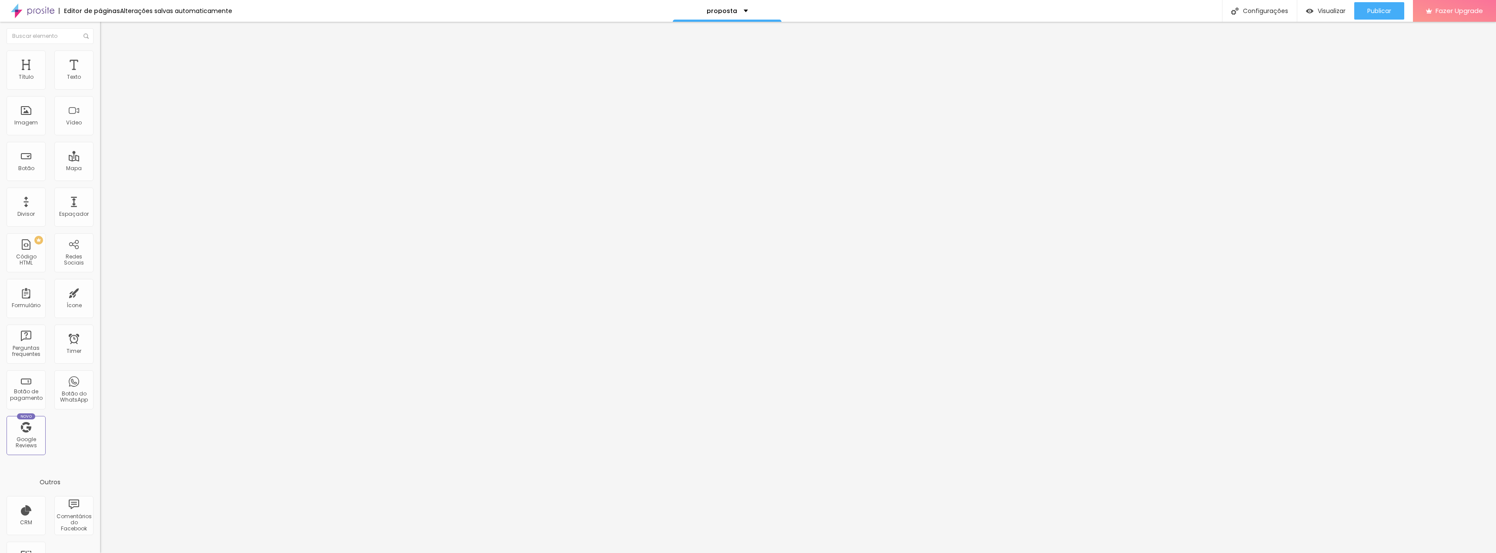
type input "81"
type input "78"
type input "75"
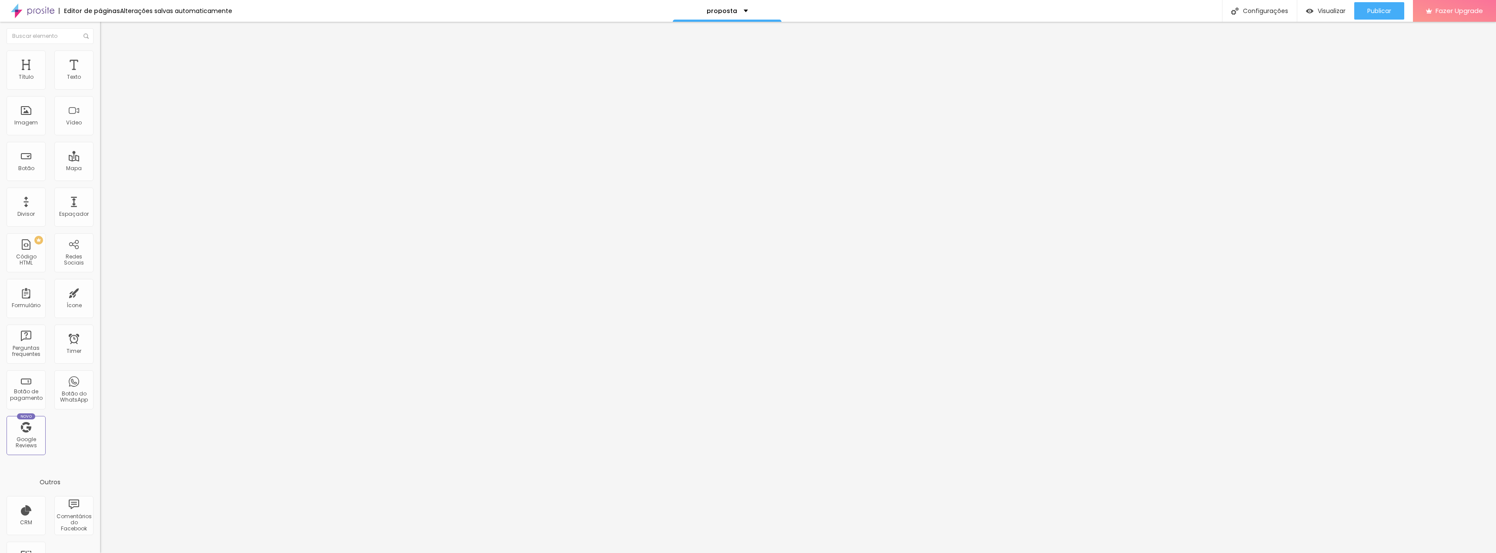
type input "75"
type input "68"
type input "63"
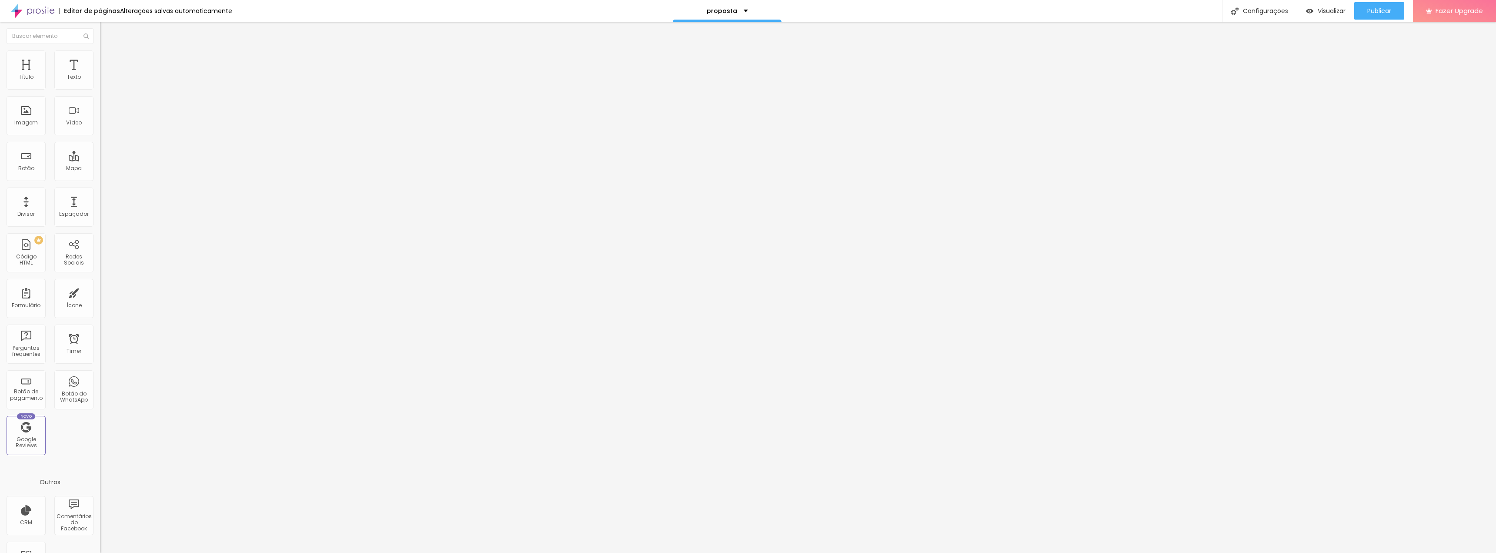
type input "57"
type input "50"
type input "44"
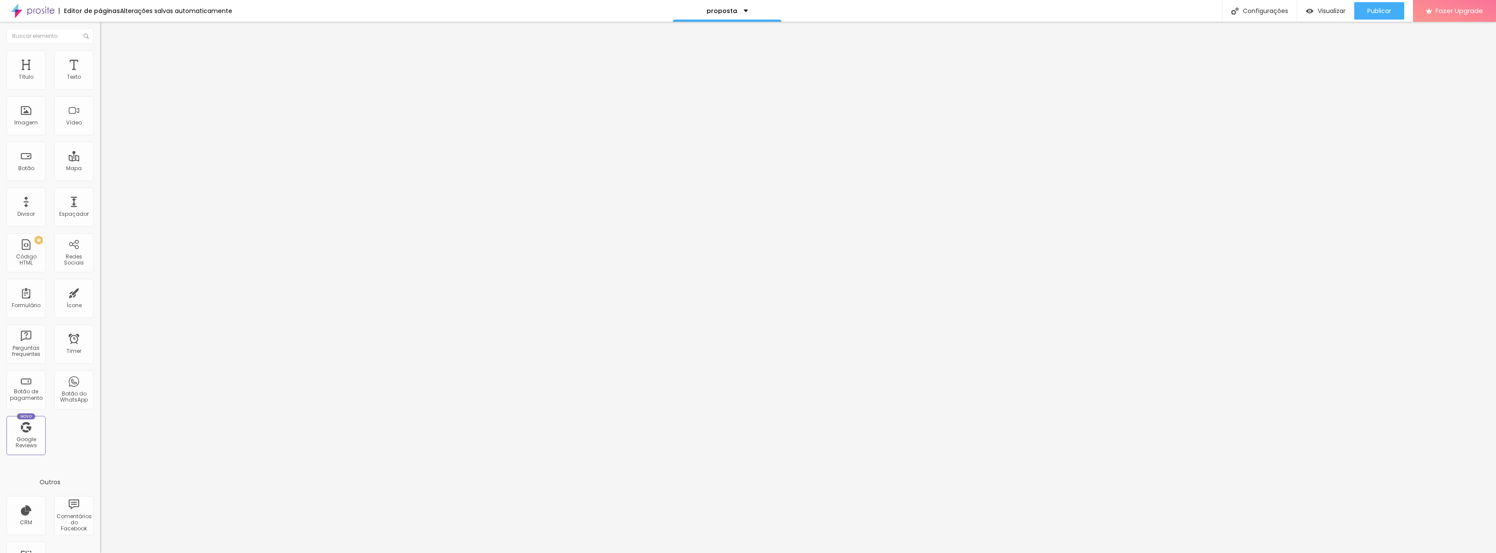
type input "44"
type input "37"
type input "30"
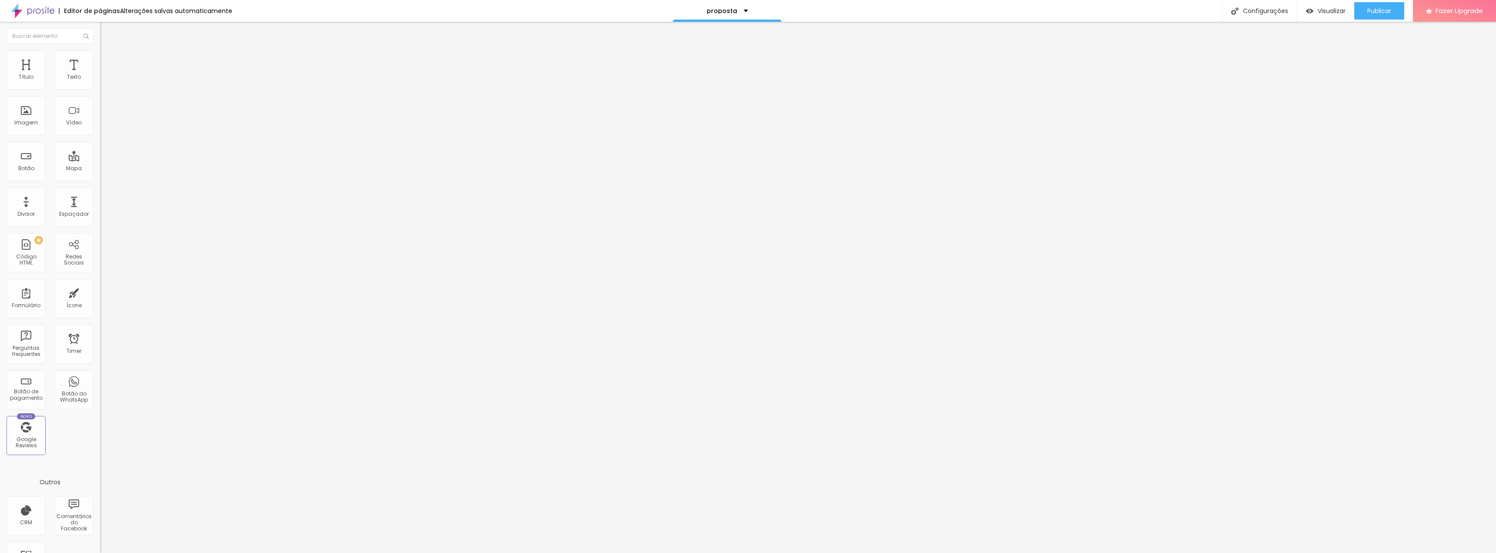
type input "24"
type input "17"
drag, startPoint x: 22, startPoint y: 102, endPoint x: 0, endPoint y: 104, distance: 22.3
click at [100, 283] on input "range" at bounding box center [128, 286] width 56 height 7
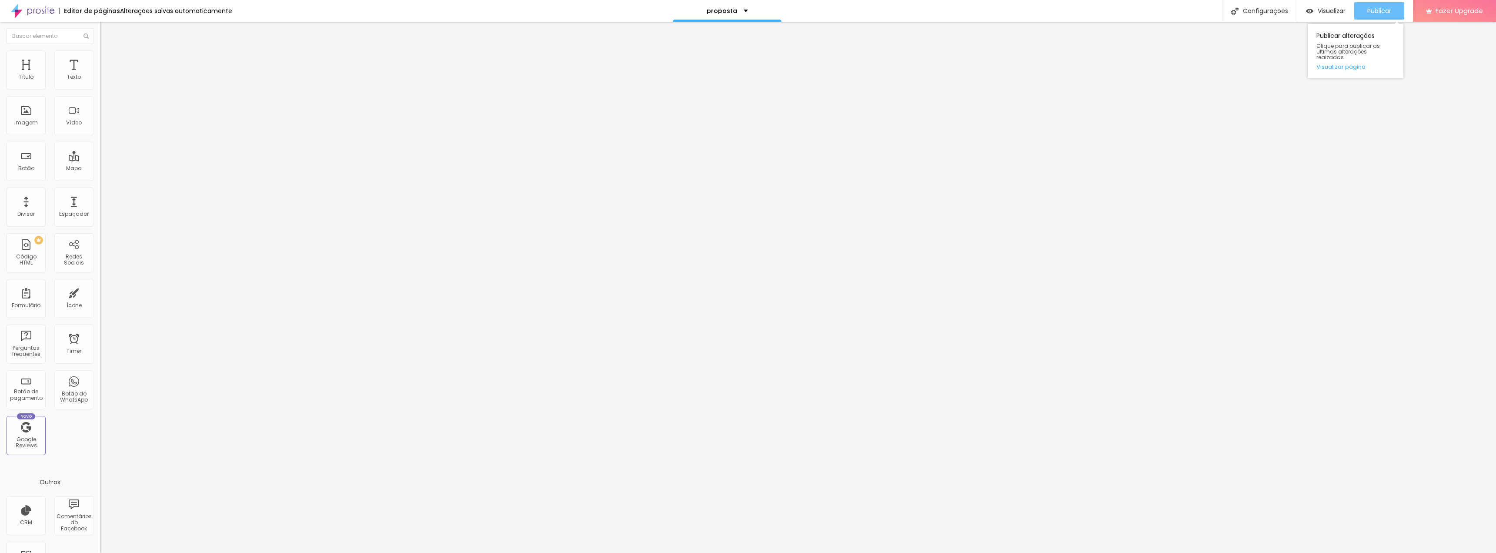
click at [1380, 8] on span "Publicar" at bounding box center [1379, 10] width 24 height 7
drag, startPoint x: 20, startPoint y: 86, endPoint x: 0, endPoint y: 87, distance: 20.1
click at [100, 160] on input "range" at bounding box center [128, 163] width 56 height 7
drag, startPoint x: 20, startPoint y: 102, endPoint x: 0, endPoint y: 104, distance: 19.7
click at [100, 283] on input "range" at bounding box center [128, 286] width 56 height 7
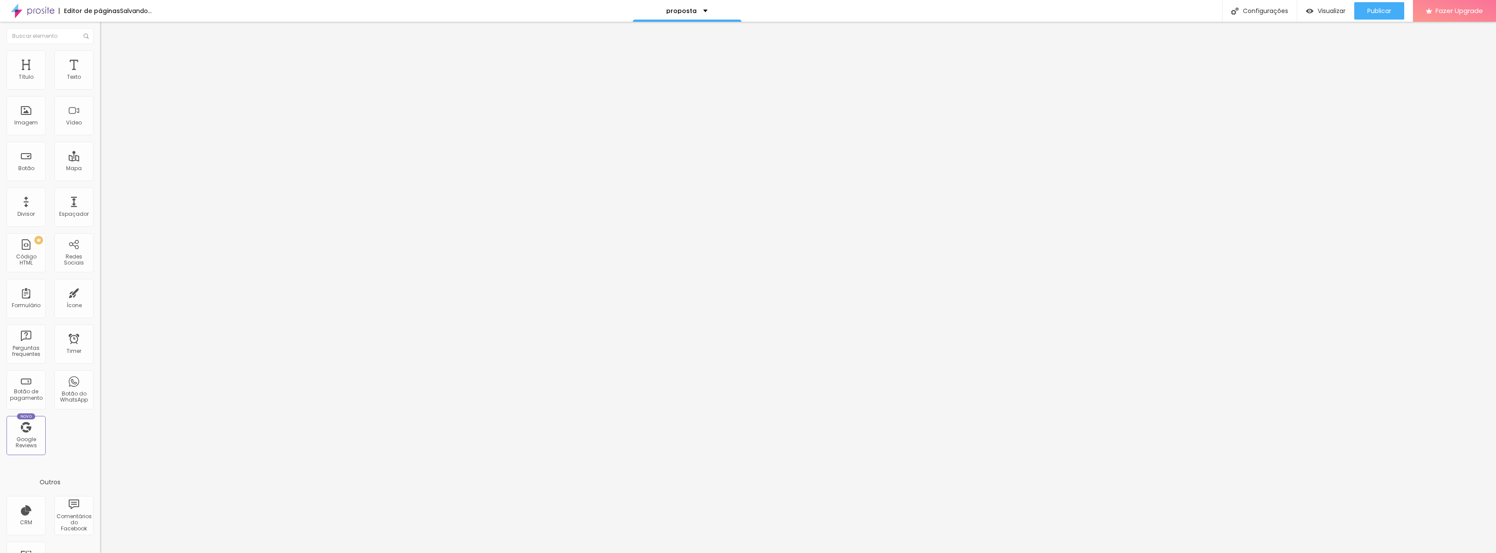
drag, startPoint x: 18, startPoint y: 100, endPoint x: 216, endPoint y: 100, distance: 197.8
click at [156, 283] on input "range" at bounding box center [128, 286] width 56 height 7
click at [1395, 14] on button "Publicar" at bounding box center [1379, 10] width 50 height 17
click at [1381, 8] on span "Publicar" at bounding box center [1379, 10] width 24 height 7
click at [1275, 10] on div "Configurações" at bounding box center [1251, 11] width 75 height 22
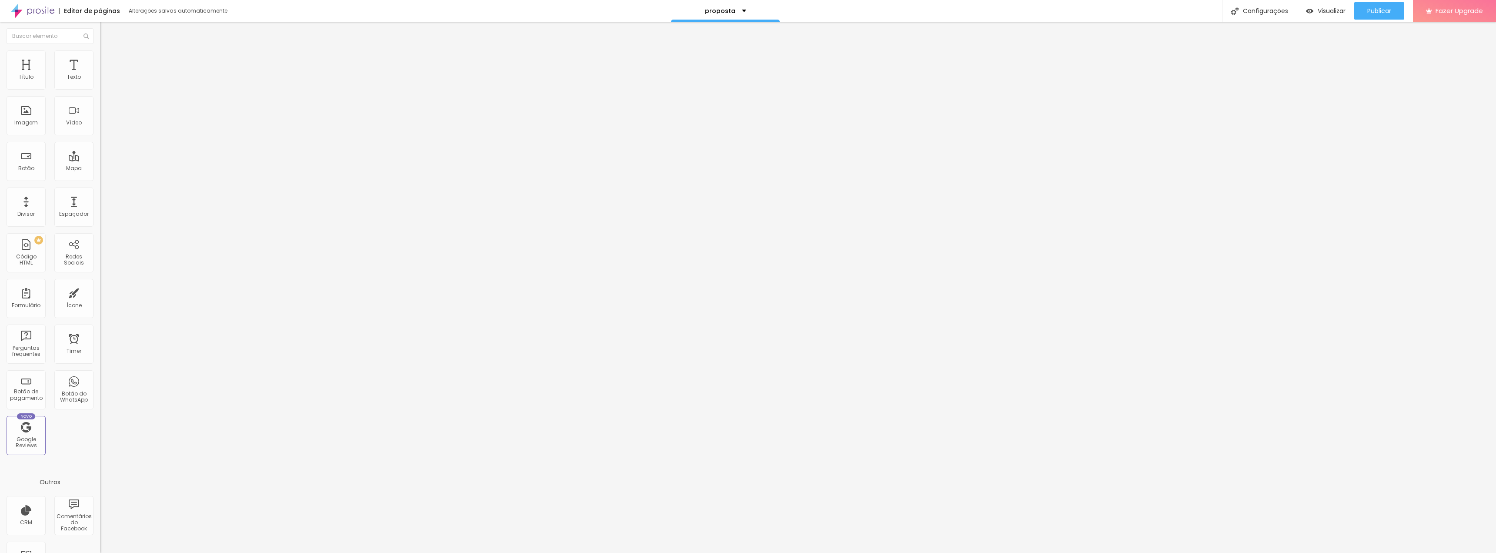
drag, startPoint x: 721, startPoint y: 219, endPoint x: 671, endPoint y: 211, distance: 50.5
type input "/album"
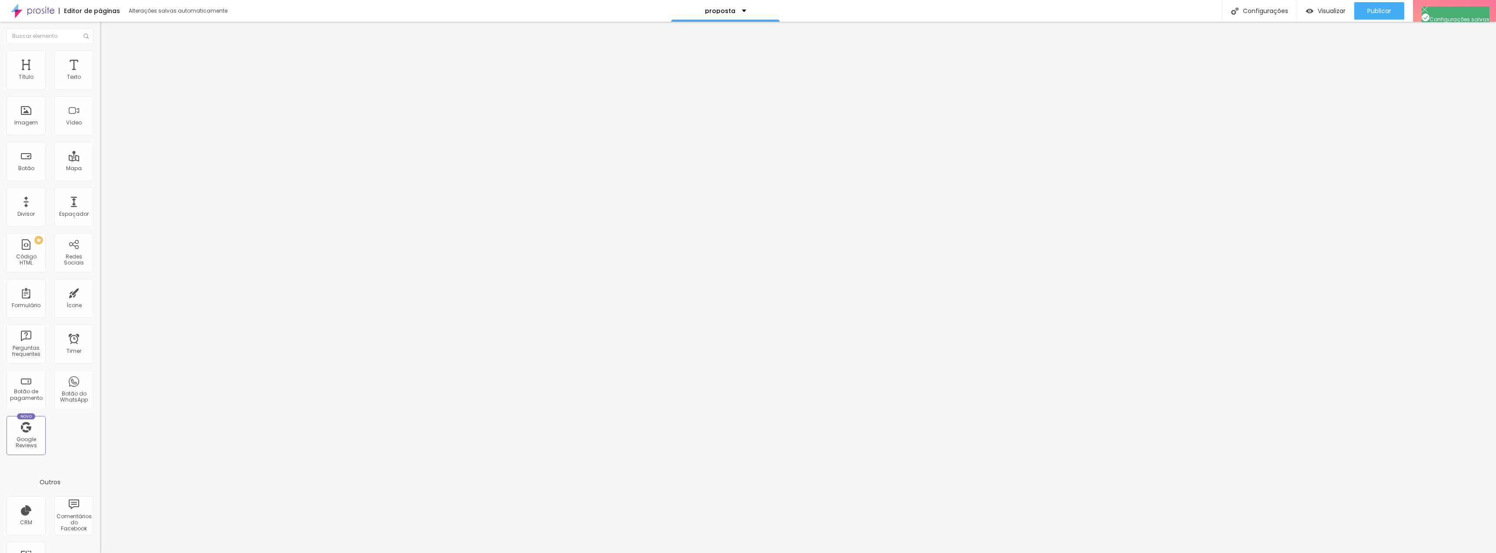
click at [904, 552] on div at bounding box center [748, 562] width 1496 height 8
click at [1336, 11] on span "Visualizar" at bounding box center [1332, 10] width 28 height 7
